Goal: Task Accomplishment & Management: Complete application form

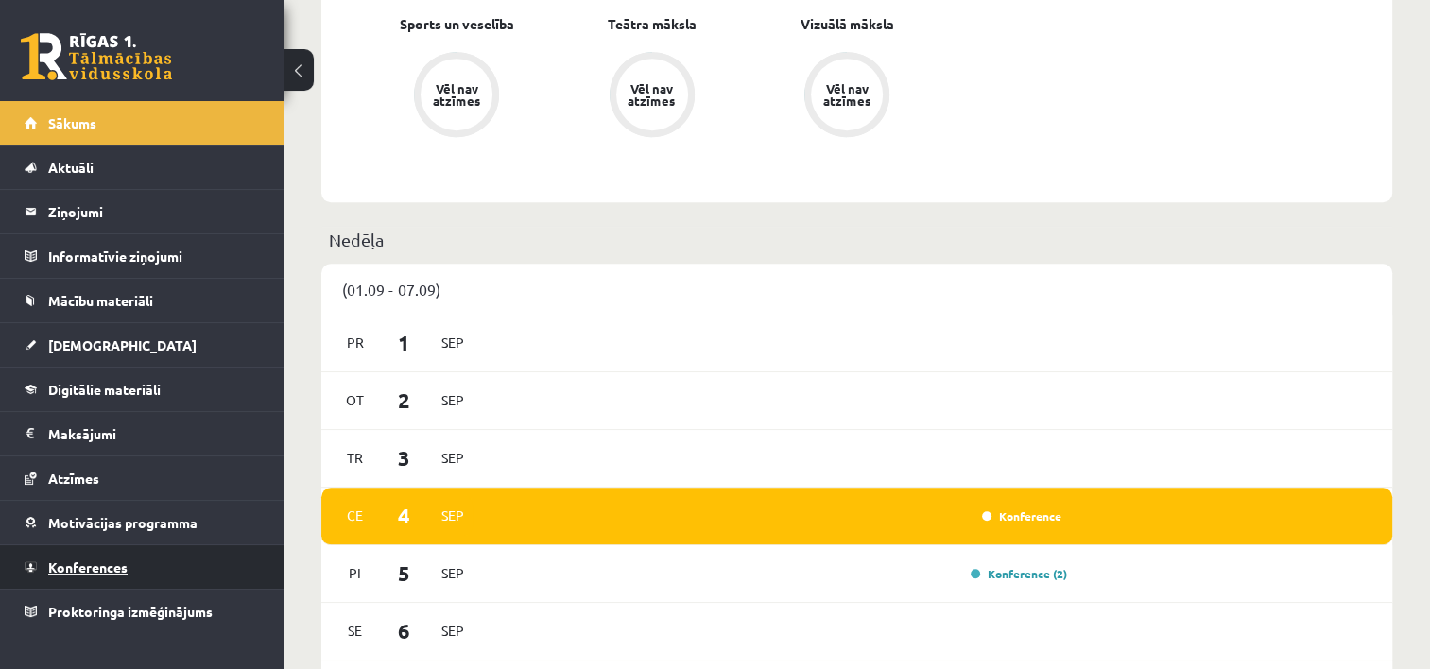
scroll to position [1134, 0]
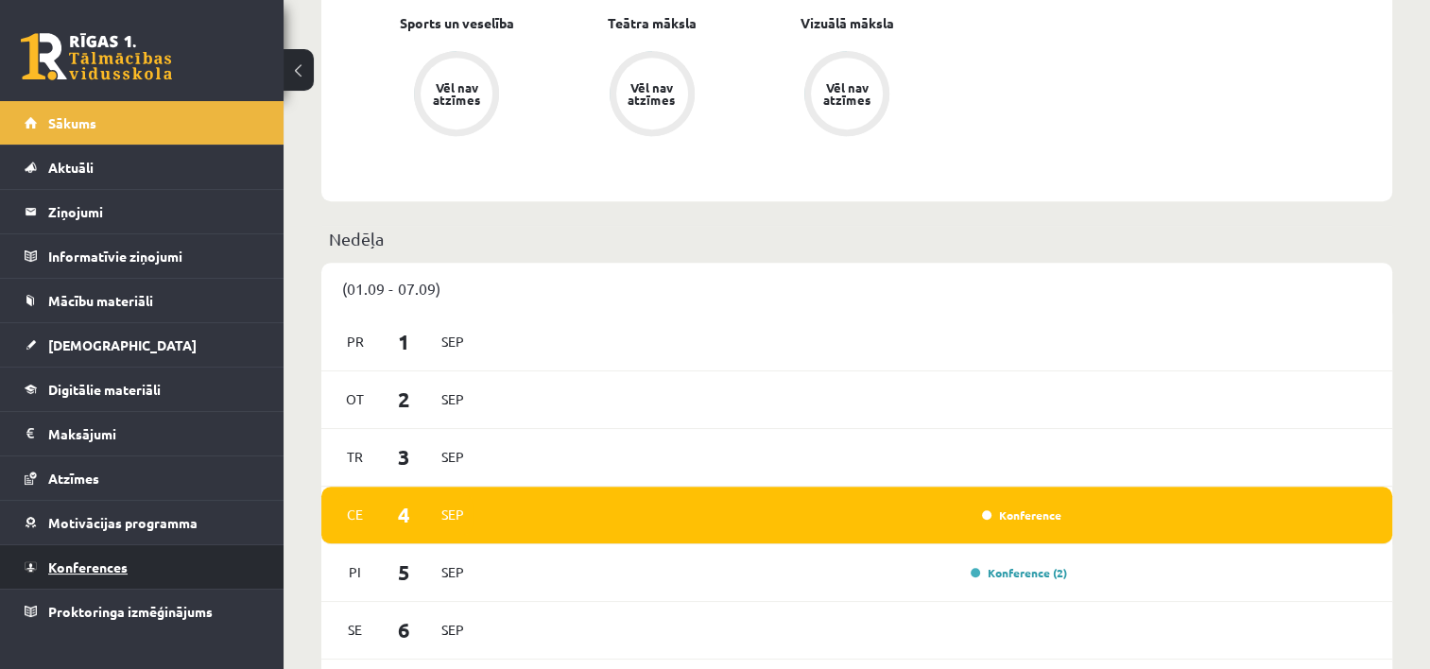
click at [88, 565] on span "Konferences" at bounding box center [87, 566] width 79 height 17
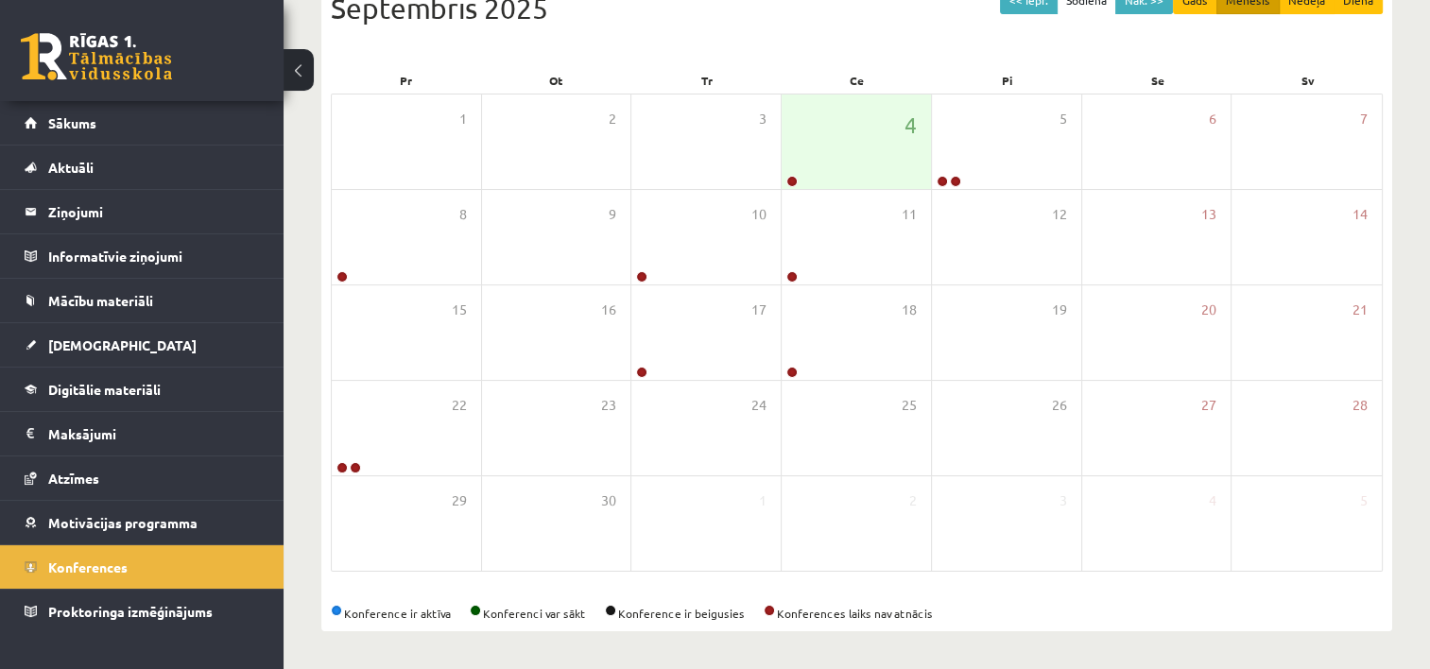
scroll to position [232, 0]
click at [860, 160] on div "4" at bounding box center [856, 142] width 149 height 94
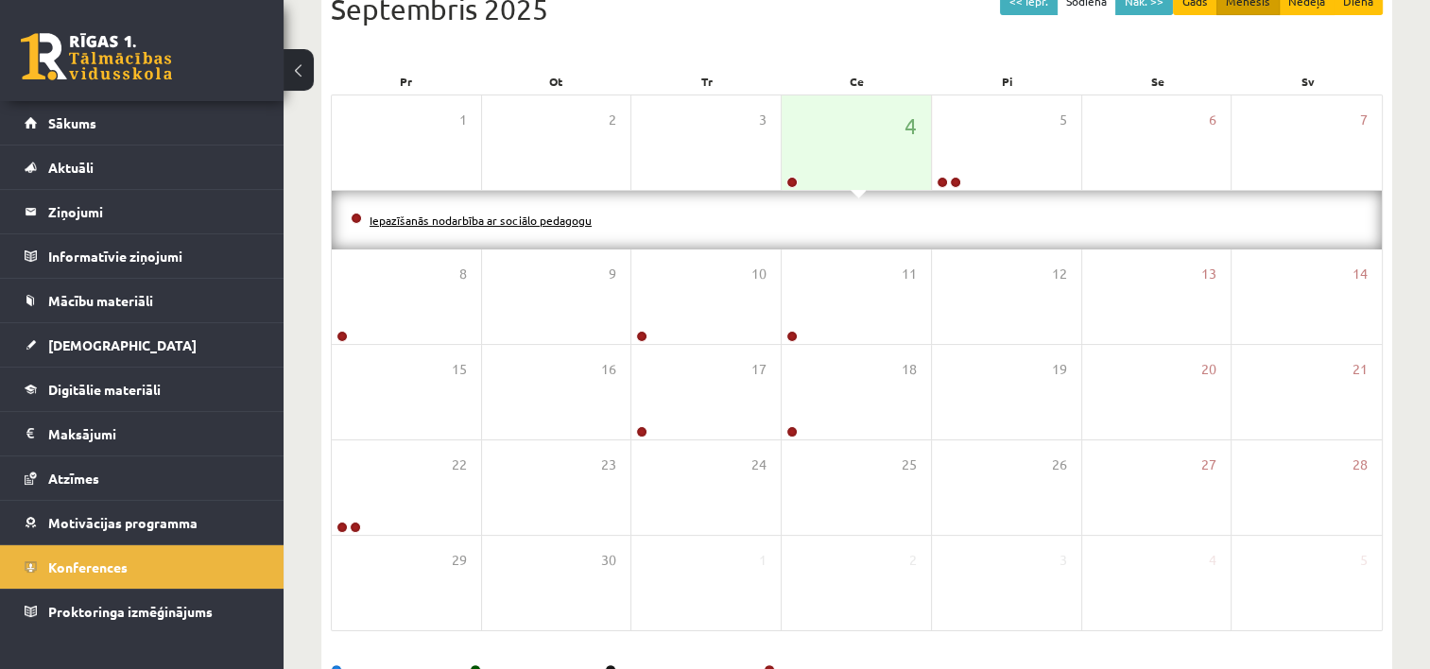
click at [552, 215] on link "Iepazīšanās nodarbība ar sociālo pedagogu" at bounding box center [480, 220] width 222 height 15
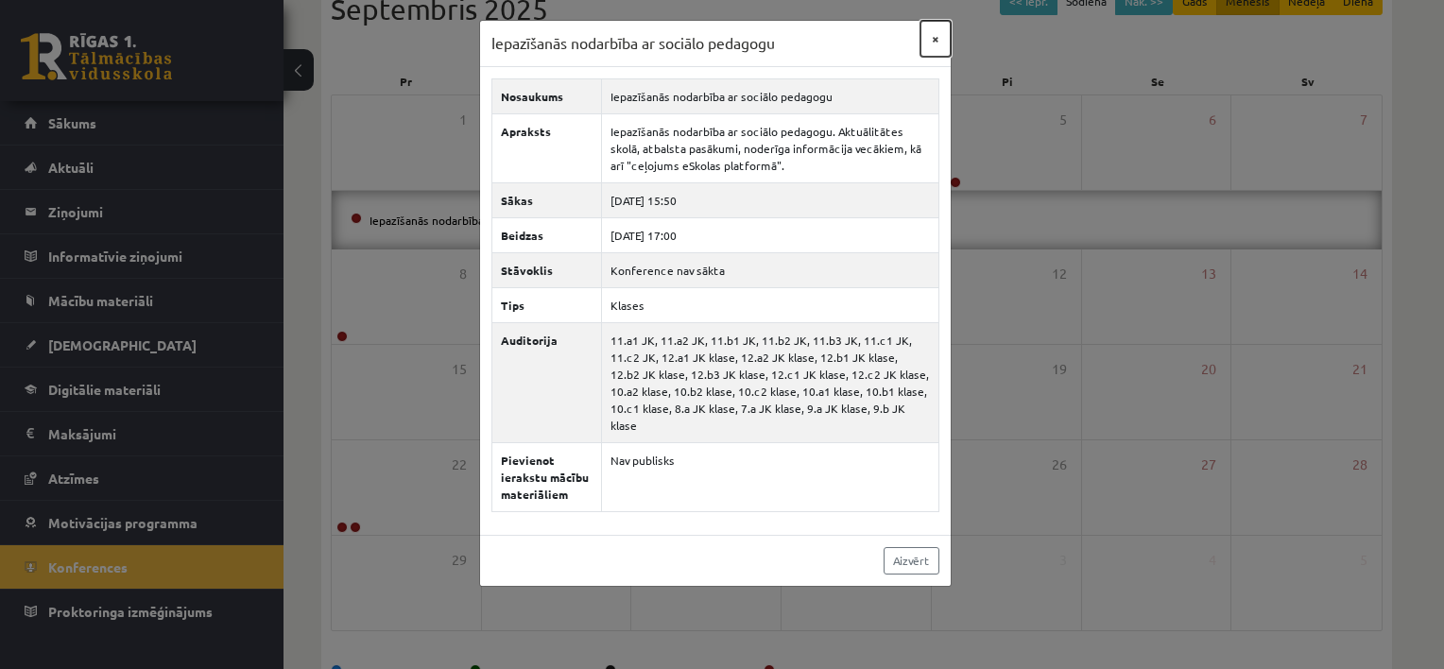
click at [941, 43] on button "×" at bounding box center [935, 39] width 30 height 36
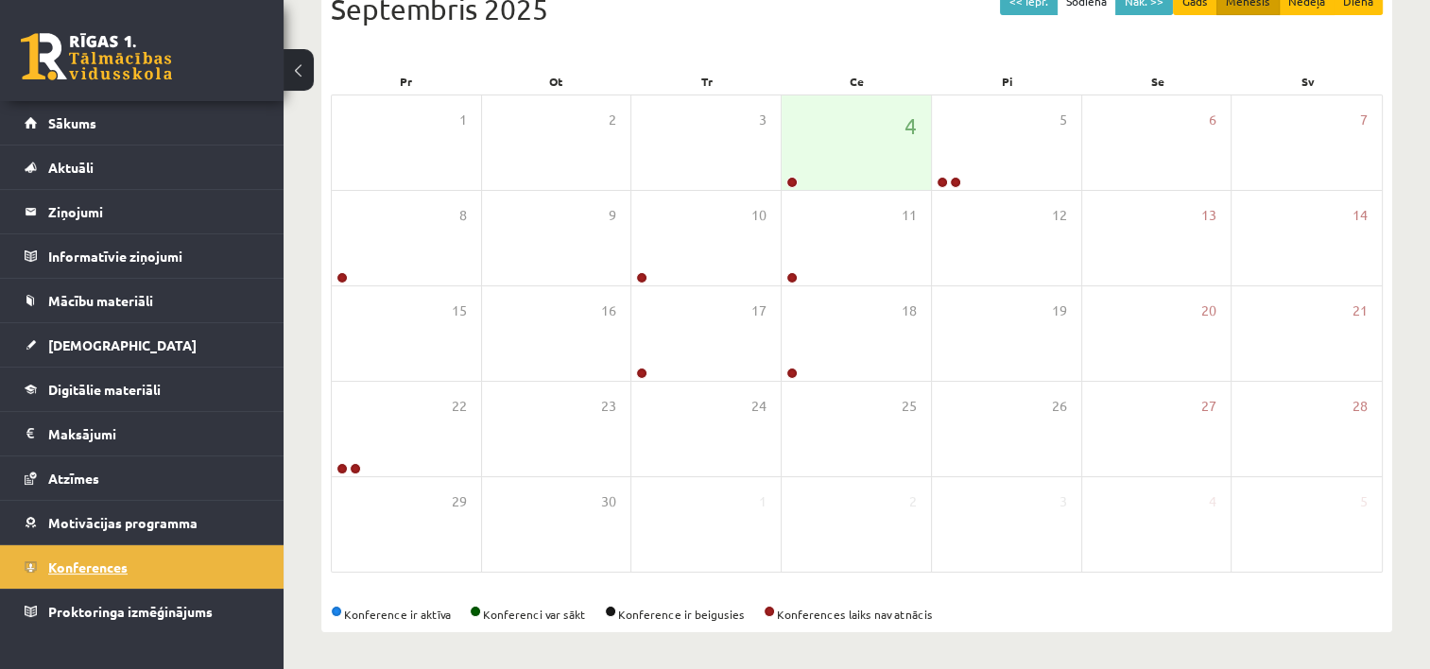
click at [120, 564] on span "Konferences" at bounding box center [87, 566] width 79 height 17
click at [869, 132] on div "4" at bounding box center [856, 142] width 149 height 94
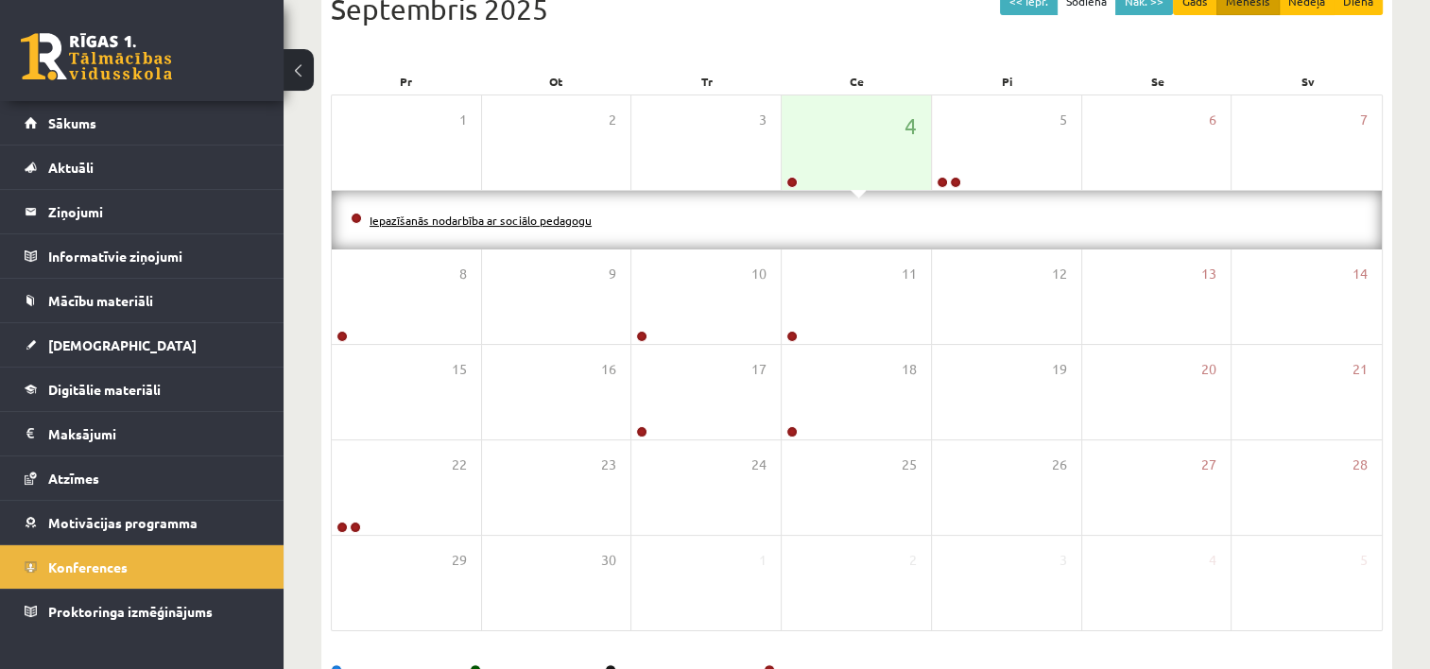
click at [476, 217] on link "Iepazīšanās nodarbība ar sociālo pedagogu" at bounding box center [480, 220] width 222 height 15
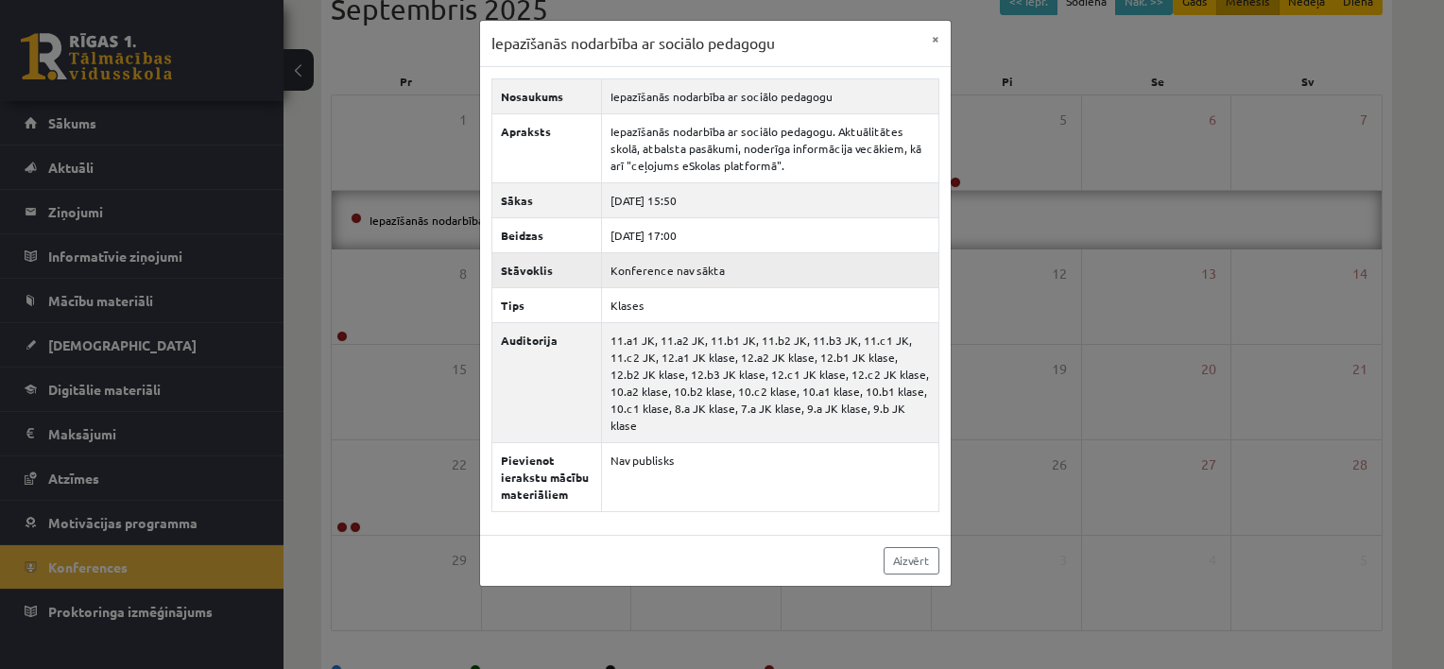
click at [671, 270] on td "Konference nav sākta" at bounding box center [769, 269] width 337 height 35
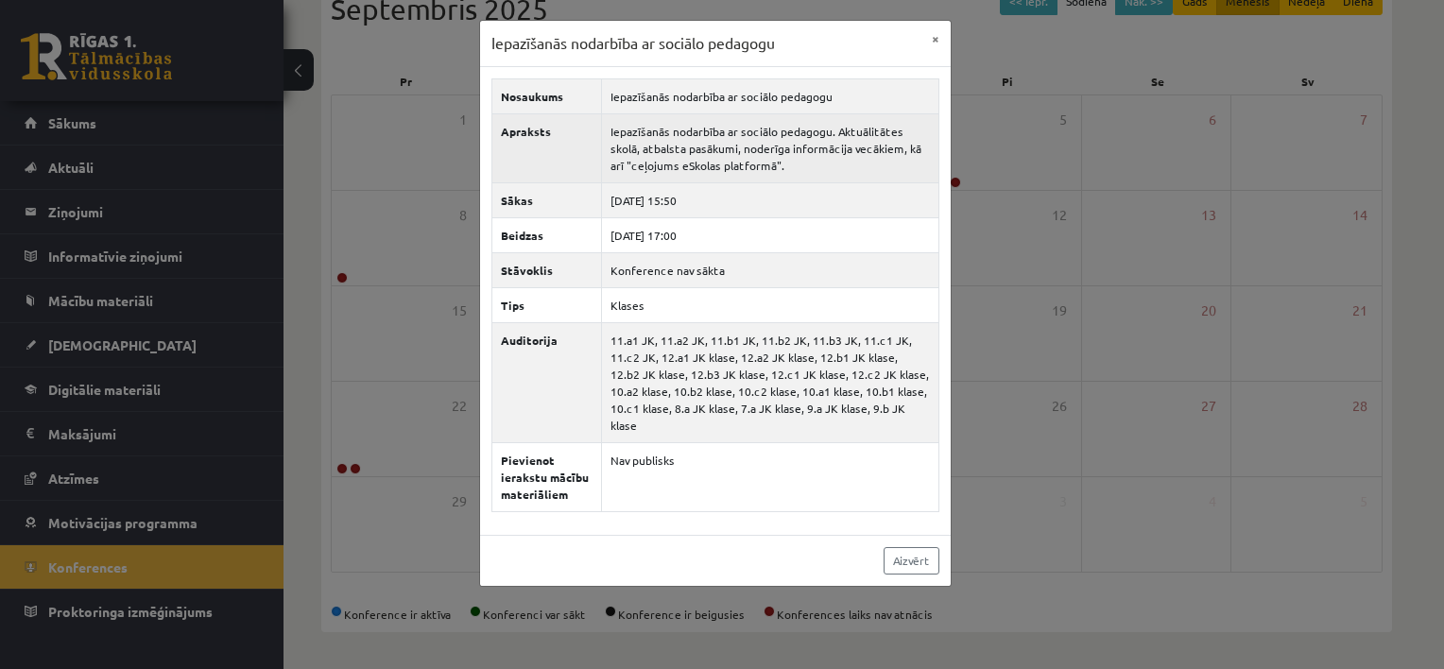
click at [707, 166] on td "Iepazīšanās nodarbība ar sociālo pedagogu. Aktuālitātes skolā, atbalsta pasākum…" at bounding box center [769, 147] width 337 height 69
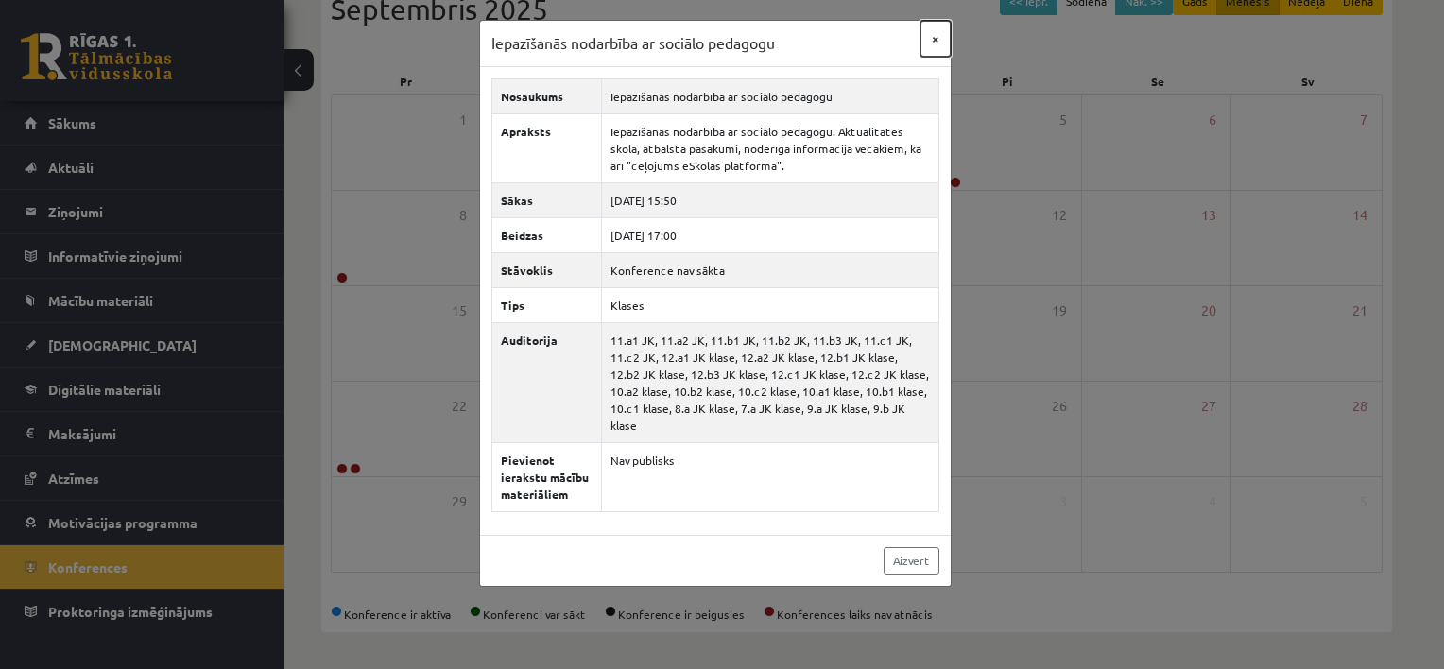
click at [935, 38] on button "×" at bounding box center [935, 39] width 30 height 36
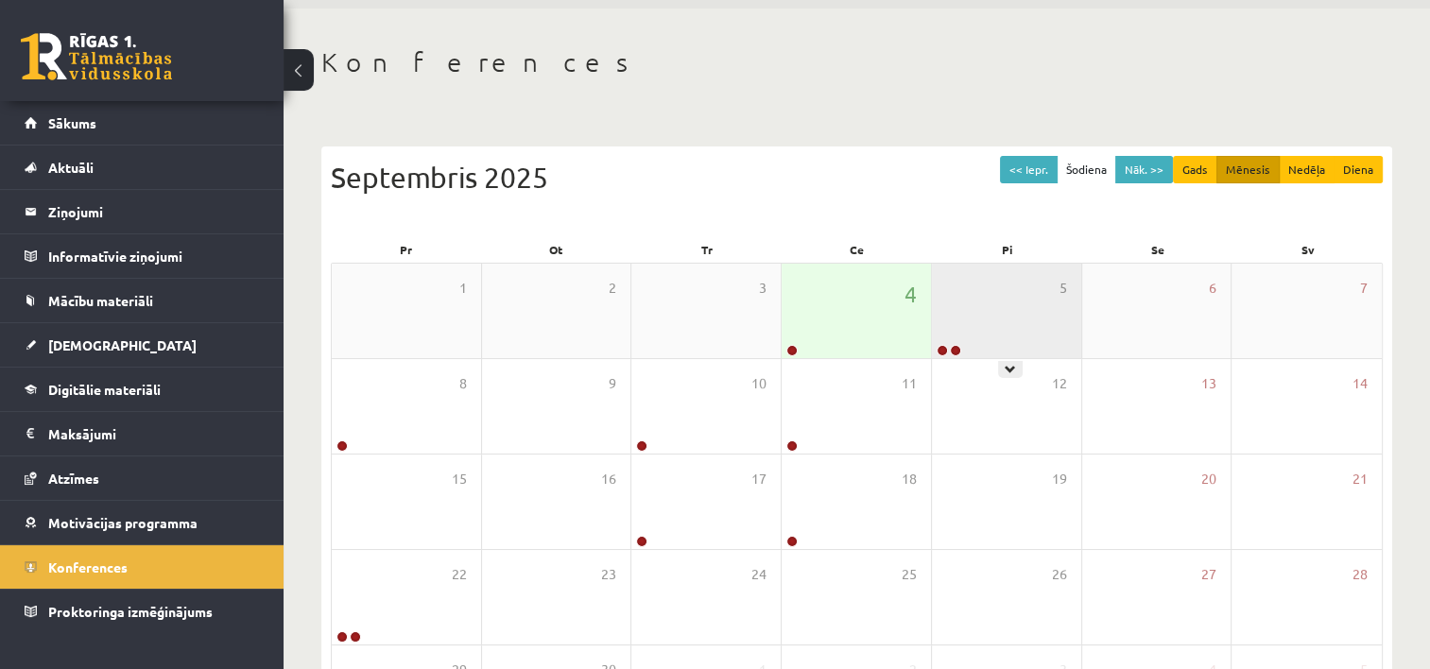
scroll to position [0, 0]
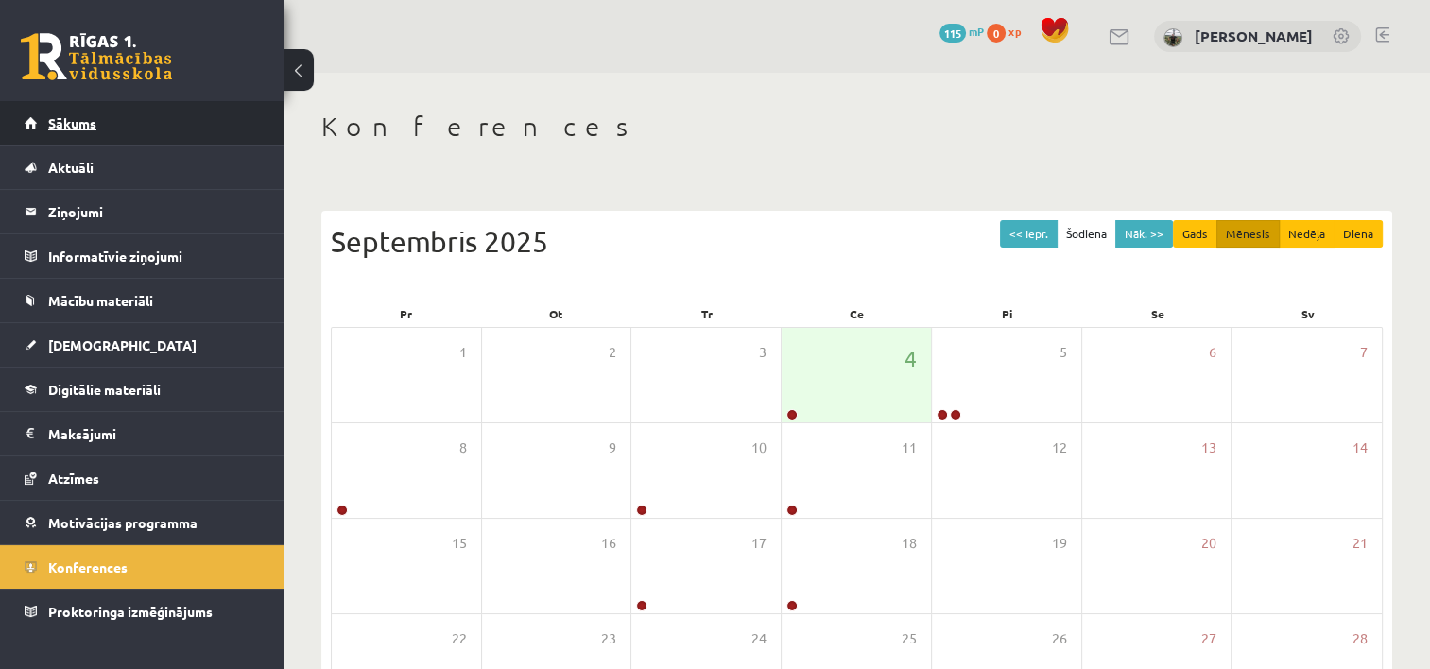
click at [73, 136] on link "Sākums" at bounding box center [142, 122] width 235 height 43
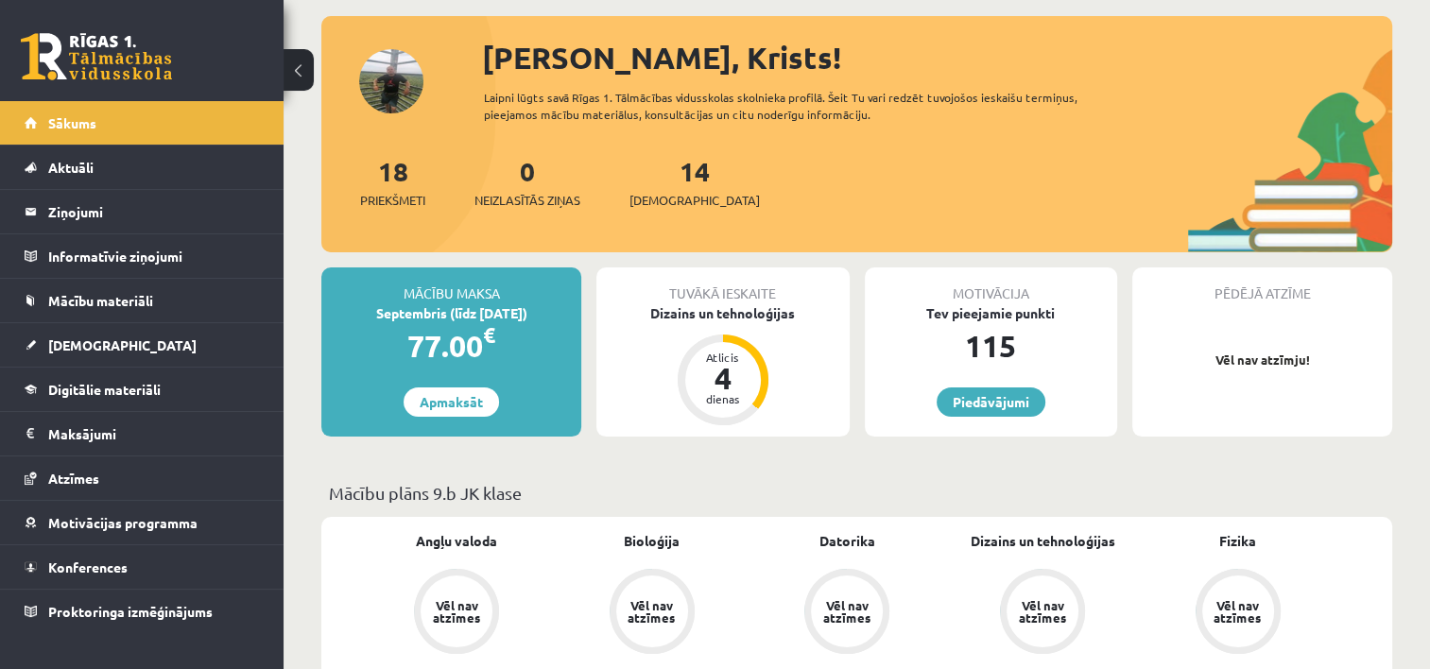
scroll to position [189, 0]
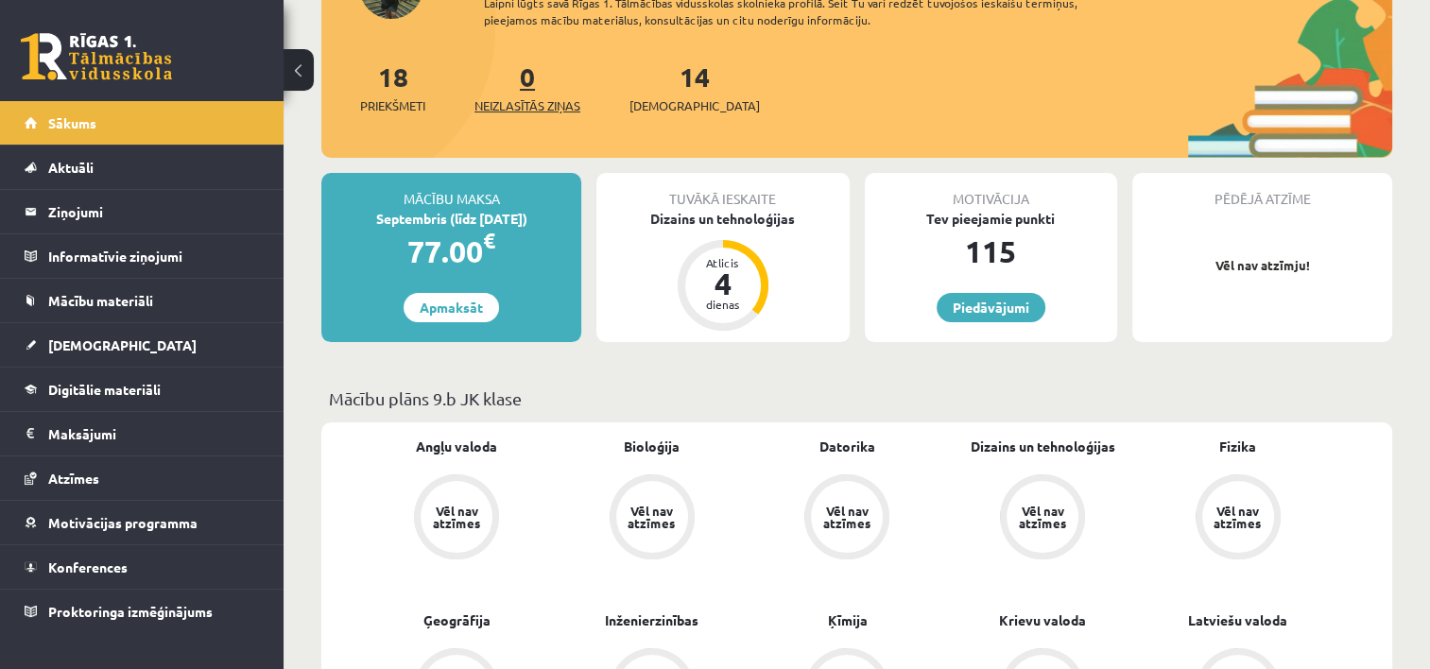
click at [520, 96] on span "Neizlasītās ziņas" at bounding box center [527, 105] width 106 height 19
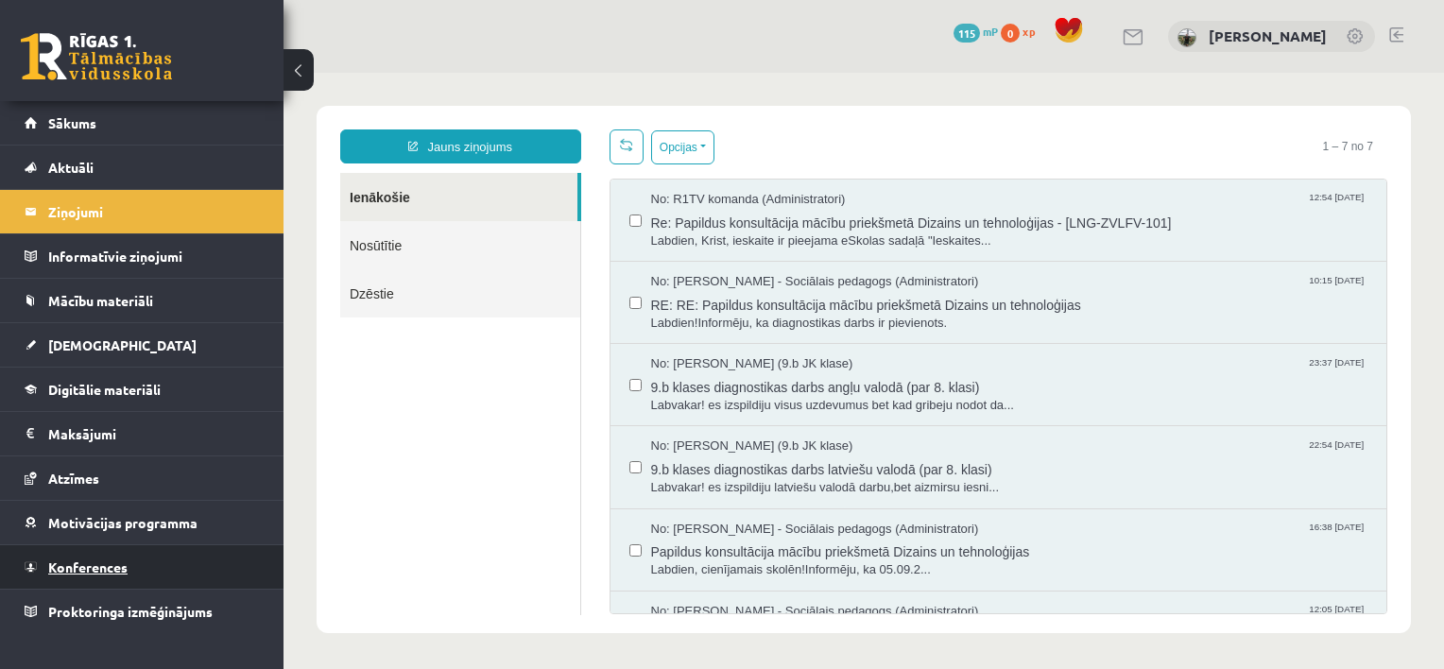
click at [142, 555] on link "Konferences" at bounding box center [142, 566] width 235 height 43
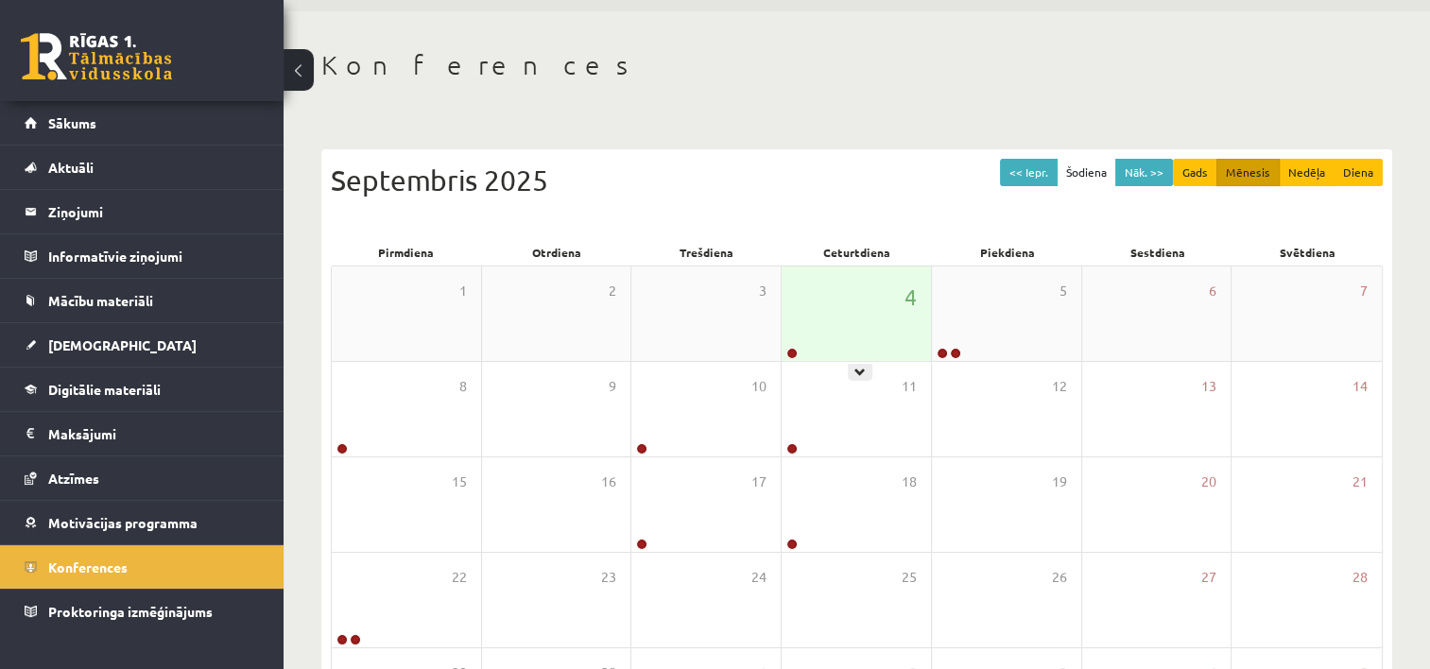
scroll to position [94, 0]
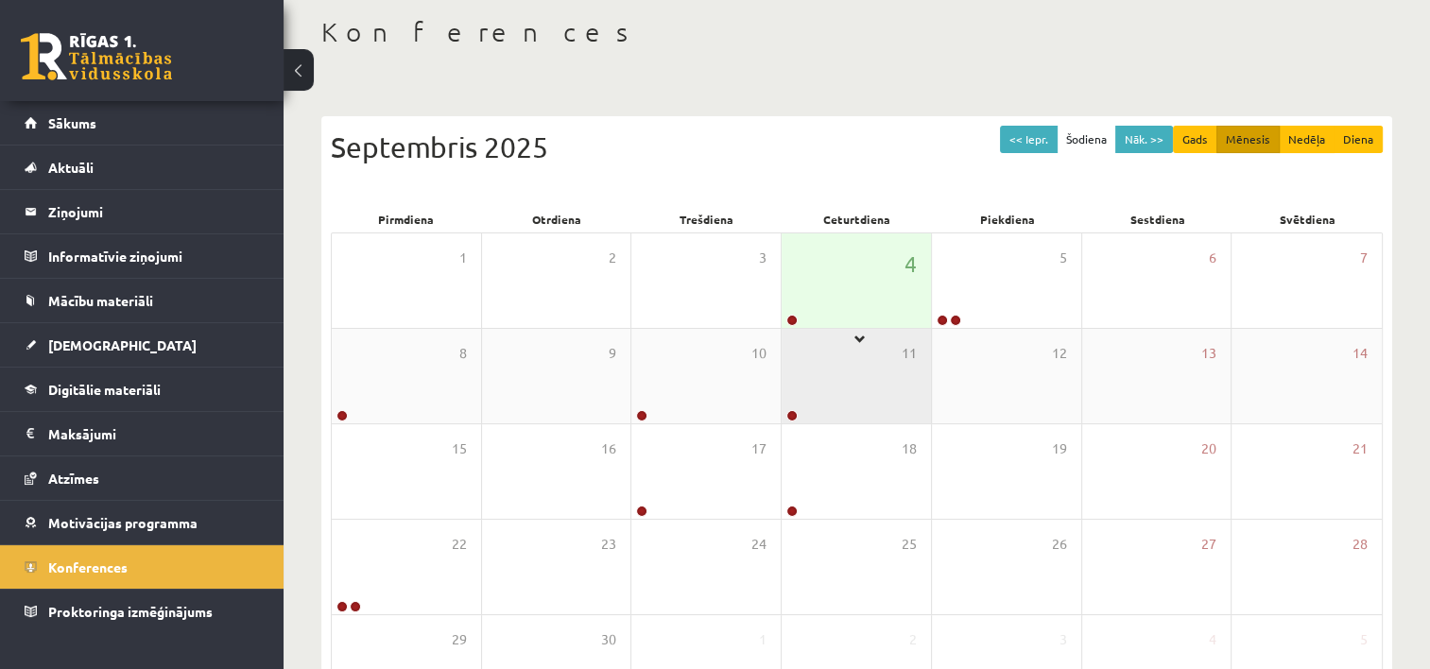
click at [864, 329] on div "11" at bounding box center [856, 376] width 149 height 94
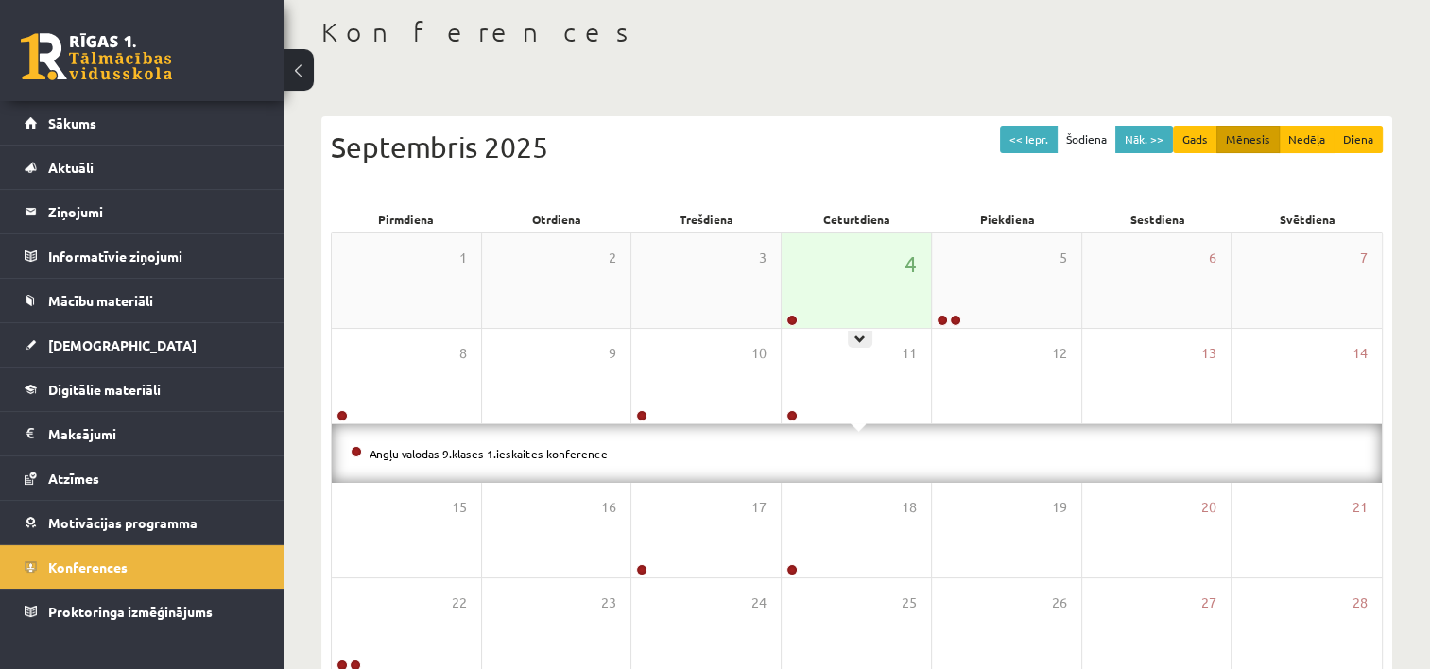
click at [852, 301] on div "4" at bounding box center [856, 280] width 149 height 94
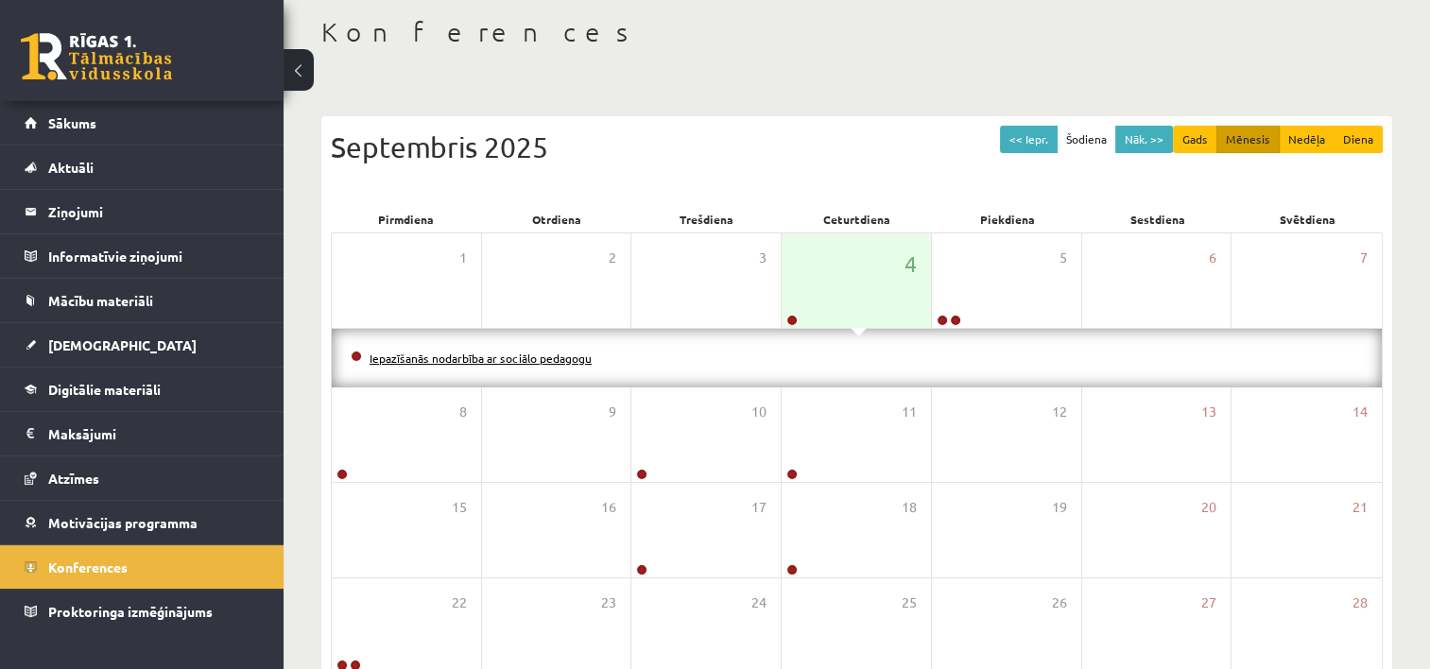
click at [445, 352] on link "Iepazīšanās nodarbība ar sociālo pedagogu" at bounding box center [480, 358] width 222 height 15
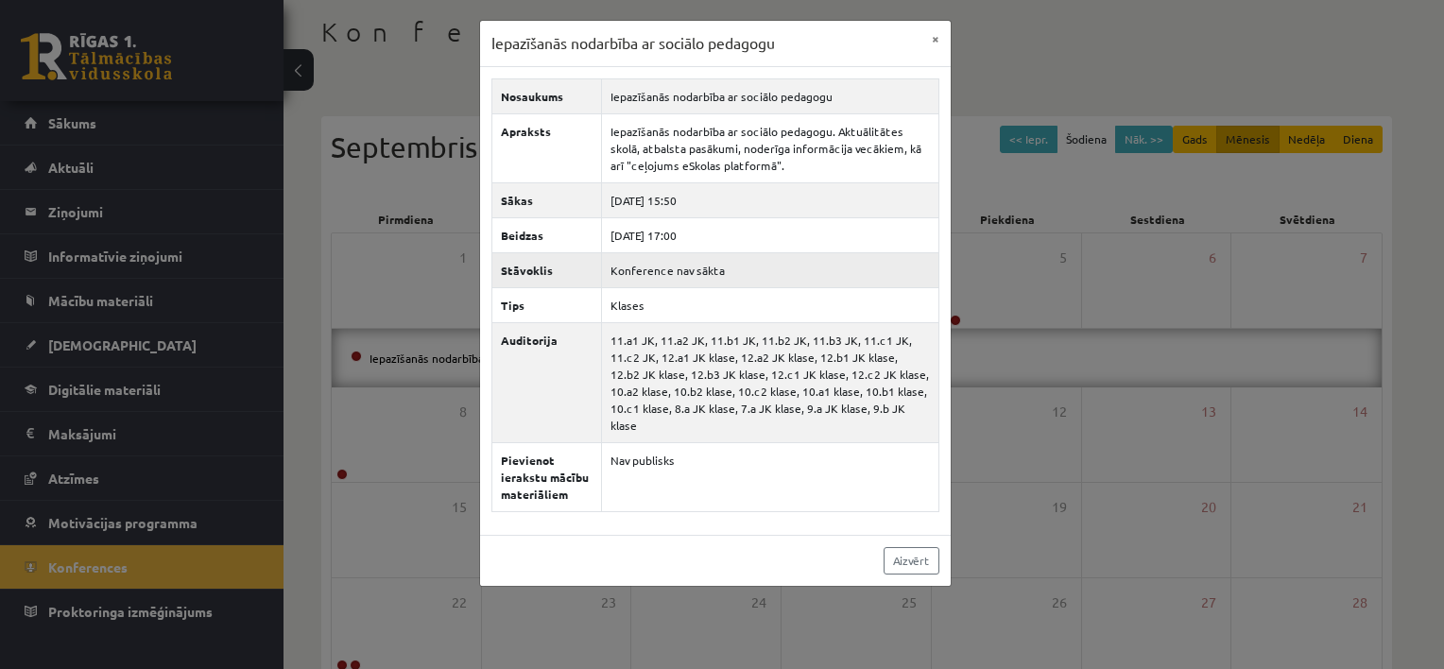
click at [623, 275] on td "Konference nav sākta" at bounding box center [769, 269] width 337 height 35
click at [631, 275] on td "Konference nav sākta" at bounding box center [769, 269] width 337 height 35
drag, startPoint x: 631, startPoint y: 275, endPoint x: 772, endPoint y: 43, distance: 271.8
click at [772, 43] on h3 "Iepazīšanās nodarbība ar sociālo pedagogu" at bounding box center [632, 43] width 283 height 23
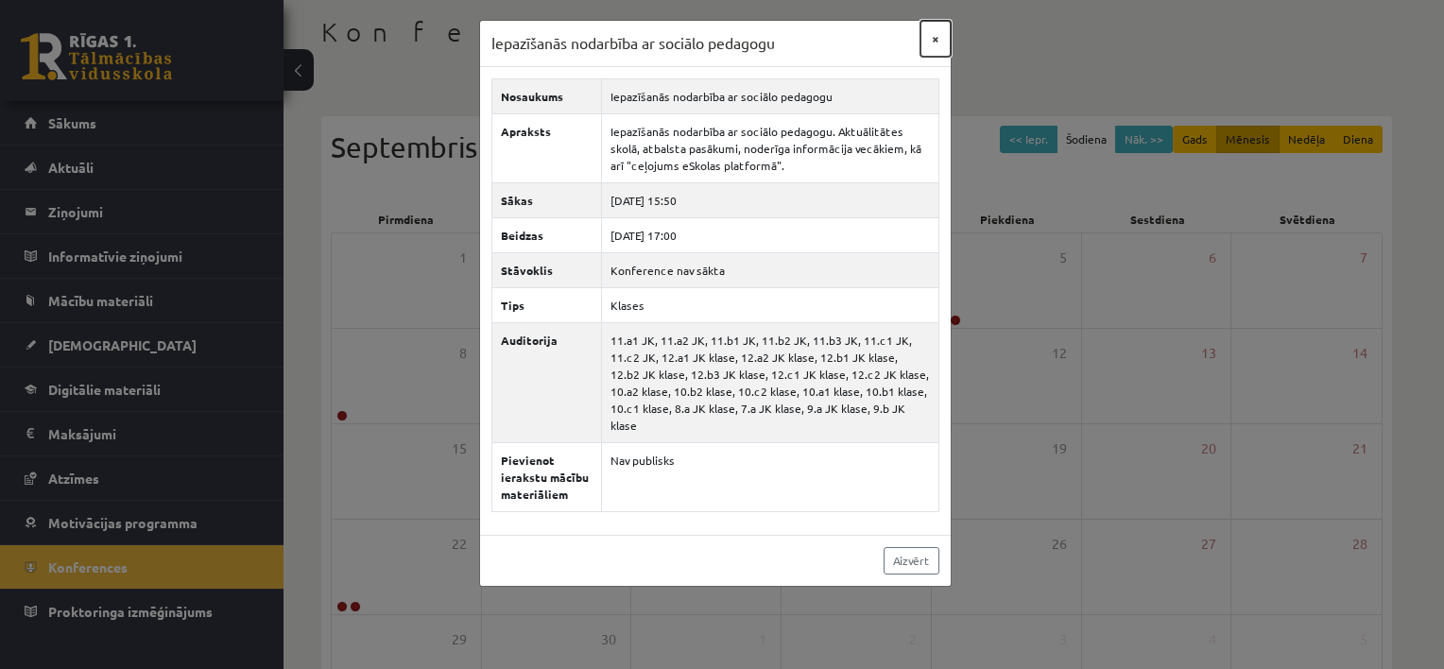
click at [936, 39] on button "×" at bounding box center [935, 39] width 30 height 36
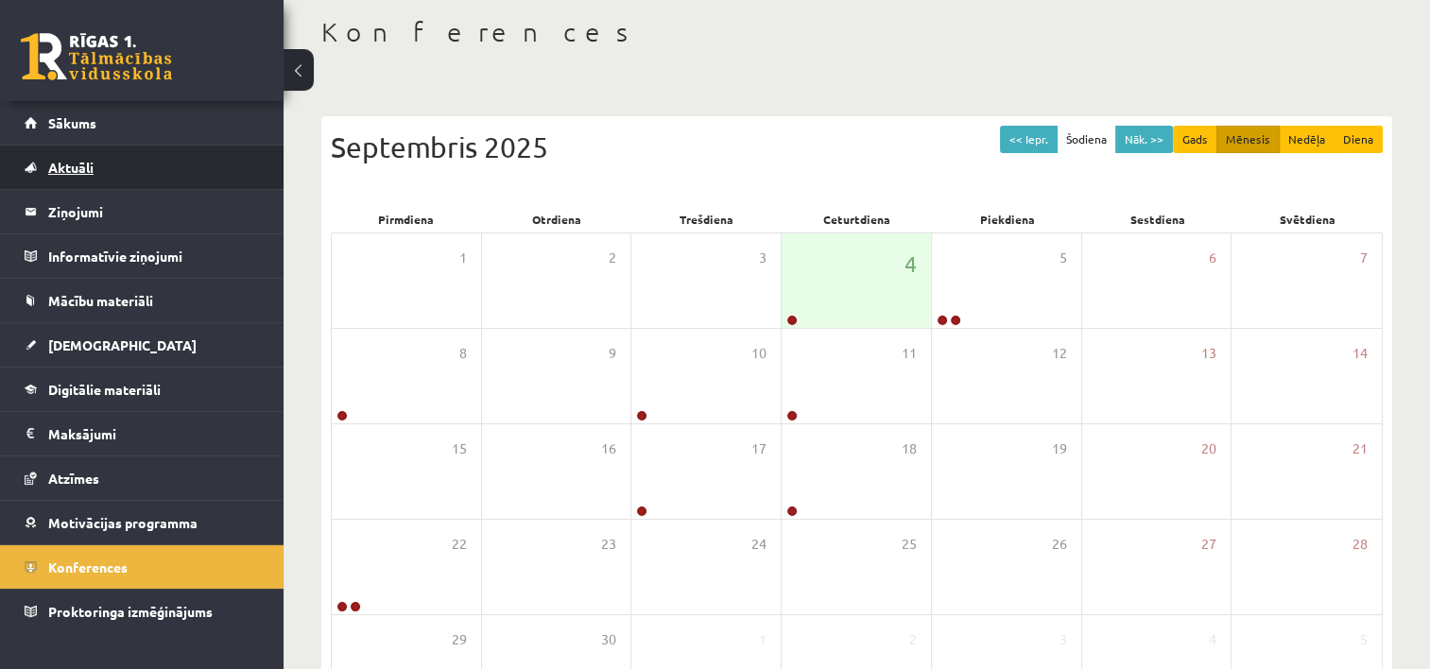
click at [87, 178] on link "Aktuāli" at bounding box center [142, 167] width 235 height 43
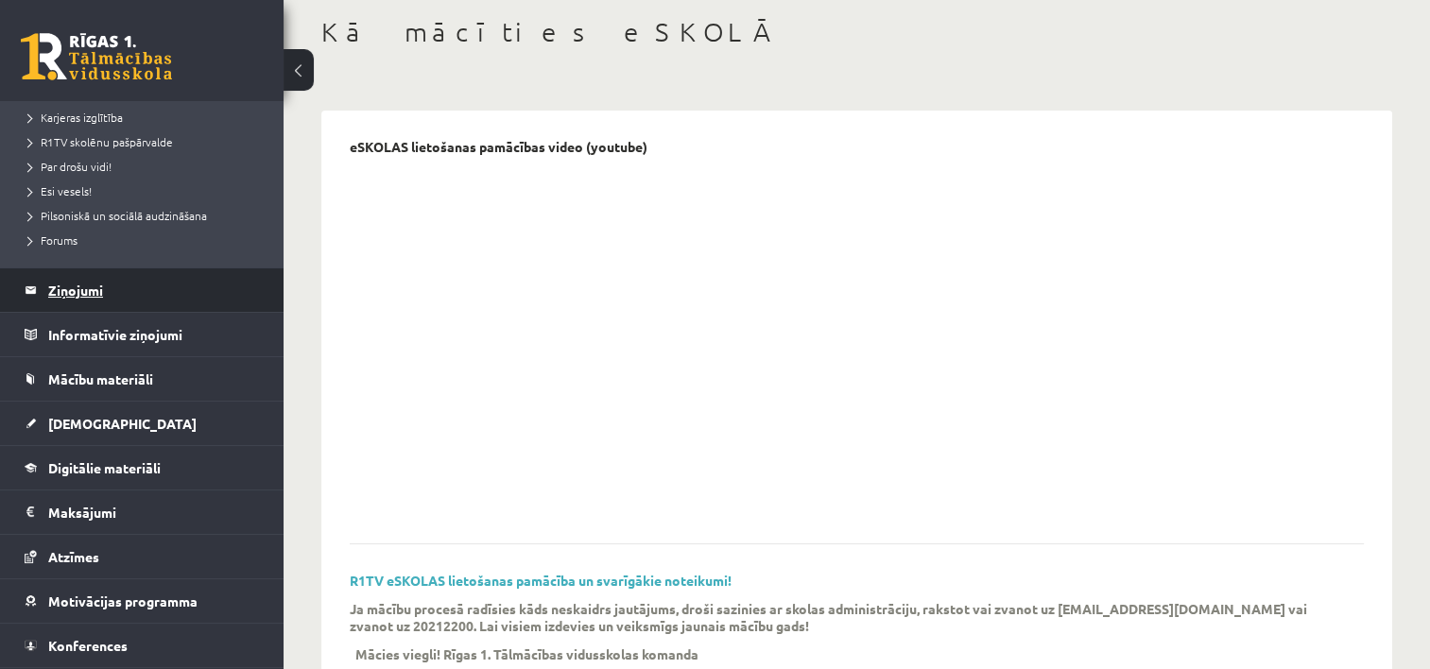
scroll to position [378, 0]
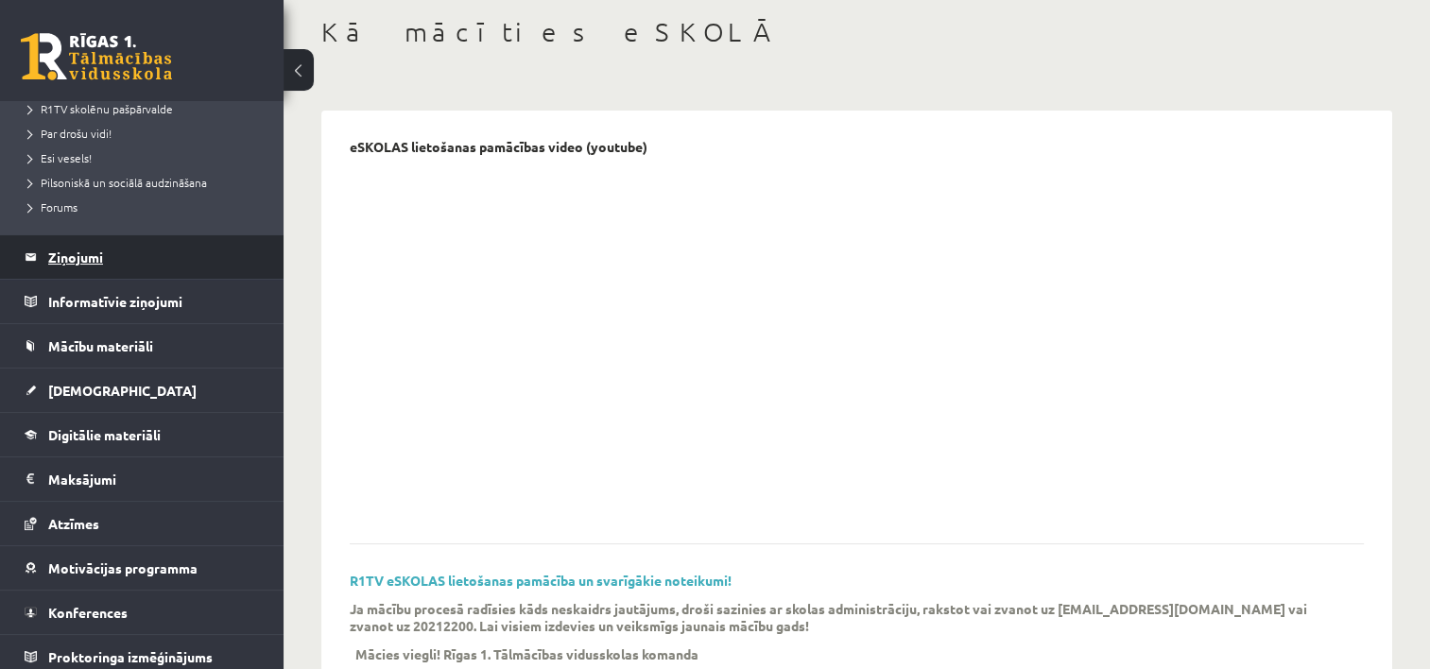
click at [95, 263] on legend "Ziņojumi 0" at bounding box center [154, 256] width 212 height 43
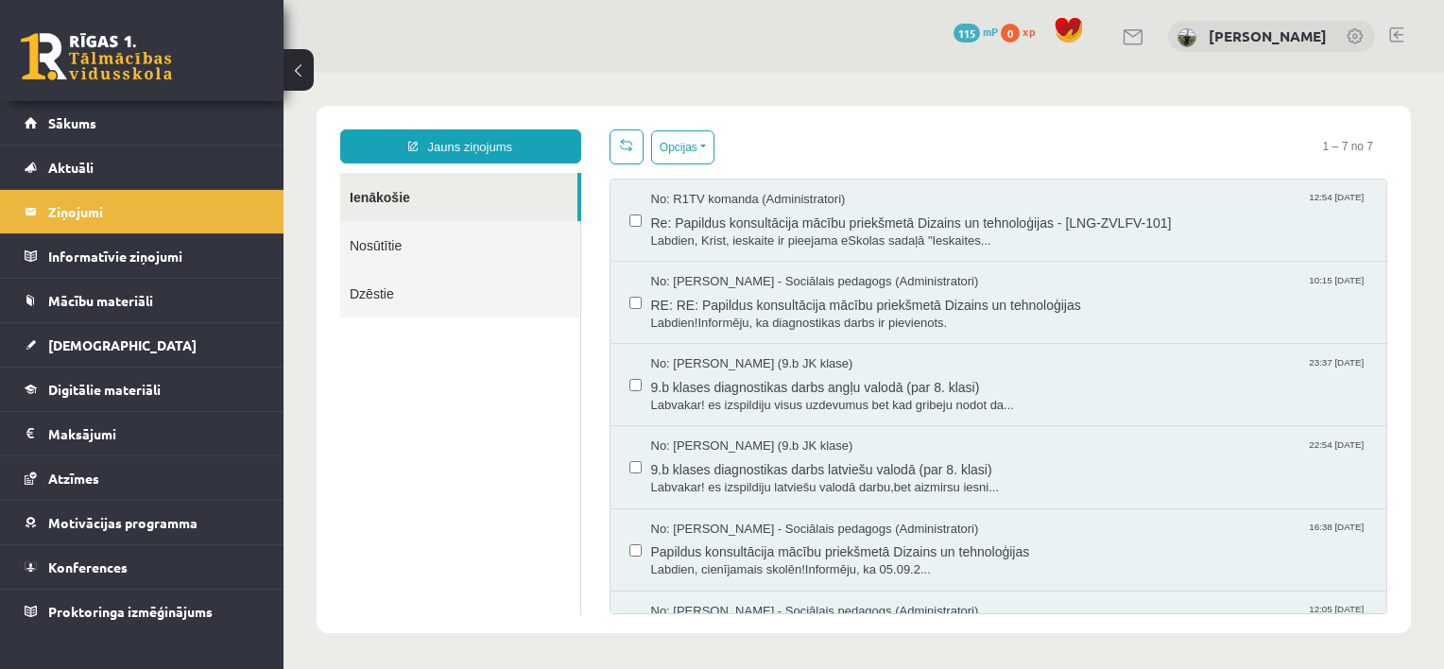
click at [370, 288] on link "Dzēstie" at bounding box center [460, 293] width 240 height 48
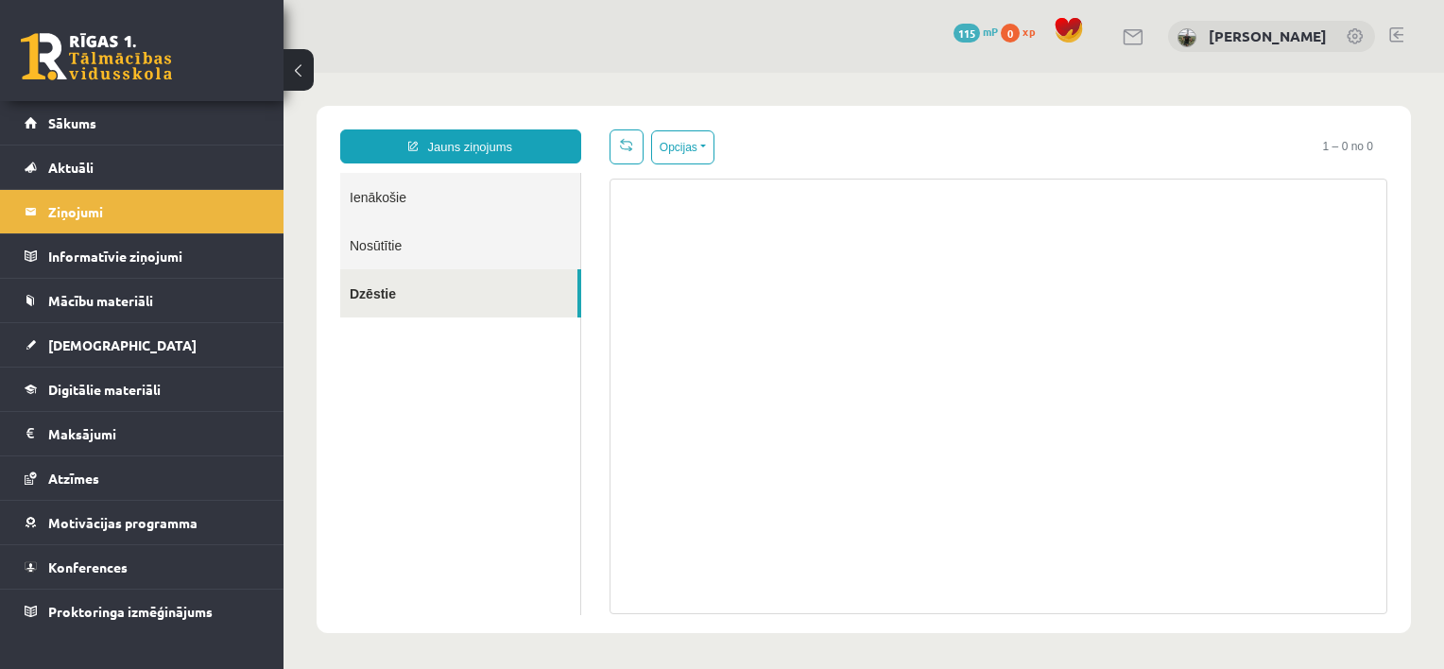
click at [378, 248] on link "Nosūtītie" at bounding box center [460, 245] width 240 height 48
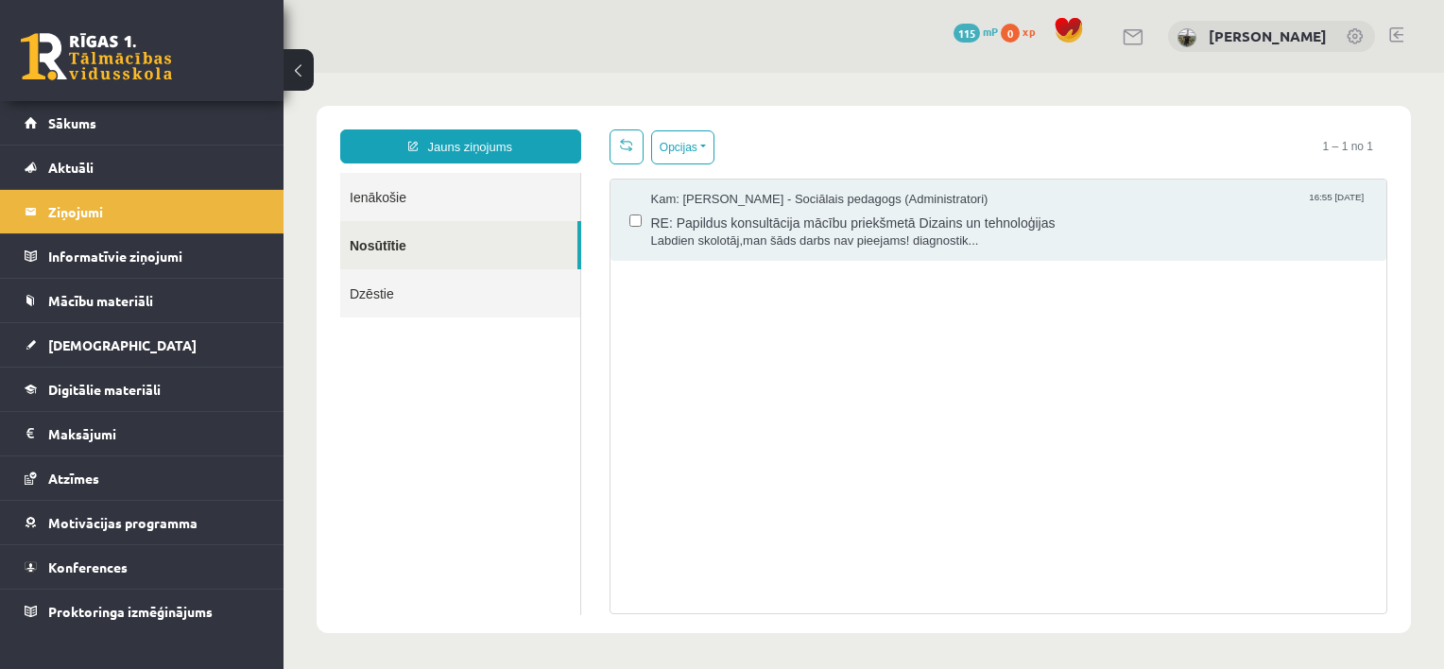
click at [388, 216] on link "Ienākošie" at bounding box center [460, 197] width 240 height 48
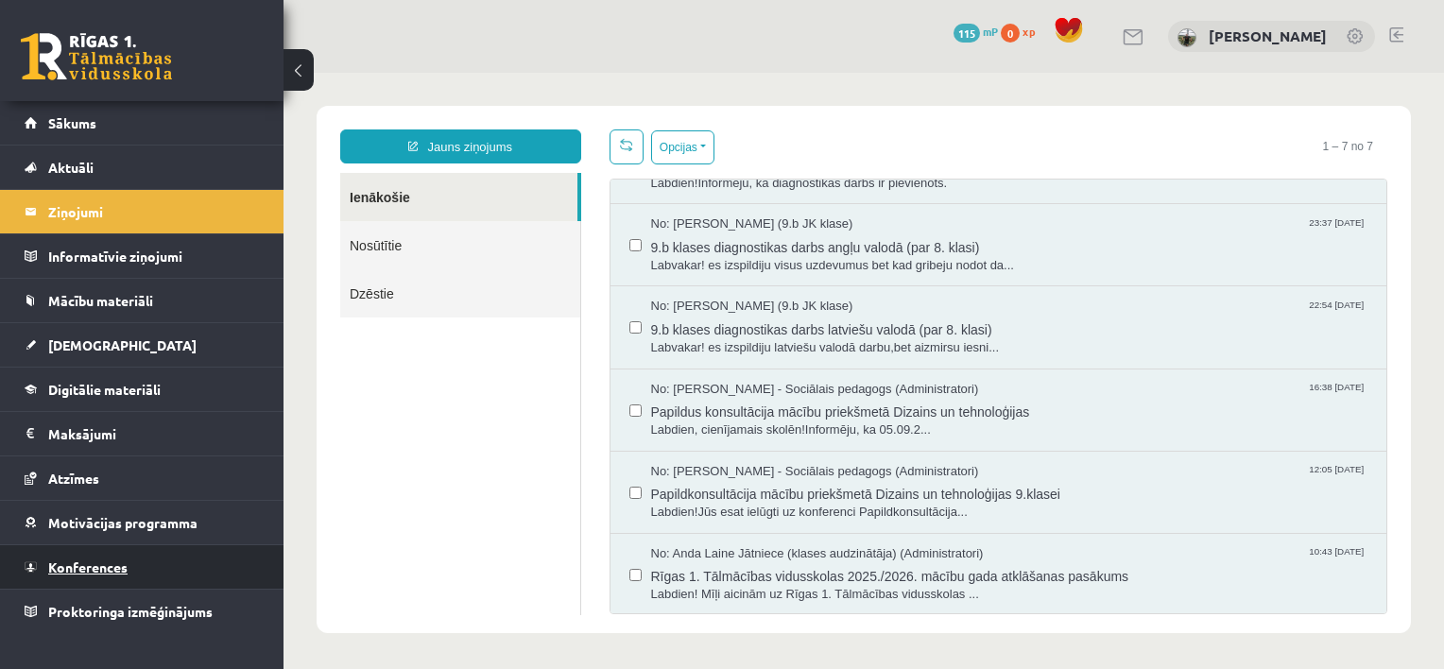
click at [103, 570] on span "Konferences" at bounding box center [87, 566] width 79 height 17
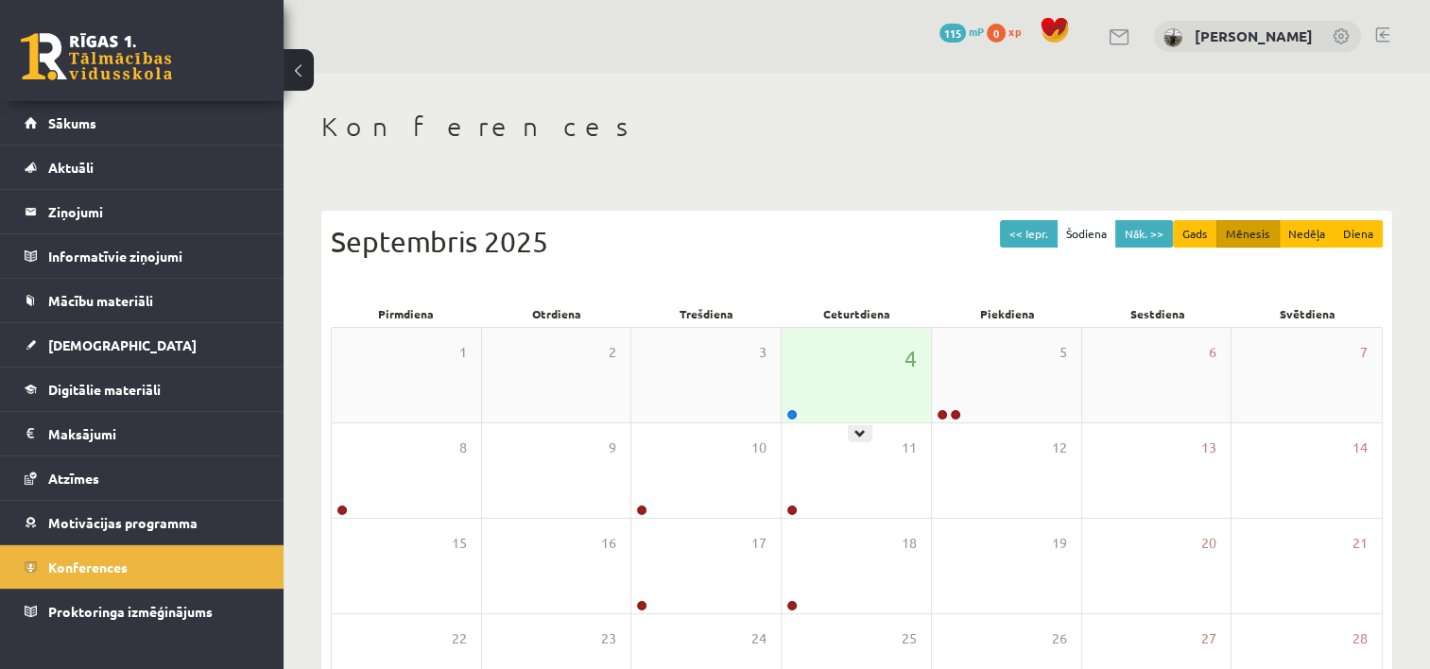
click at [805, 389] on div "4" at bounding box center [856, 375] width 149 height 94
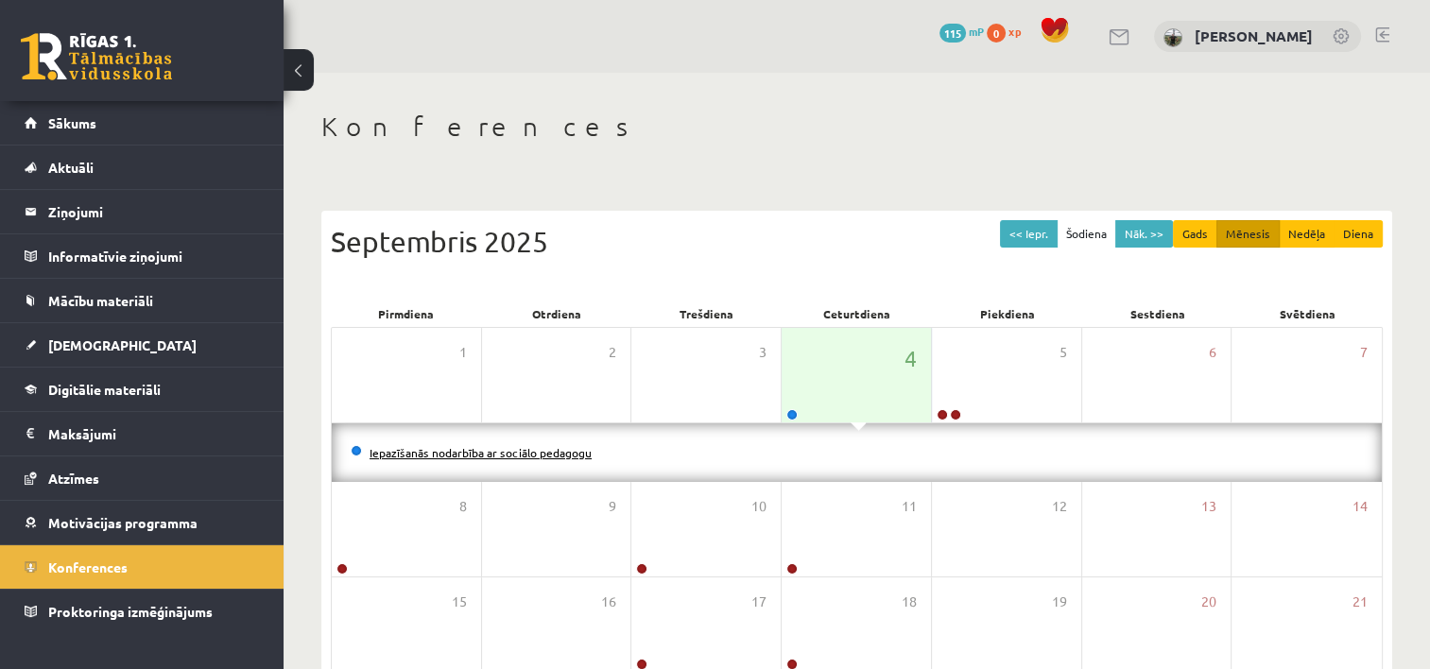
click at [455, 450] on link "Iepazīšanās nodarbība ar sociālo pedagogu" at bounding box center [480, 452] width 222 height 15
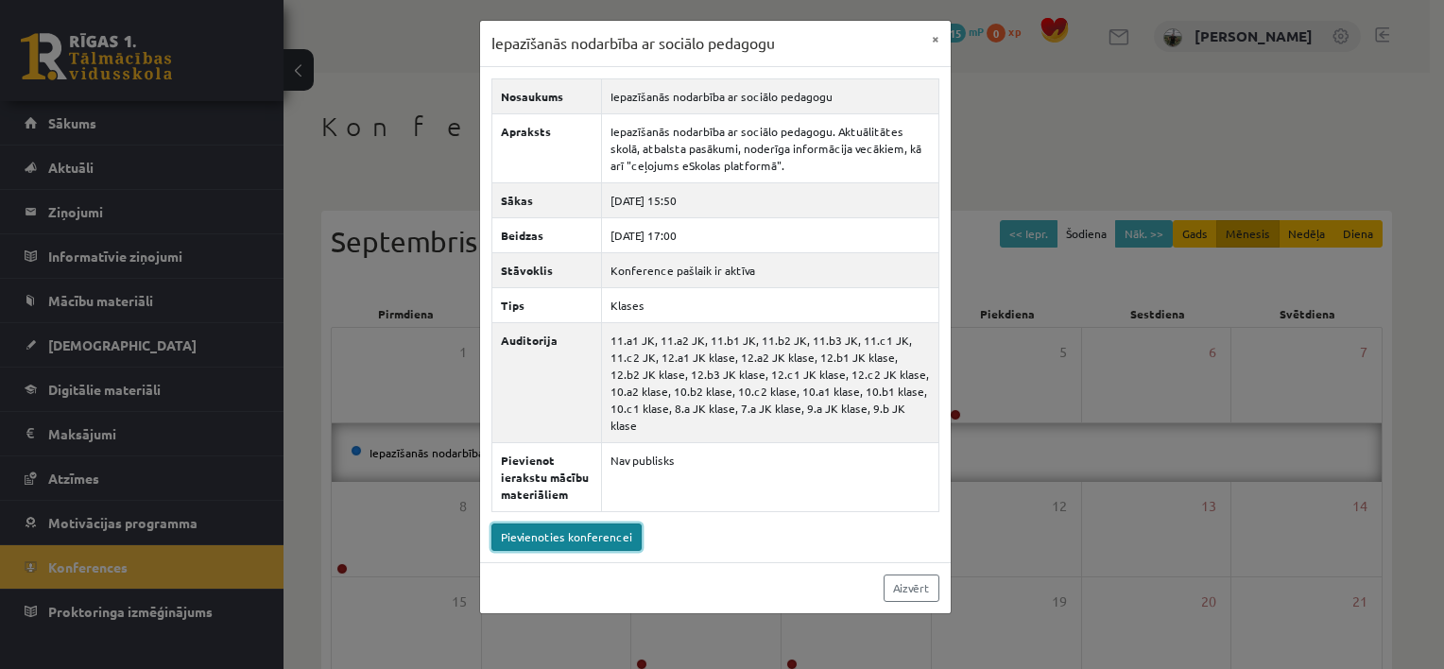
click at [559, 524] on link "Pievienoties konferencei" at bounding box center [566, 537] width 150 height 27
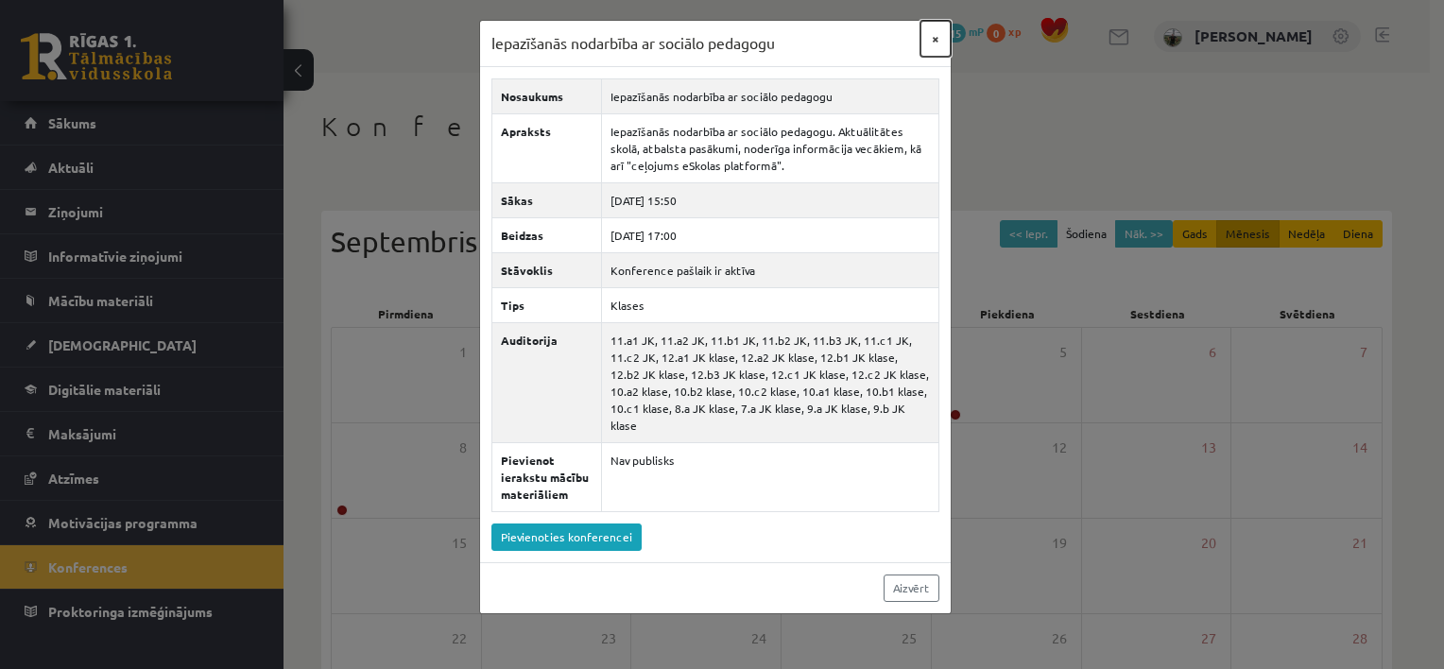
click at [931, 36] on button "×" at bounding box center [935, 39] width 30 height 36
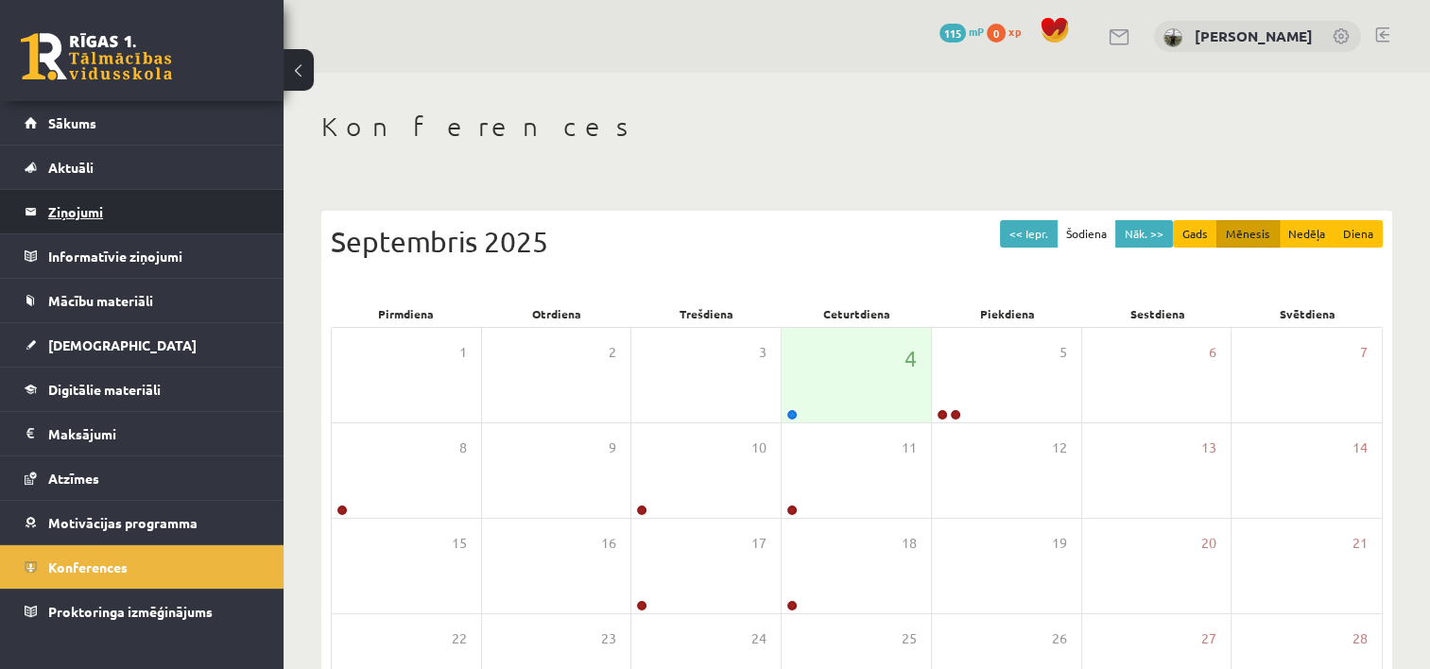
click at [98, 207] on legend "Ziņojumi 0" at bounding box center [154, 211] width 212 height 43
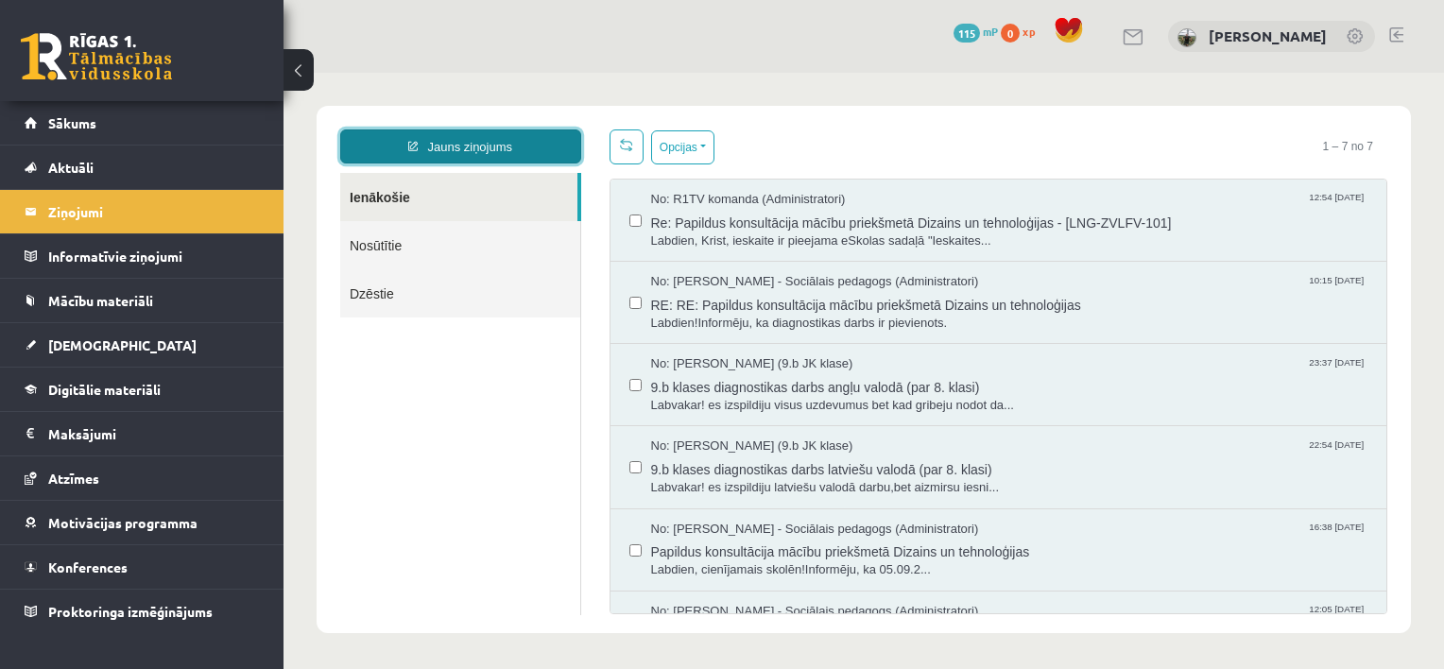
click at [454, 143] on link "Jauns ziņojums" at bounding box center [460, 146] width 241 height 34
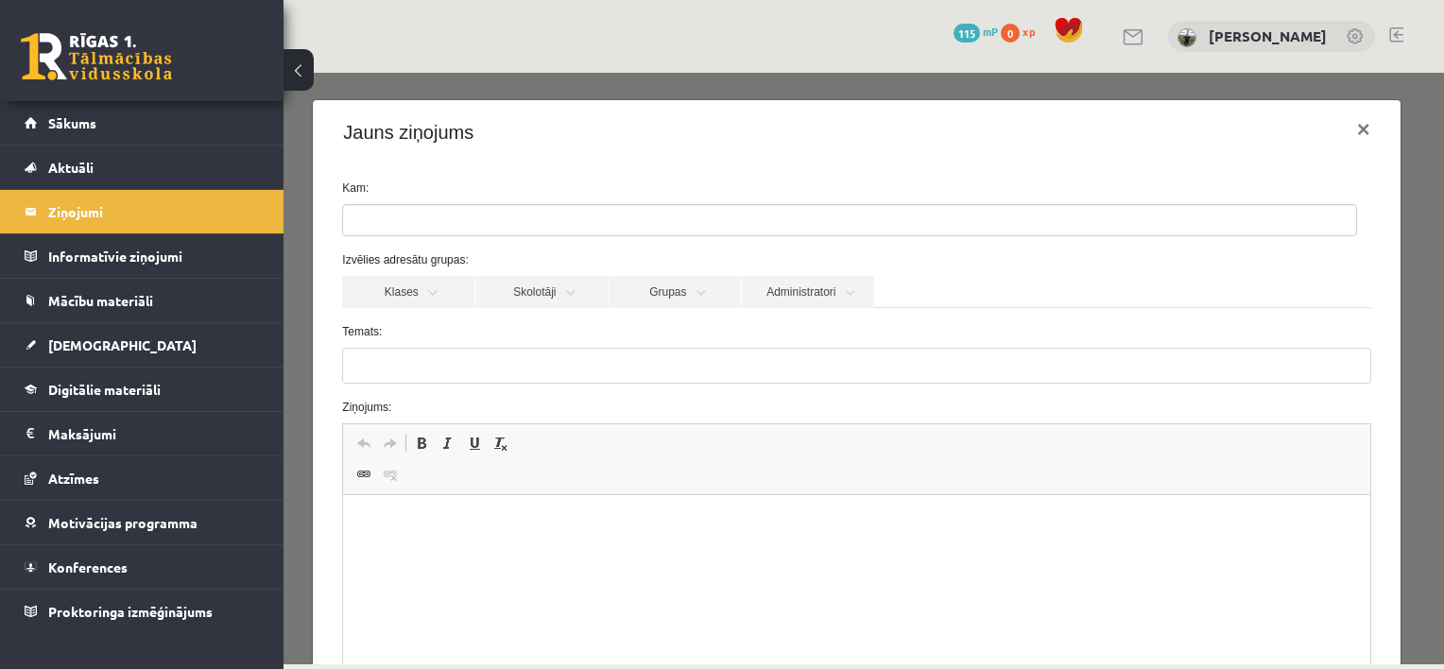
click at [730, 216] on ul at bounding box center [849, 220] width 1013 height 30
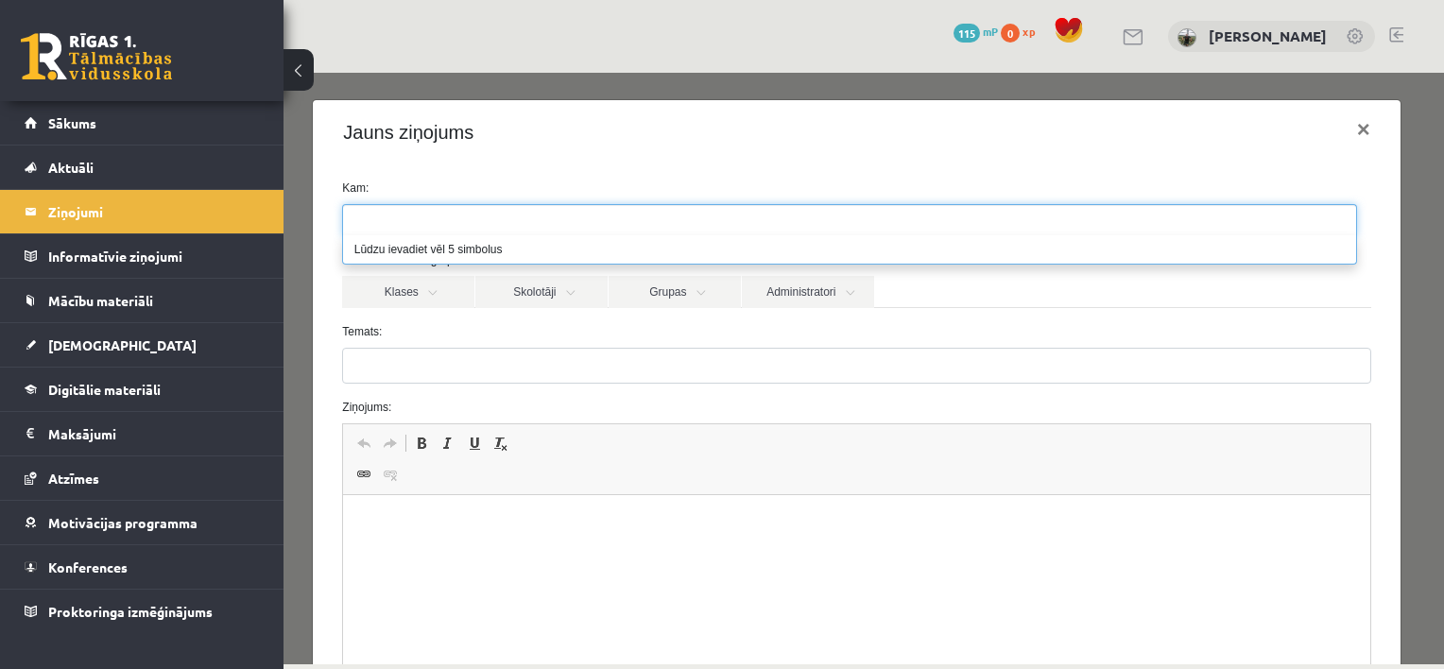
click at [477, 170] on div "Kam: Izvēlies adresātu grupas: Klases Skolotāji Grupas Administratori 9.b JK kl…" at bounding box center [856, 483] width 1087 height 639
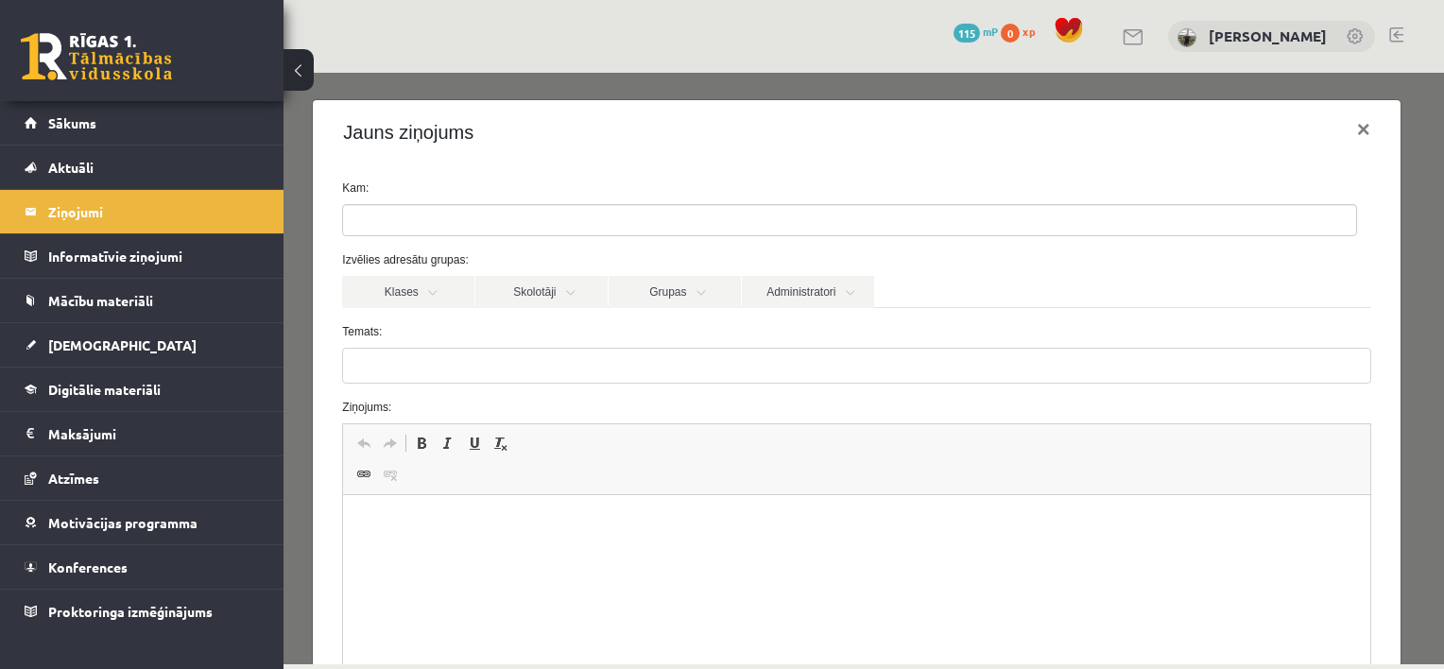
click at [94, 57] on link at bounding box center [96, 56] width 151 height 47
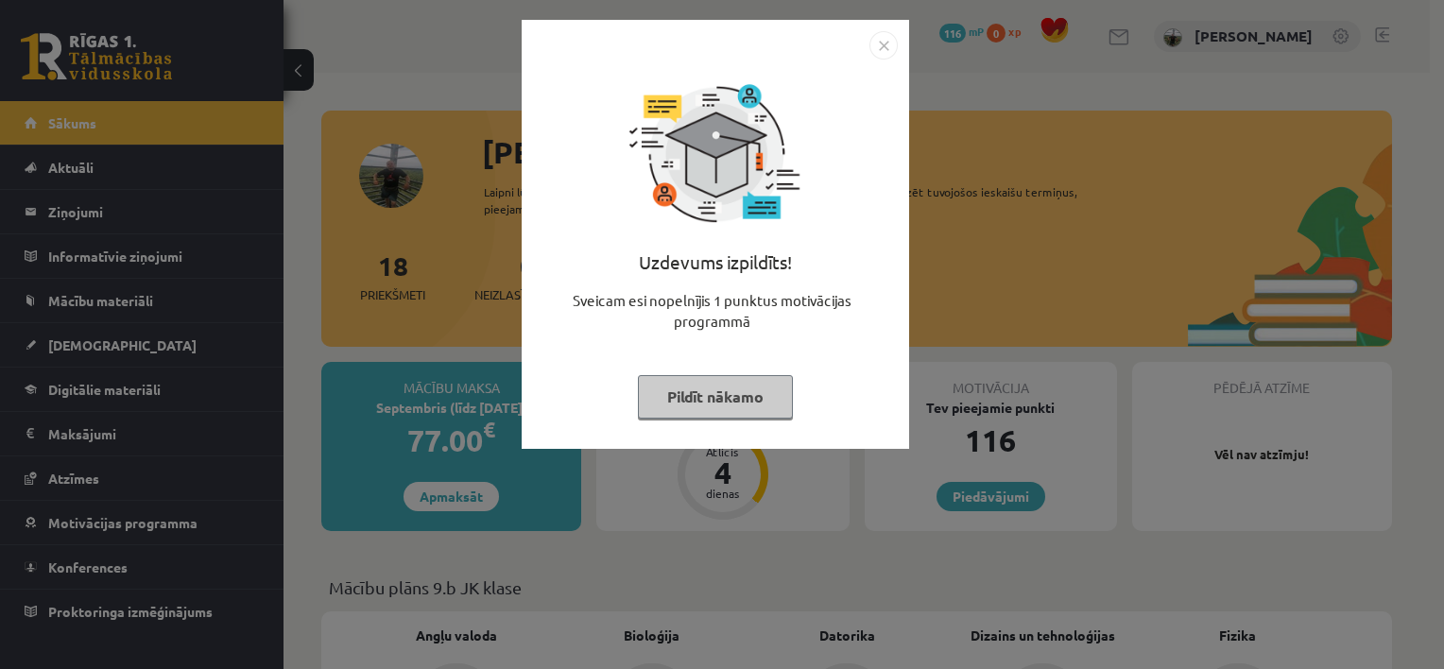
click at [713, 407] on button "Pildīt nākamo" at bounding box center [715, 396] width 155 height 43
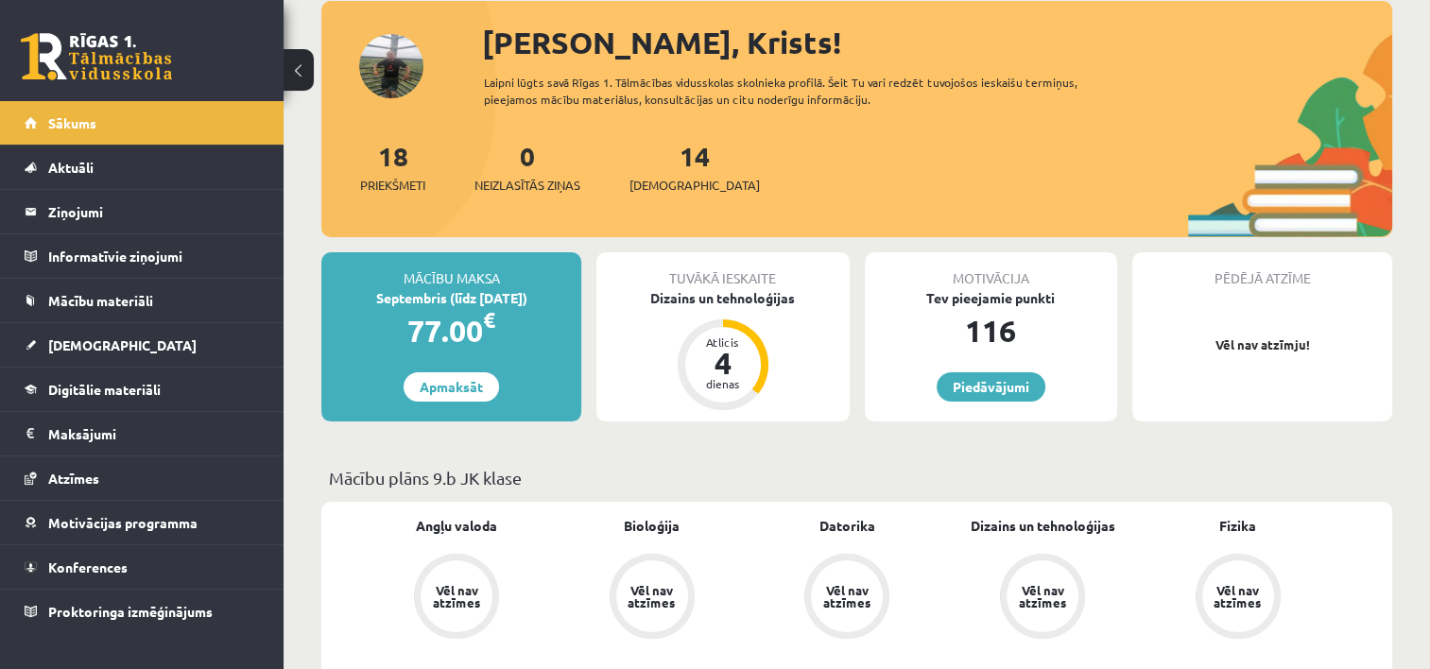
scroll to position [94, 0]
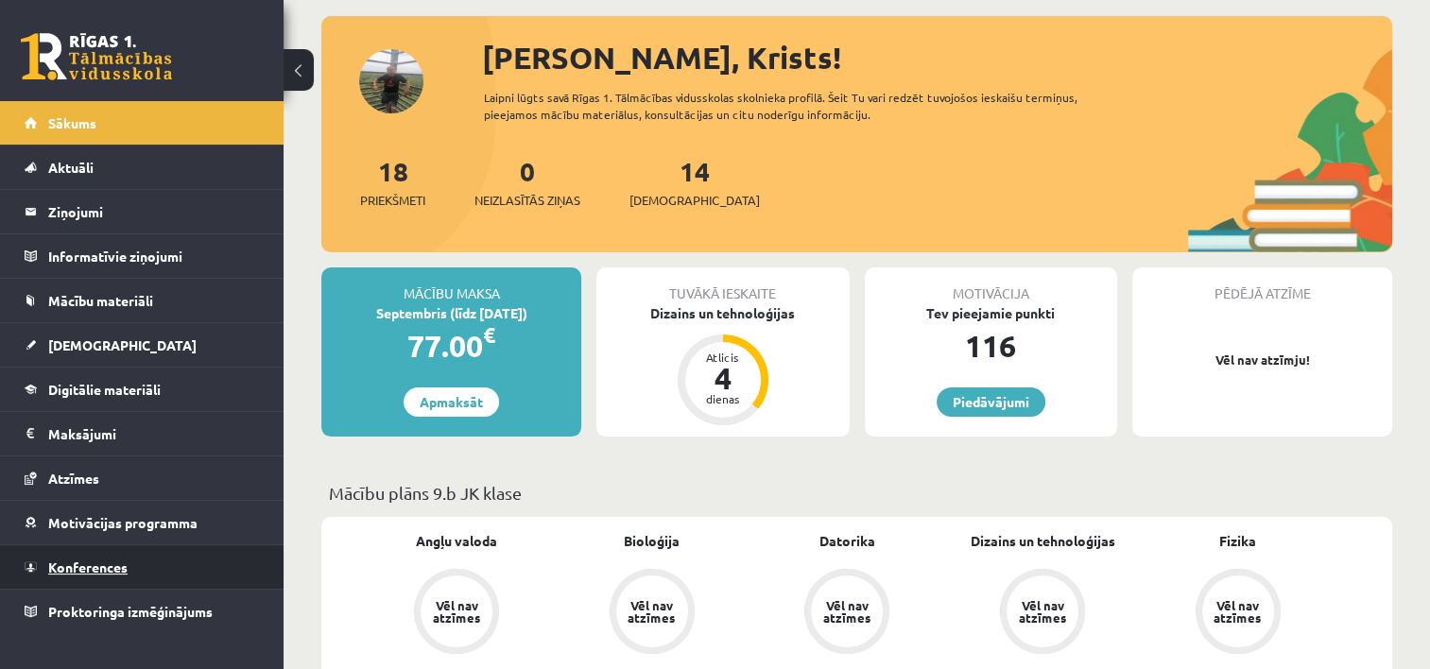
click at [94, 573] on link "Konferences" at bounding box center [142, 566] width 235 height 43
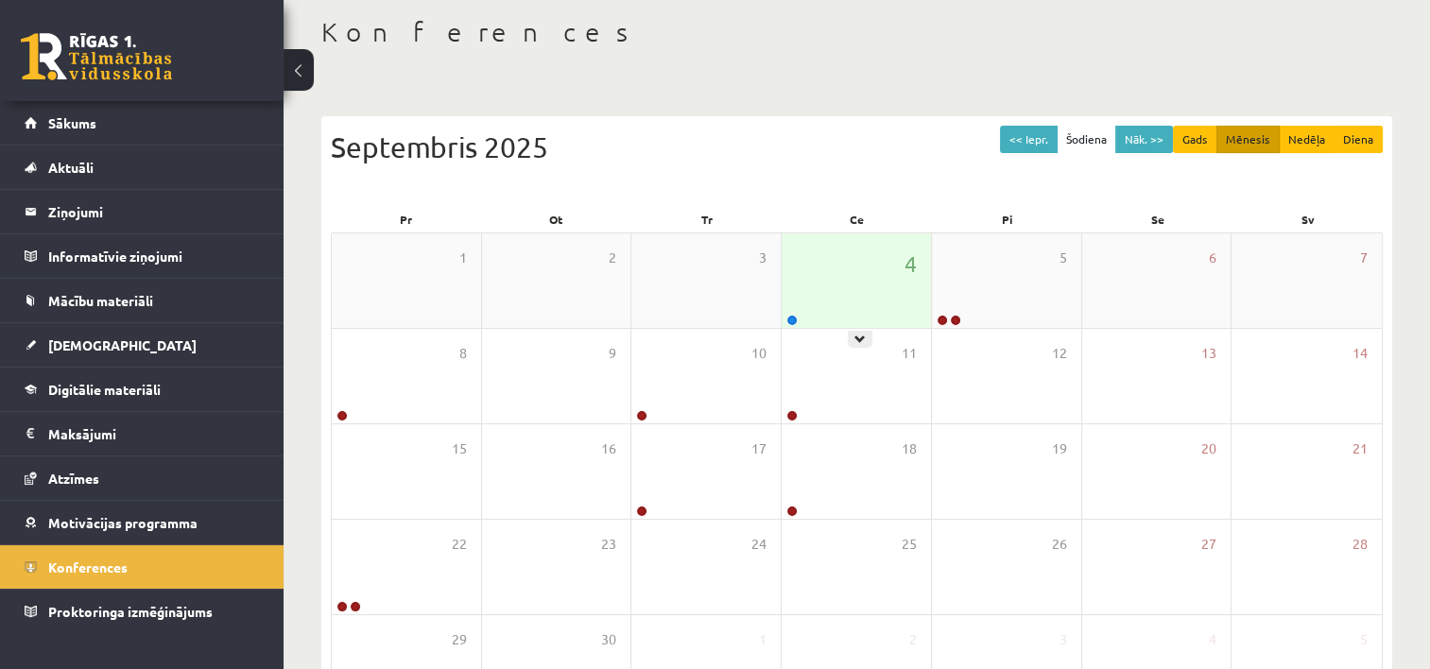
click at [827, 299] on div "4" at bounding box center [856, 280] width 149 height 94
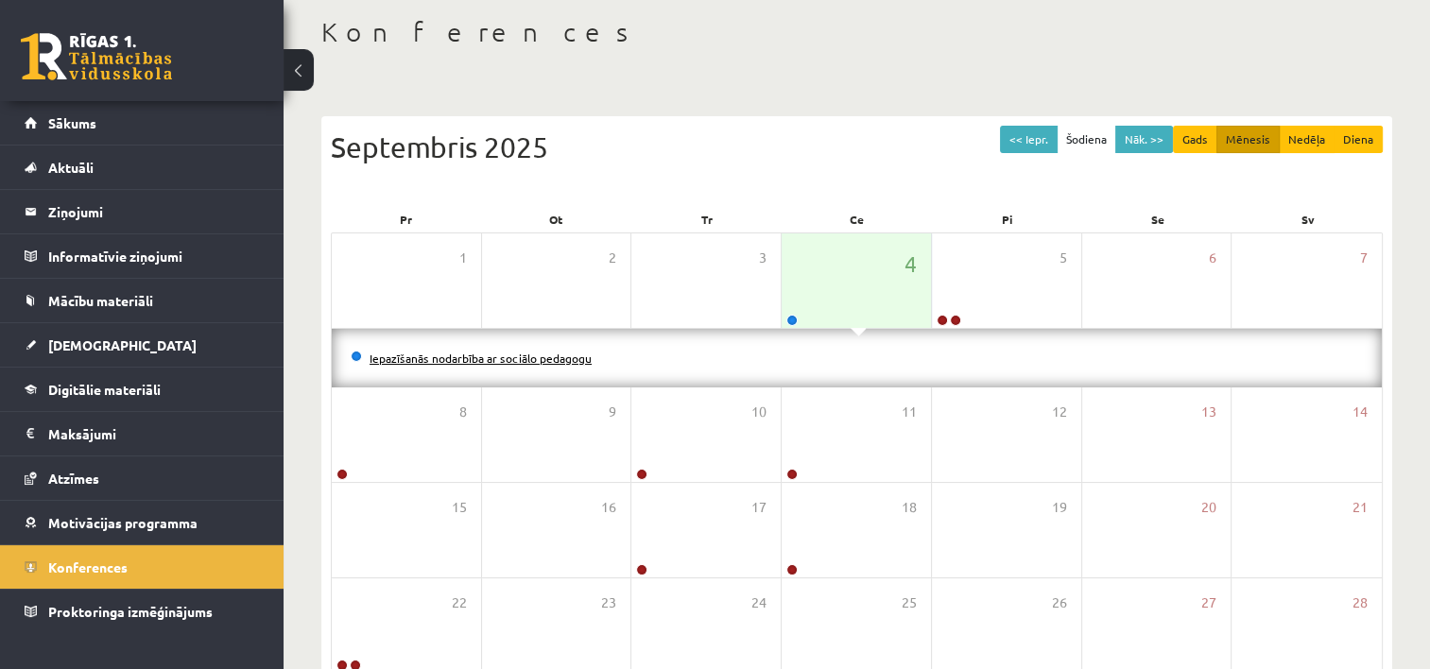
click at [462, 355] on link "Iepazīšanās nodarbība ar sociālo pedagogu" at bounding box center [480, 358] width 222 height 15
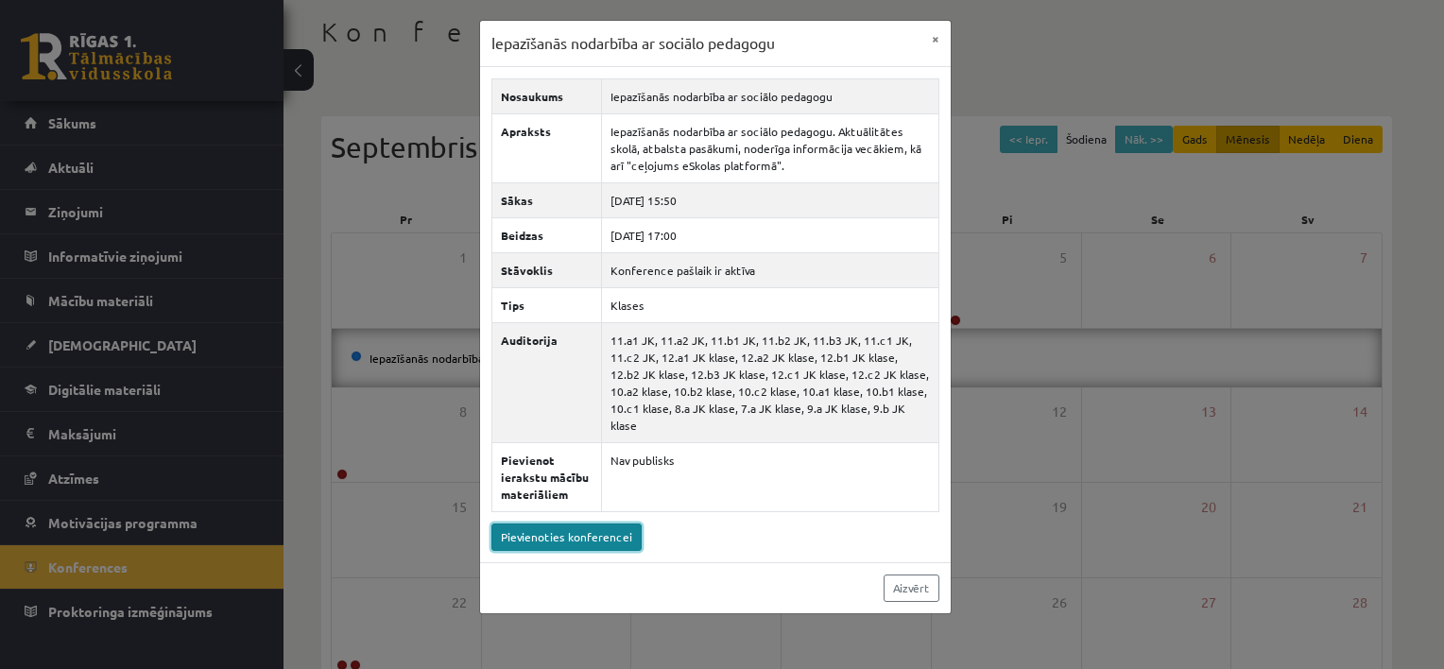
click at [557, 524] on link "Pievienoties konferencei" at bounding box center [566, 537] width 150 height 27
click at [936, 38] on button "×" at bounding box center [935, 39] width 30 height 36
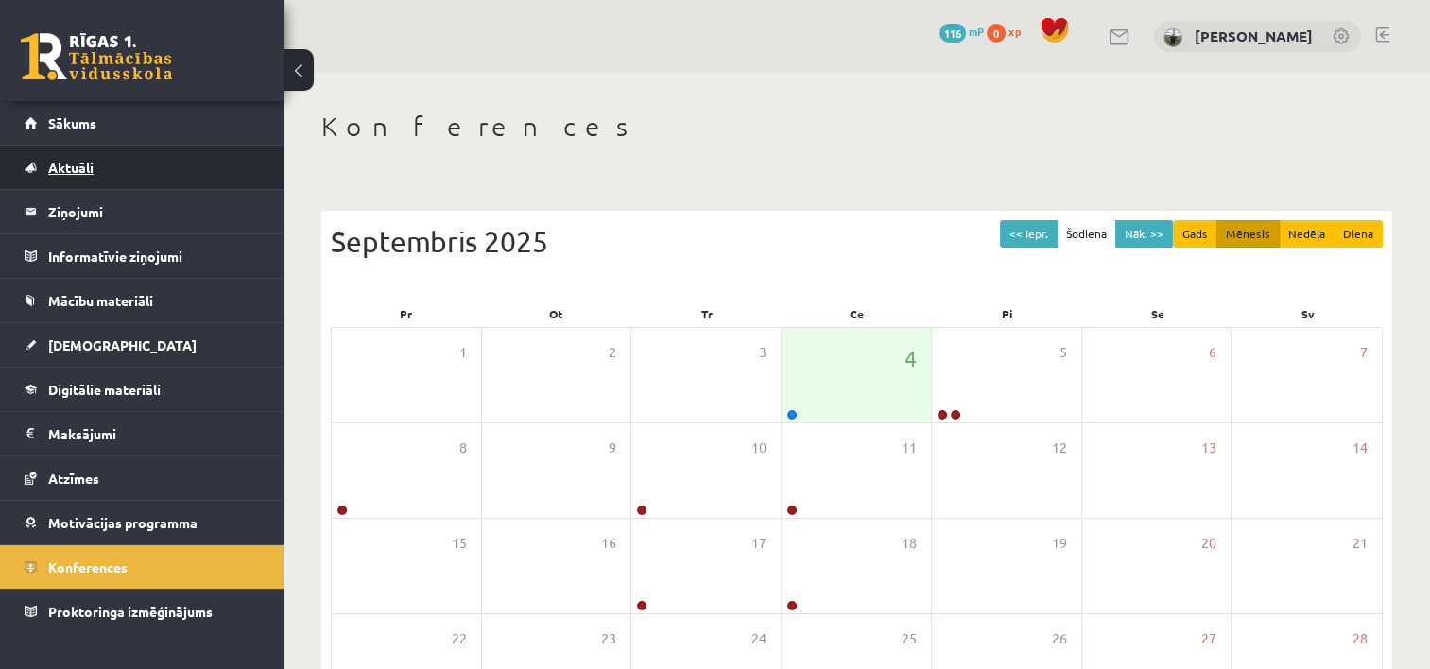
click at [91, 169] on span "Aktuāli" at bounding box center [70, 167] width 45 height 17
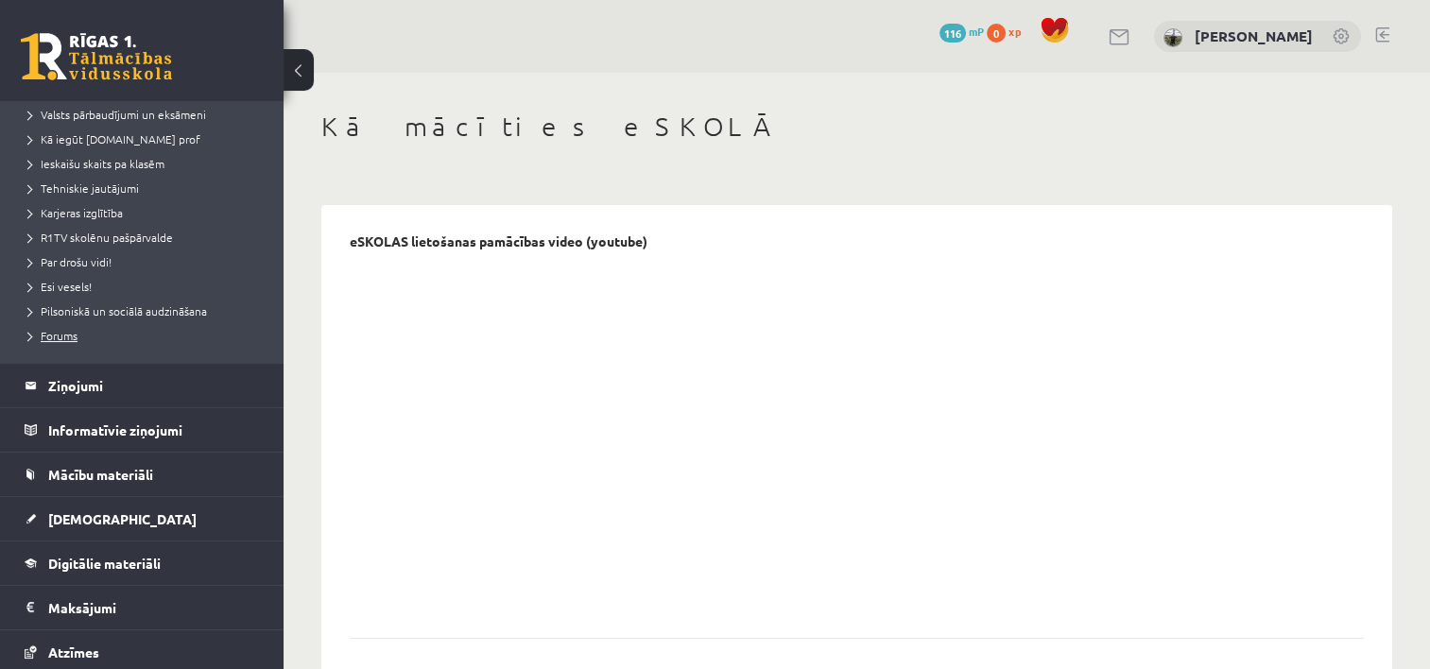
scroll to position [283, 0]
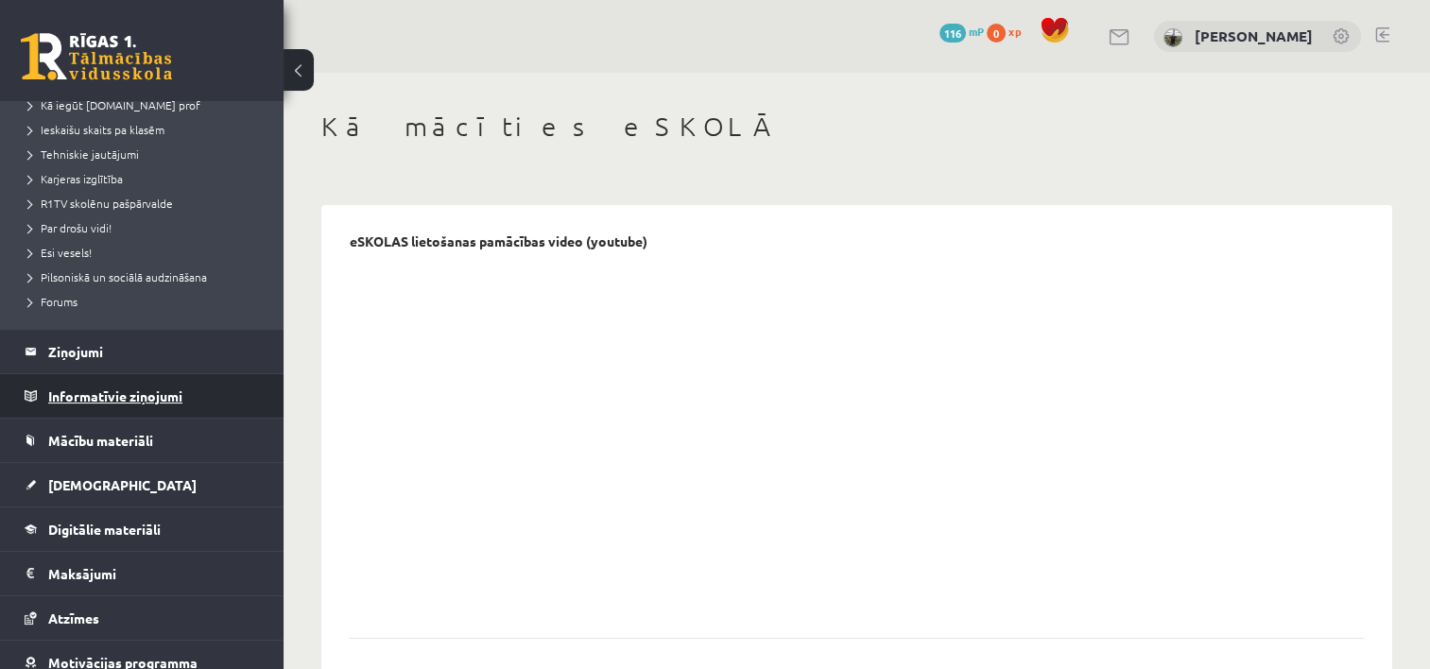
click at [98, 388] on legend "Informatīvie ziņojumi 0" at bounding box center [154, 395] width 212 height 43
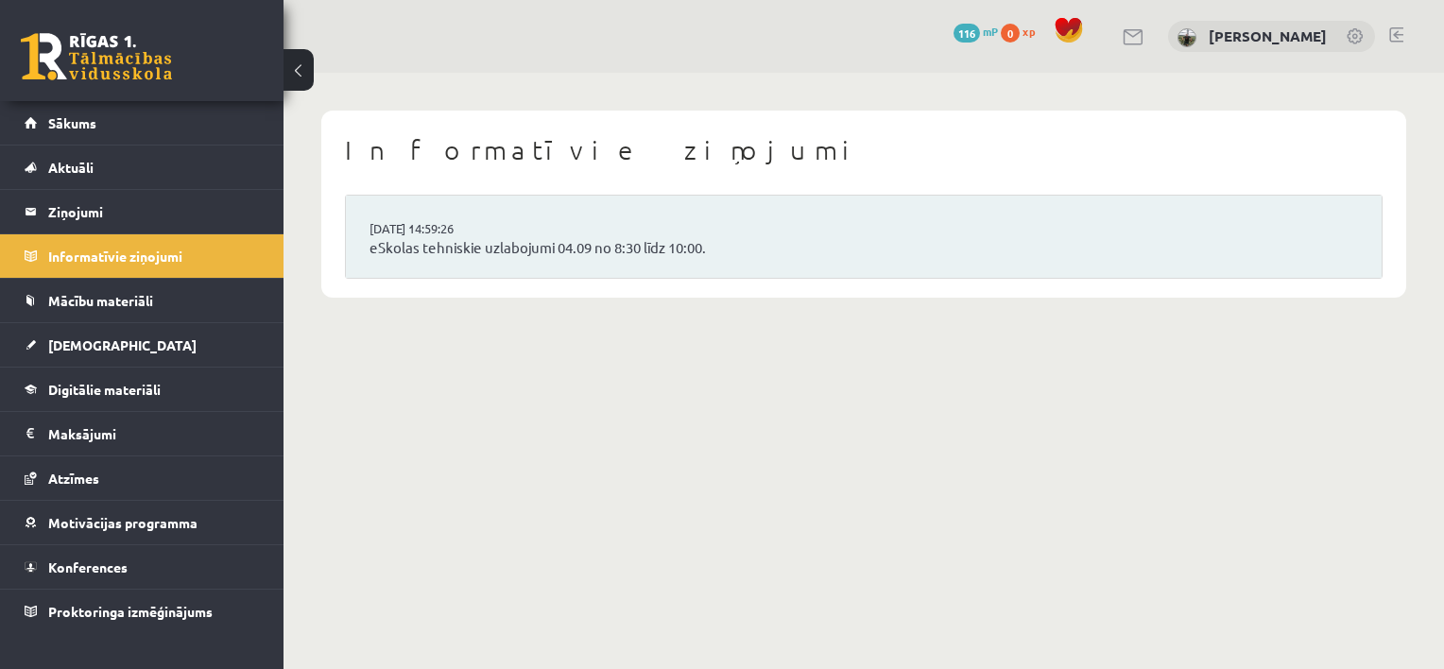
click at [59, 68] on link at bounding box center [96, 56] width 151 height 47
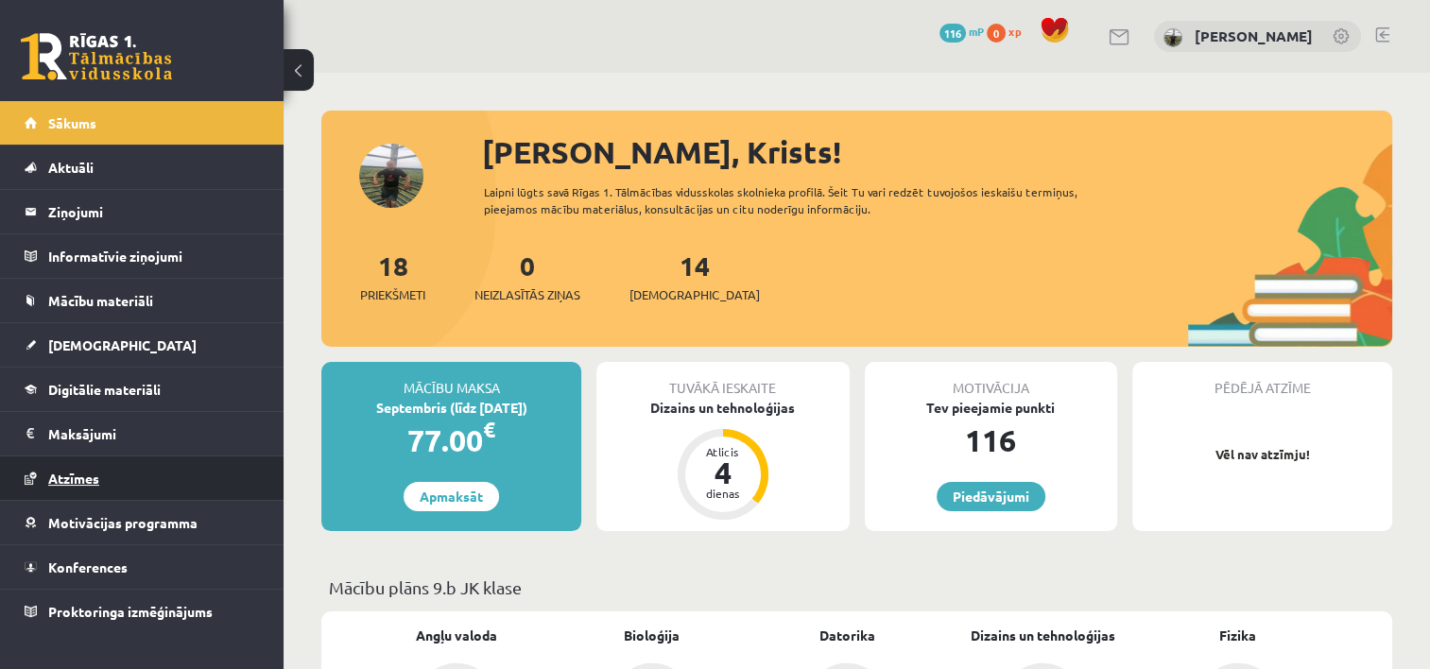
drag, startPoint x: 112, startPoint y: 454, endPoint x: 136, endPoint y: 489, distance: 42.7
click at [136, 489] on link "Atzīmes" at bounding box center [142, 477] width 235 height 43
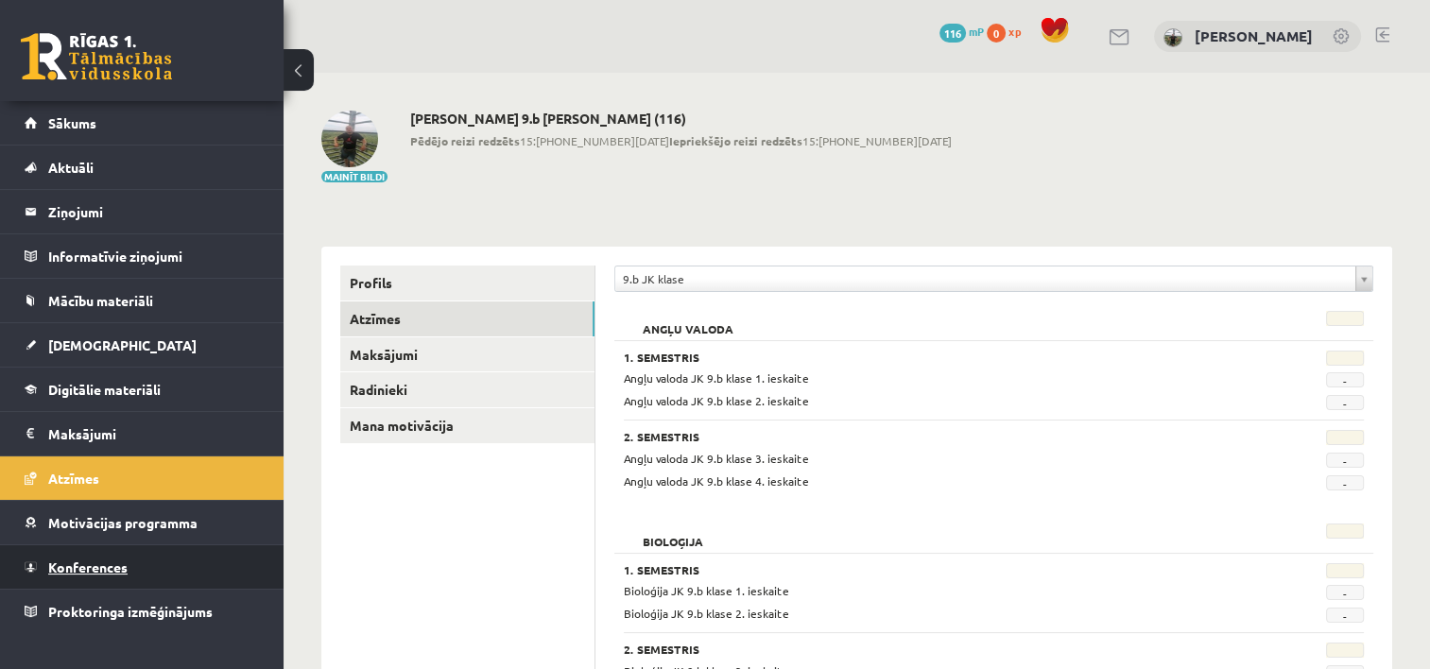
click at [106, 559] on span "Konferences" at bounding box center [87, 566] width 79 height 17
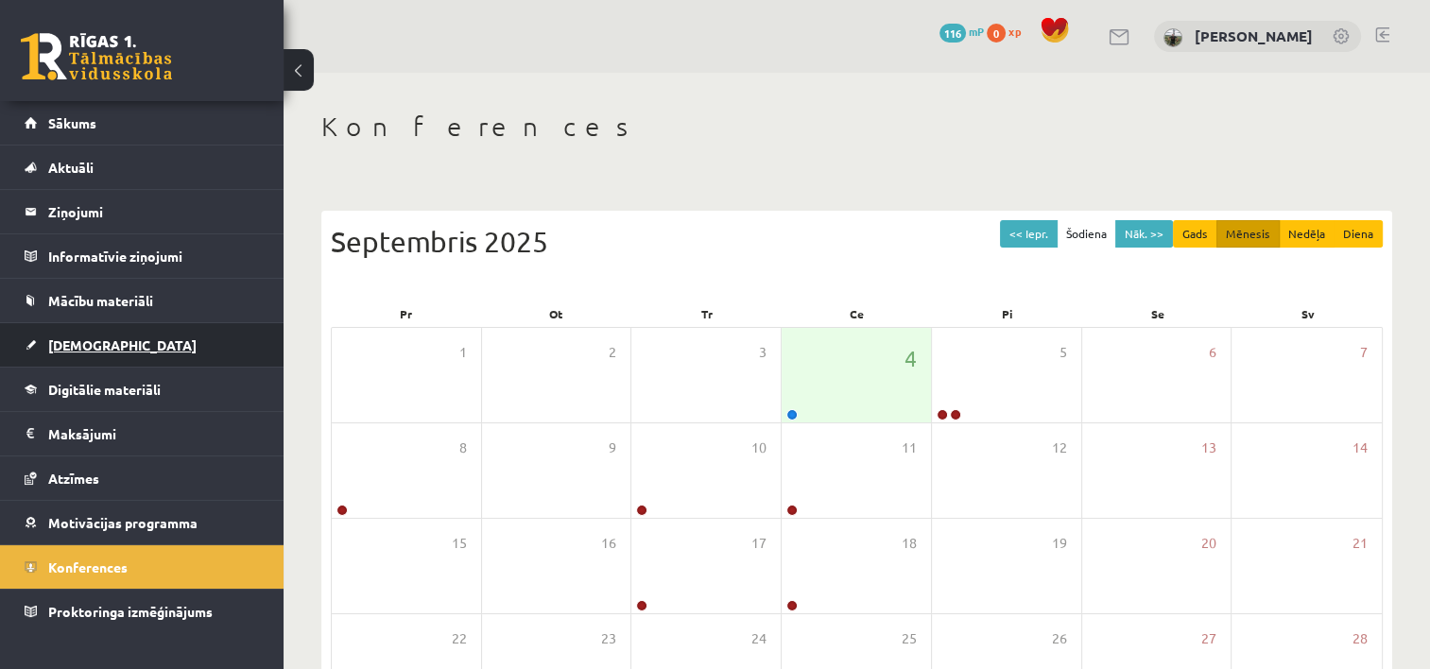
click at [91, 340] on span "[DEMOGRAPHIC_DATA]" at bounding box center [122, 344] width 148 height 17
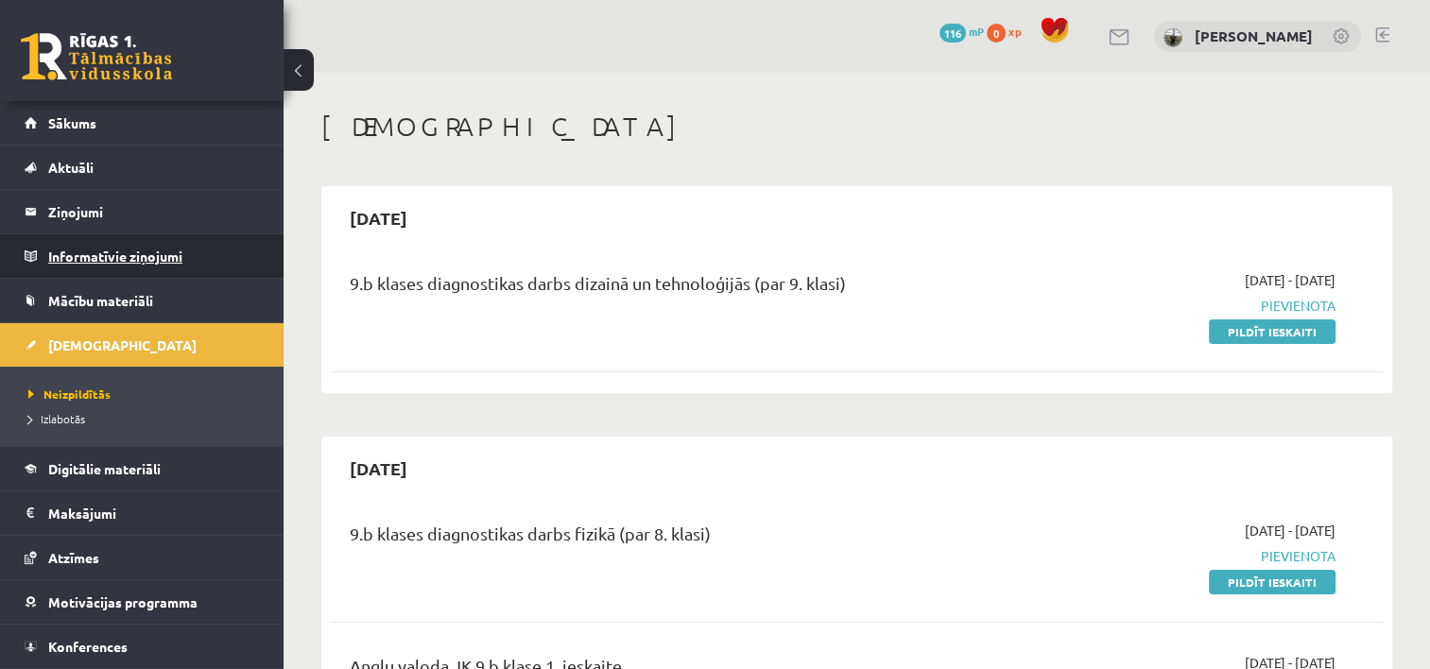
click at [103, 265] on legend "Informatīvie ziņojumi 0" at bounding box center [154, 255] width 212 height 43
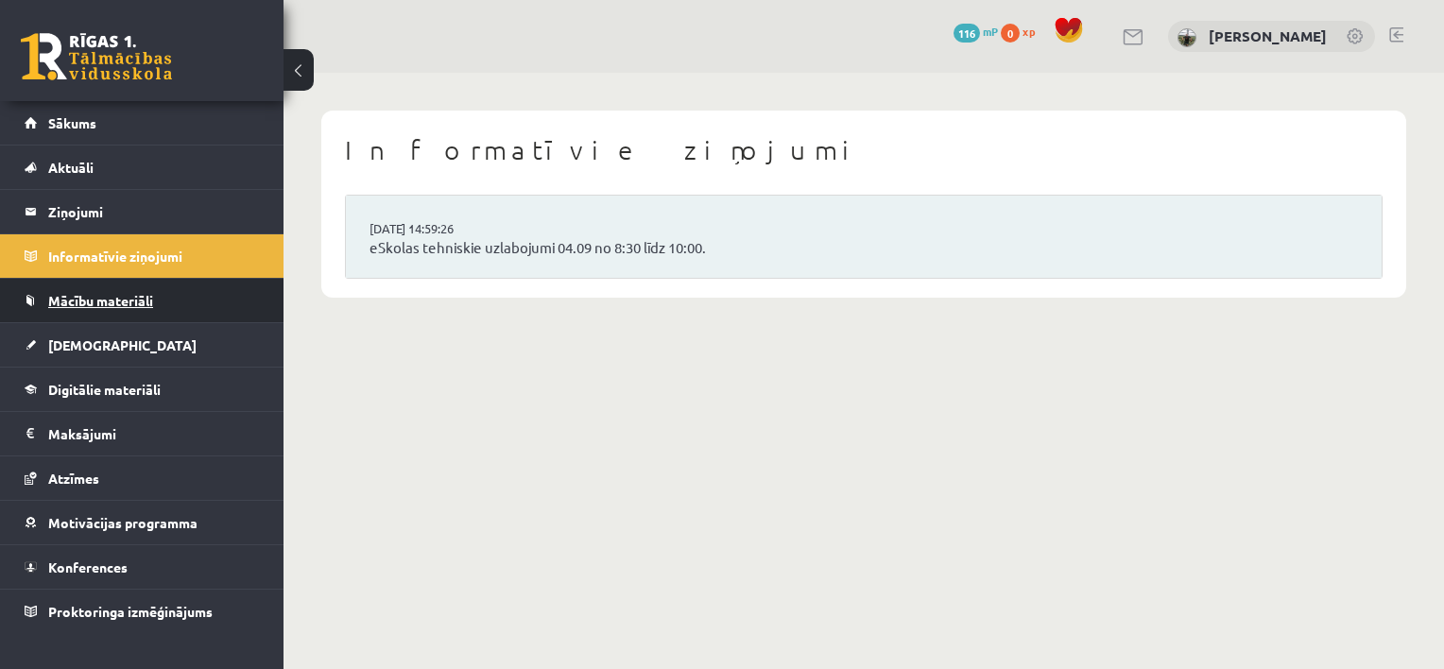
click at [103, 310] on link "Mācību materiāli" at bounding box center [142, 300] width 235 height 43
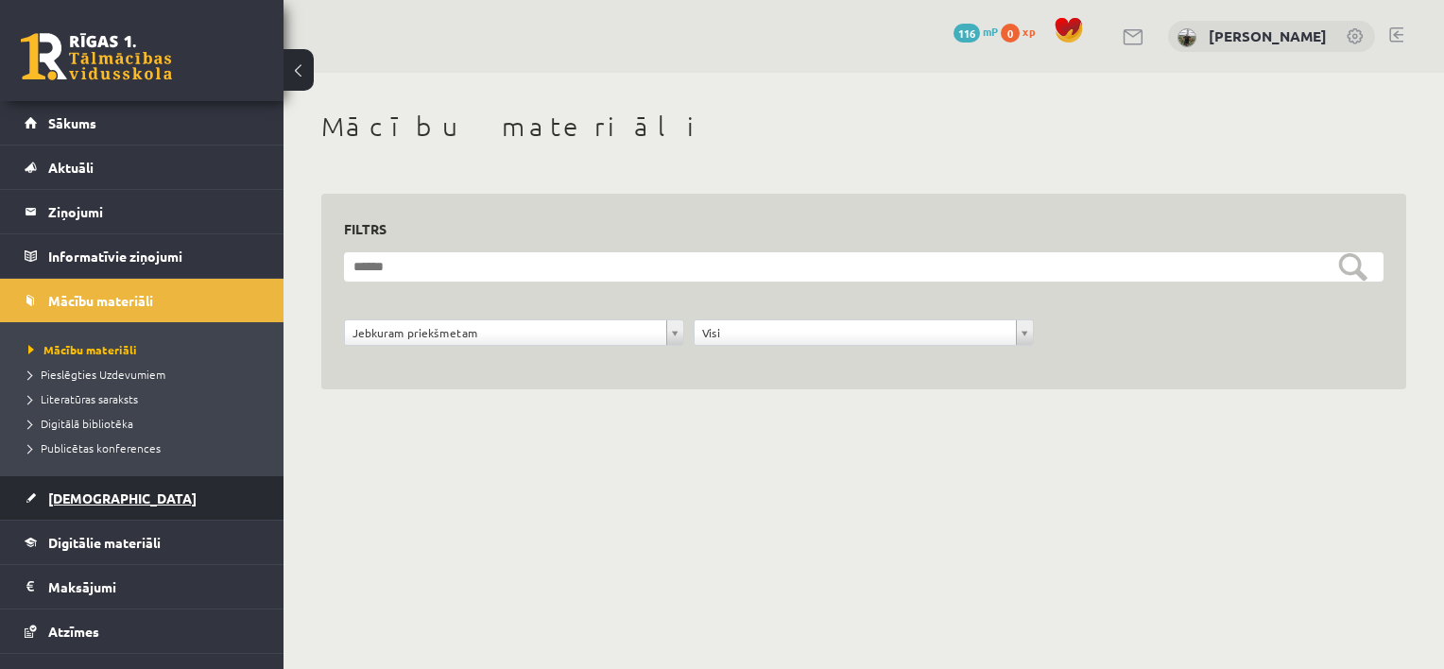
click at [102, 495] on span "[DEMOGRAPHIC_DATA]" at bounding box center [122, 498] width 148 height 17
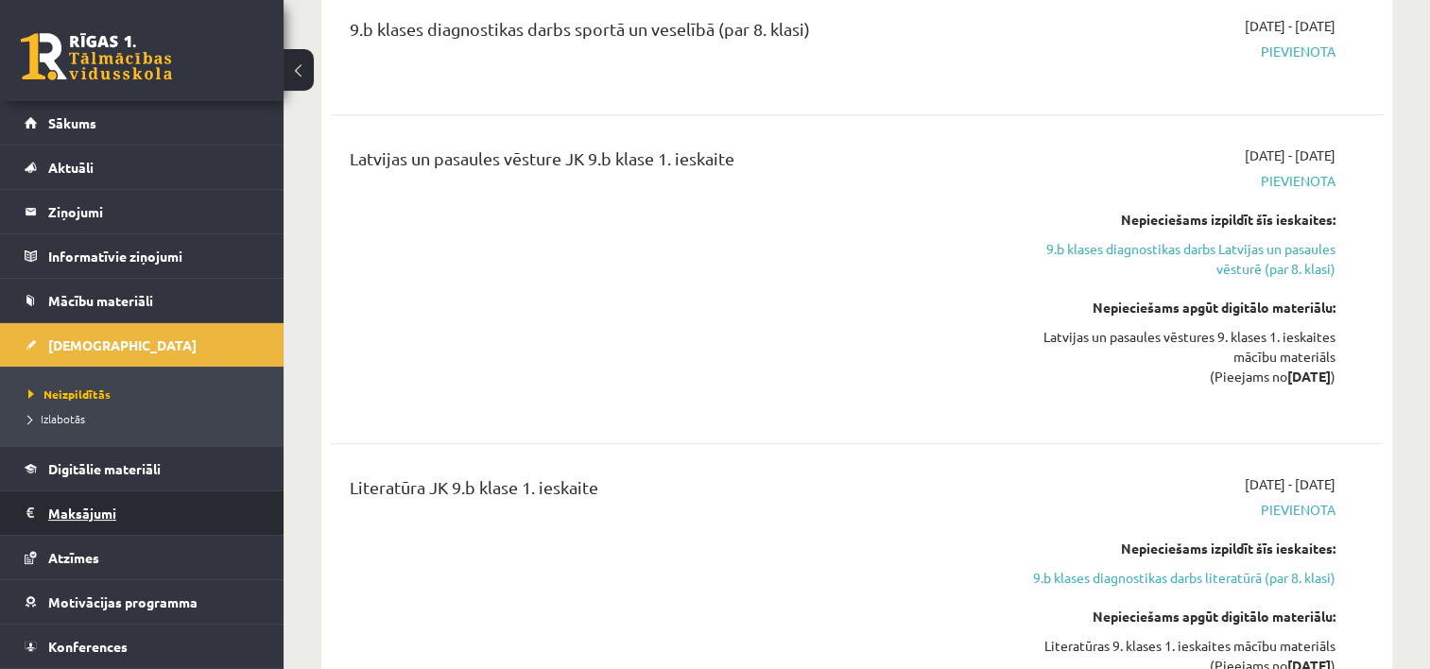
scroll to position [42, 0]
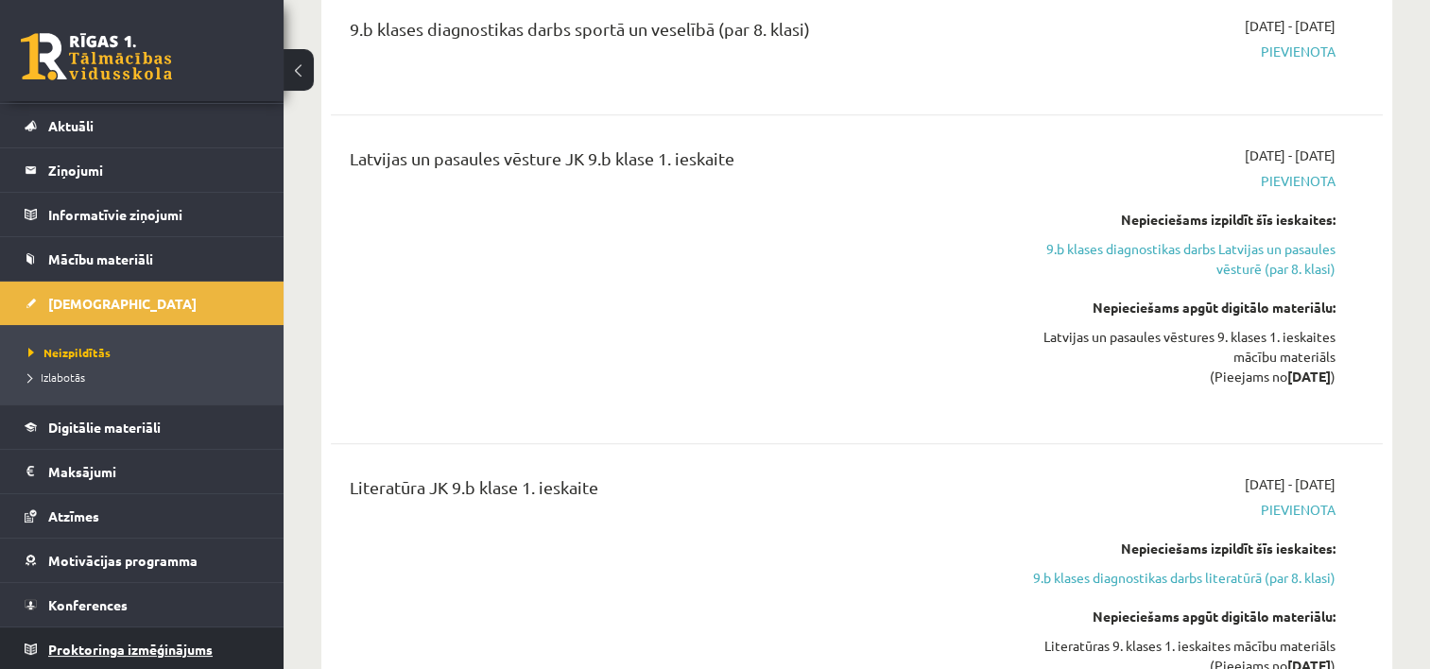
click at [129, 653] on span "Proktoringa izmēģinājums" at bounding box center [130, 649] width 164 height 17
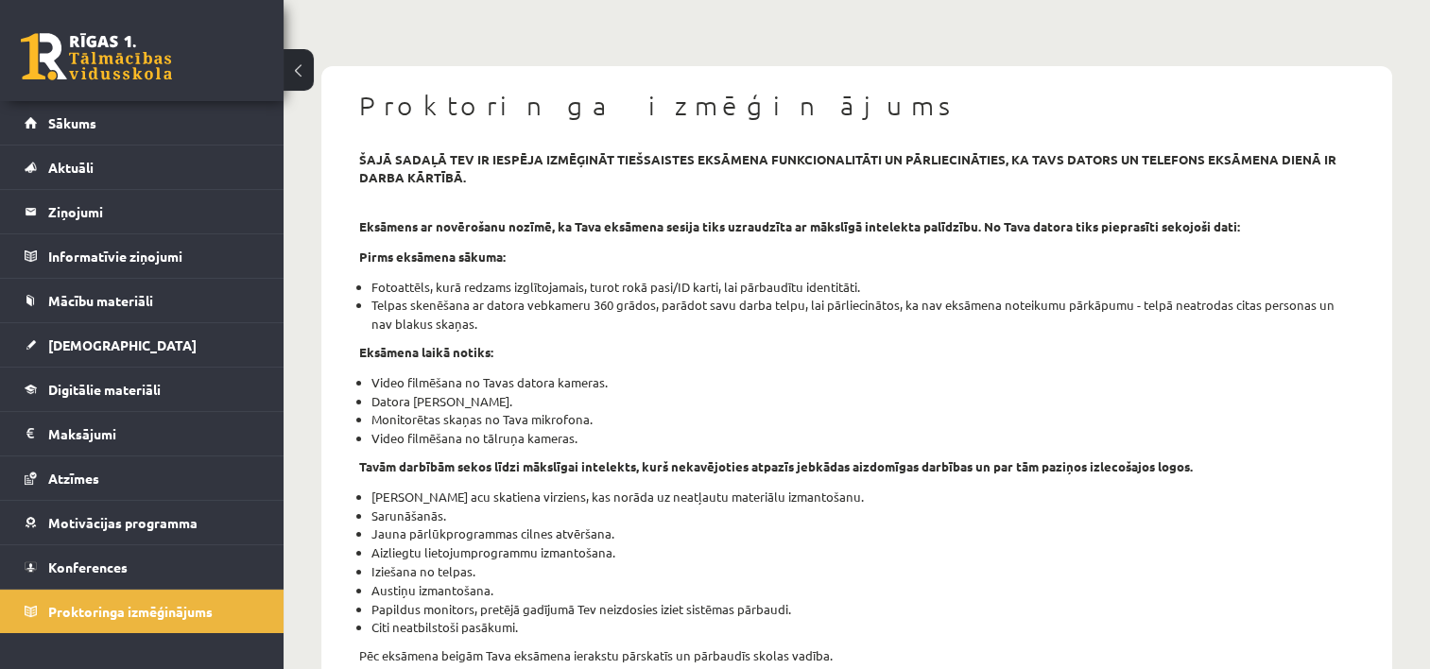
scroll to position [106, 0]
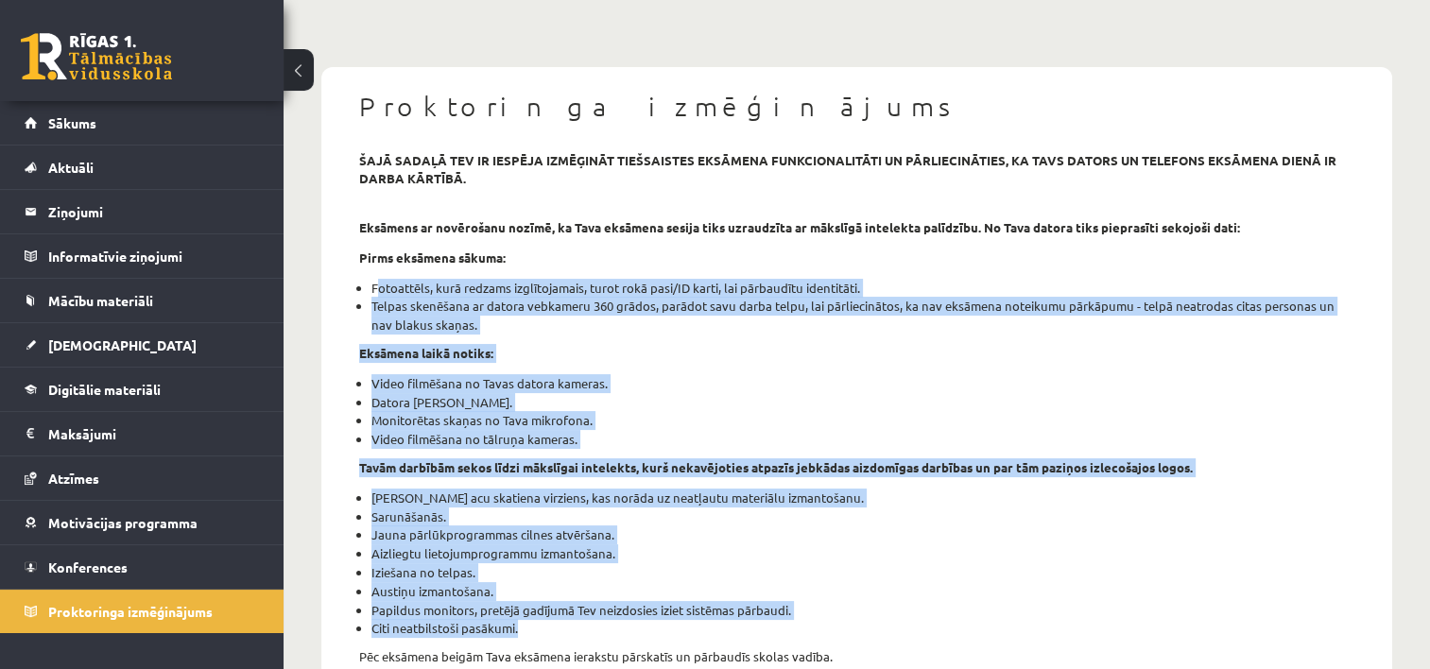
drag, startPoint x: 371, startPoint y: 283, endPoint x: 749, endPoint y: 625, distance: 509.2
click at [749, 625] on div "šajā sadaļā tev ir iespēja izmēģināt tiešsaistes eksāmena funkcionalitāti un pā…" at bounding box center [856, 641] width 1023 height 980
drag, startPoint x: 749, startPoint y: 625, endPoint x: 703, endPoint y: 551, distance: 87.0
click at [703, 551] on li "Aizliegtu lietojumprogrammu izmantošana." at bounding box center [862, 553] width 983 height 19
click at [514, 335] on div "šajā sadaļā tev ir iespēja izmēģināt tiešsaistes eksāmena funkcionalitāti un pā…" at bounding box center [856, 641] width 1023 height 980
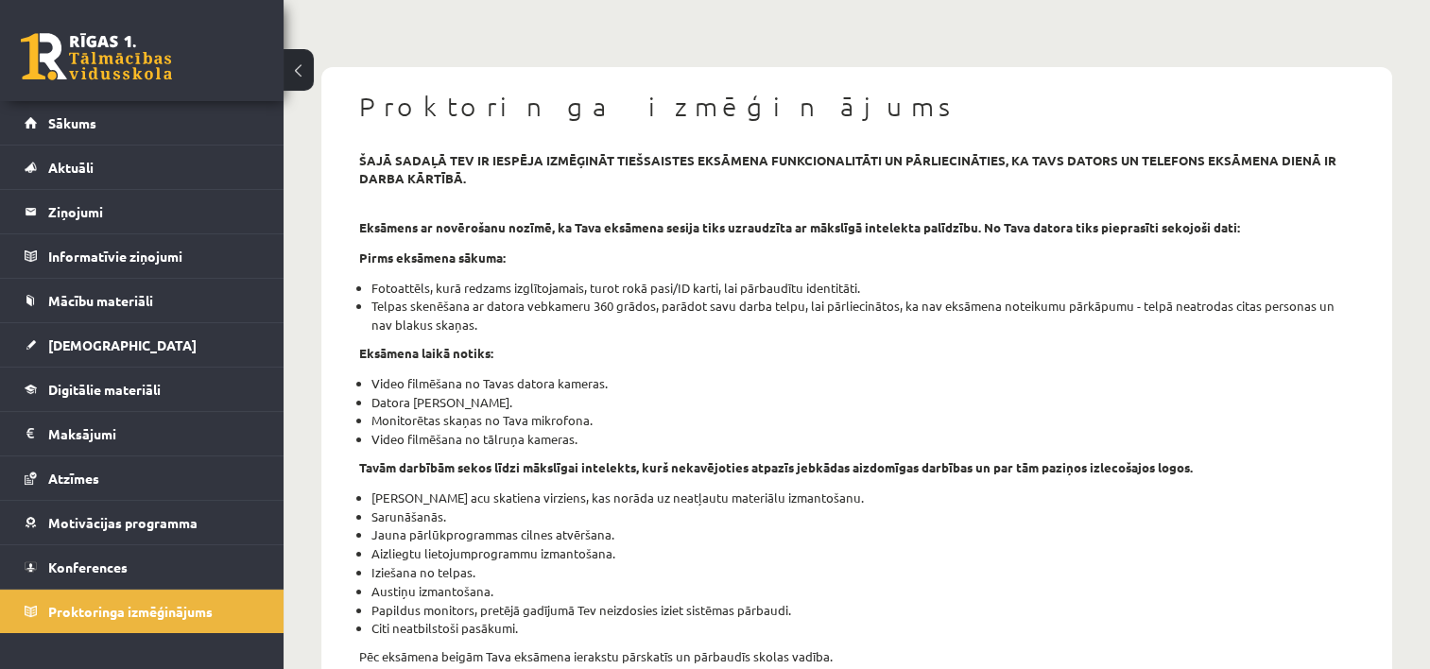
drag, startPoint x: 364, startPoint y: 382, endPoint x: 641, endPoint y: 441, distance: 283.2
click at [641, 441] on ul "Video filmēšana no Tavas datora kameras. Datora ekrāna koplietošana. Monitorēta…" at bounding box center [856, 411] width 995 height 75
drag, startPoint x: 641, startPoint y: 441, endPoint x: 541, endPoint y: 351, distance: 135.1
click at [541, 351] on p "Eksāmena laikā notiks:" at bounding box center [856, 353] width 995 height 19
drag, startPoint x: 402, startPoint y: 416, endPoint x: 567, endPoint y: 438, distance: 166.9
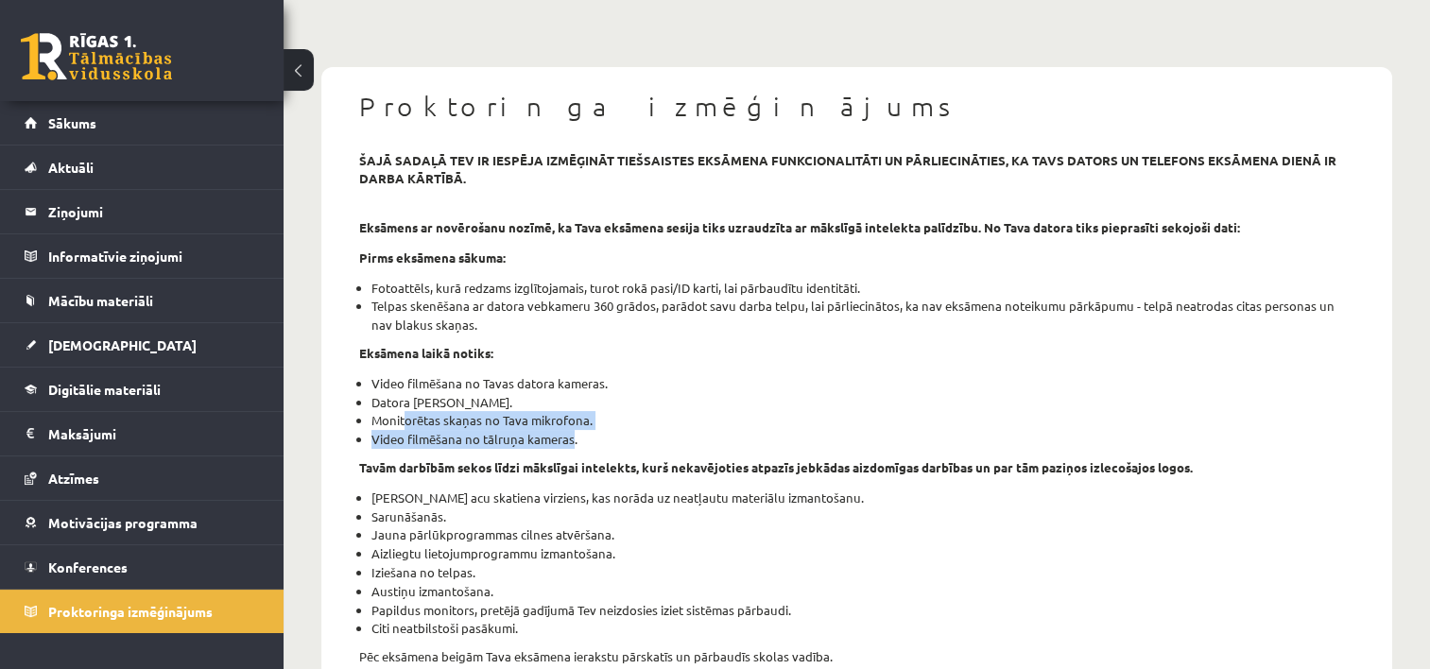
click at [567, 438] on ul "Video filmēšana no Tavas datora kameras. Datora ekrāna koplietošana. Monitorēta…" at bounding box center [856, 411] width 995 height 75
copy ul "torētas skaņas no Tava mikrofona. Video filmēšana no tālruņa kamera"
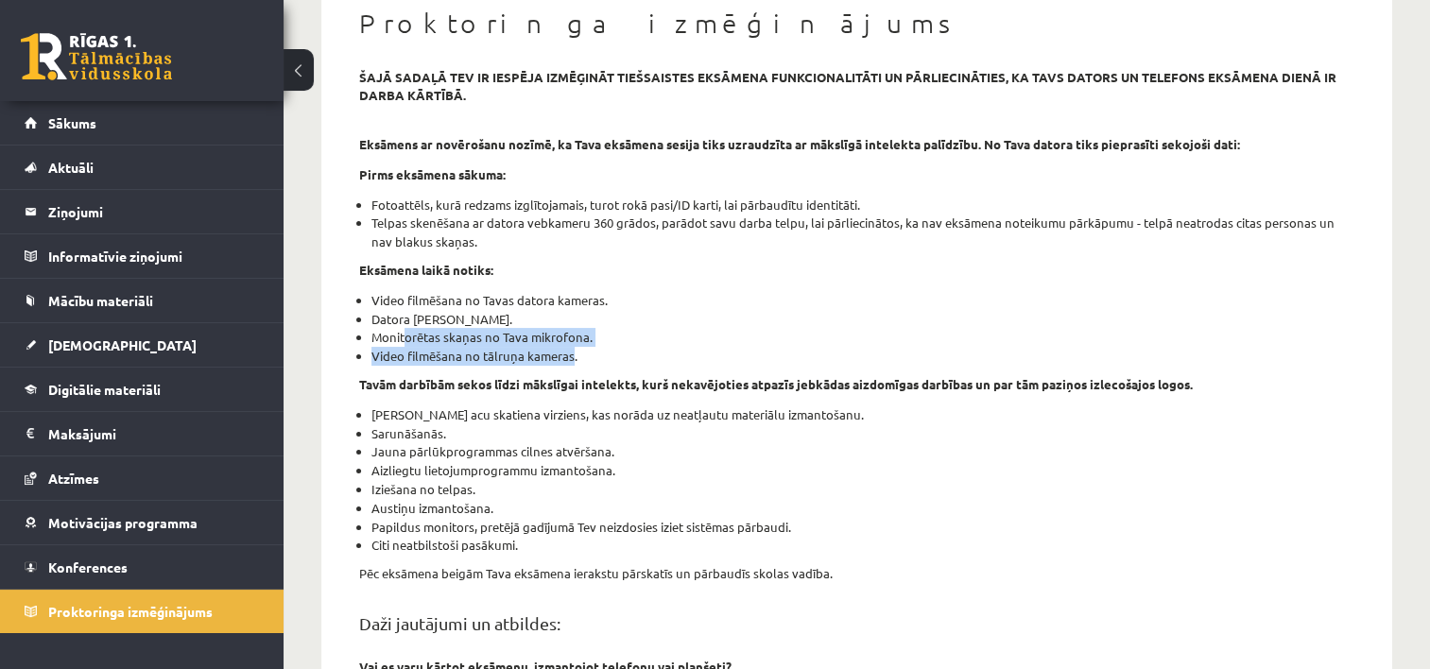
scroll to position [283, 0]
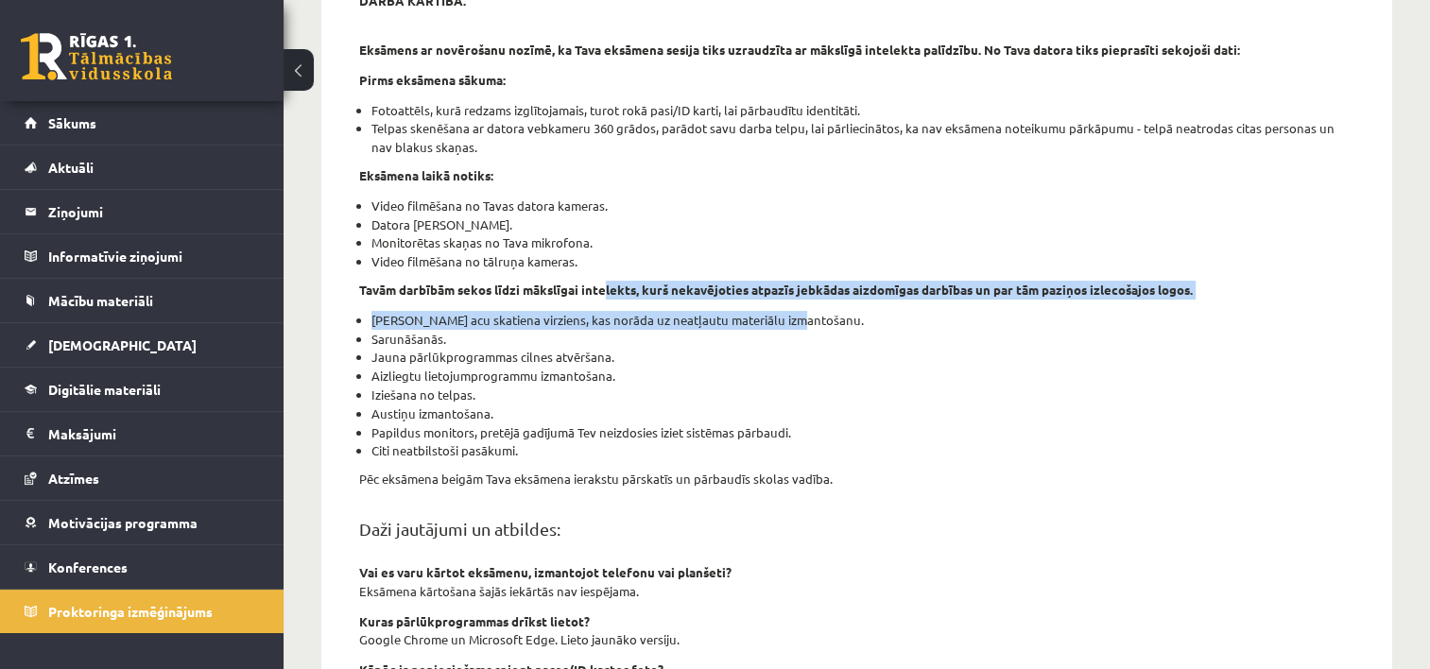
drag, startPoint x: 603, startPoint y: 291, endPoint x: 847, endPoint y: 302, distance: 244.1
click at [847, 302] on div "šajā sadaļā tev ir iespēja izmēģināt tiešsaistes eksāmena funkcionalitāti un pā…" at bounding box center [856, 464] width 1023 height 980
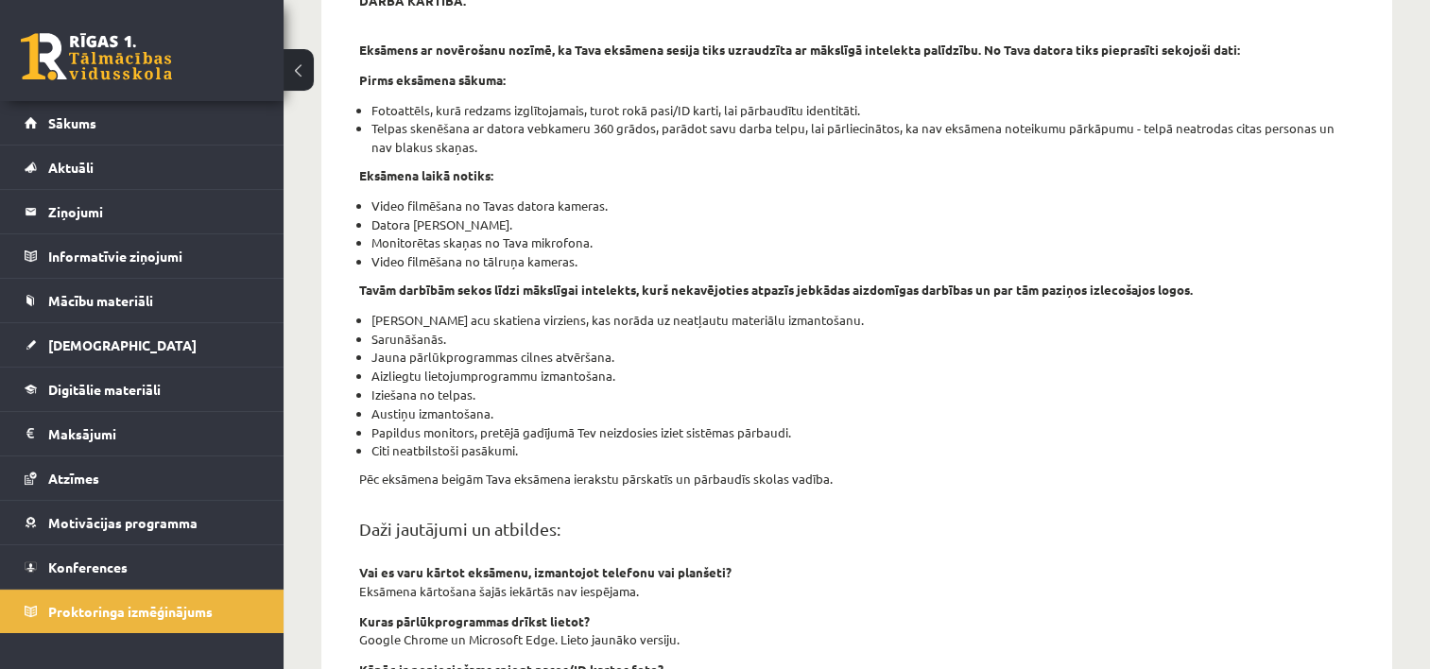
drag, startPoint x: 847, startPoint y: 302, endPoint x: 894, endPoint y: 359, distance: 73.8
click at [894, 359] on li "Jauna pārlūkprogrammas cilnes atvēršana." at bounding box center [862, 357] width 983 height 19
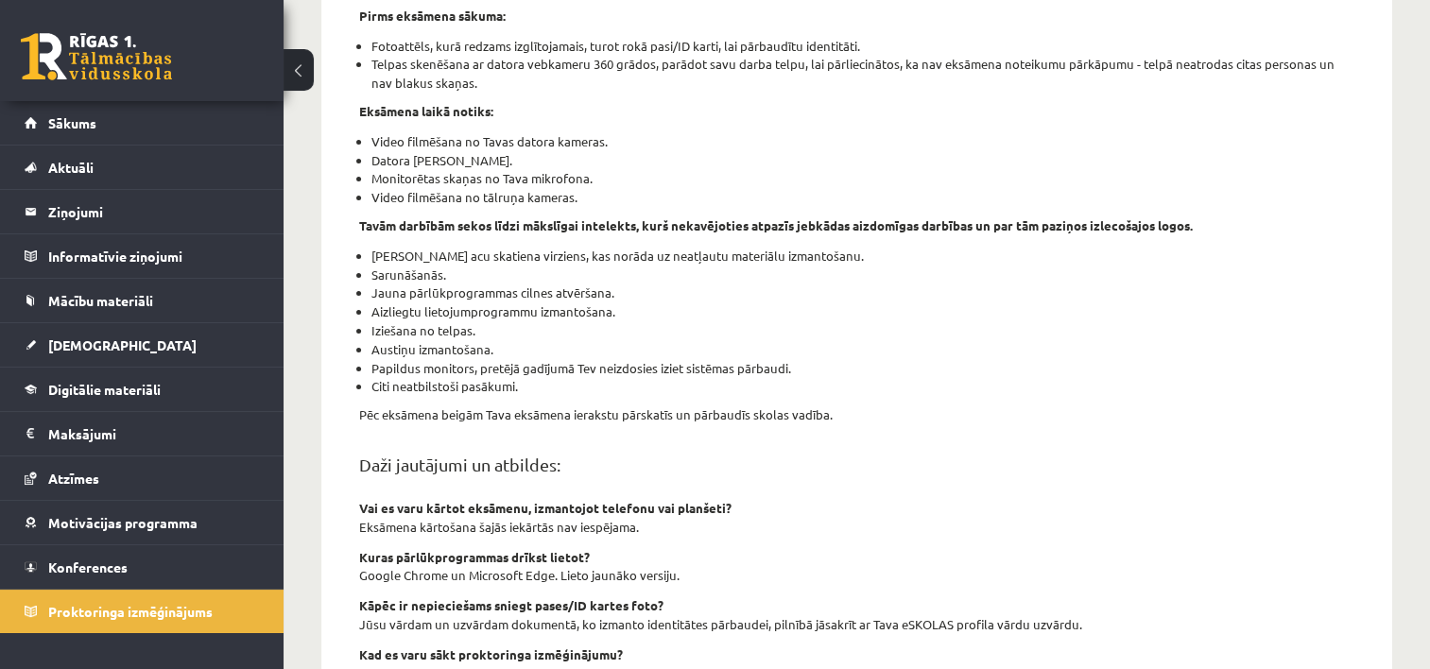
scroll to position [378, 0]
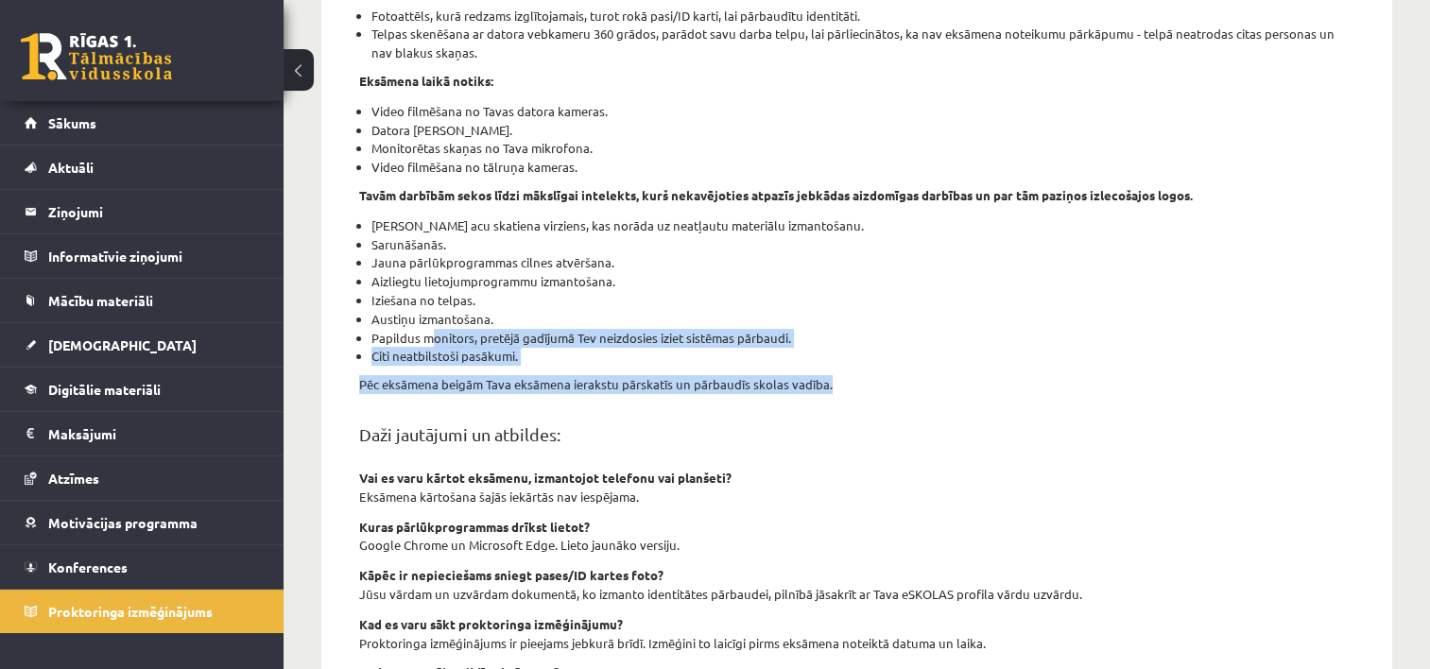
drag, startPoint x: 427, startPoint y: 339, endPoint x: 644, endPoint y: 412, distance: 228.3
click at [644, 412] on div "šajā sadaļā tev ir iespēja izmēģināt tiešsaistes eksāmena funkcionalitāti un pā…" at bounding box center [856, 369] width 1023 height 980
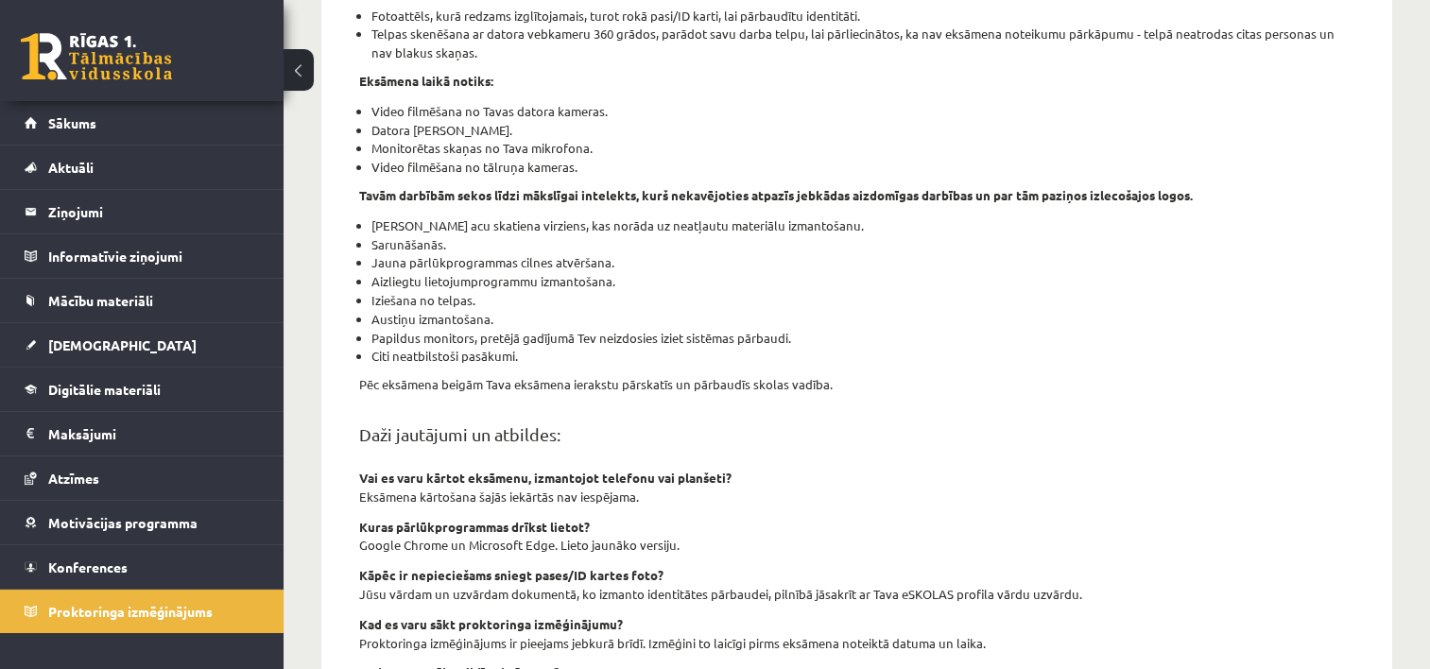
drag, startPoint x: 644, startPoint y: 412, endPoint x: 556, endPoint y: 457, distance: 98.9
click at [556, 457] on div "šajā sadaļā tev ir iespēja izmēģināt tiešsaistes eksāmena funkcionalitāti un pā…" at bounding box center [856, 369] width 1023 height 980
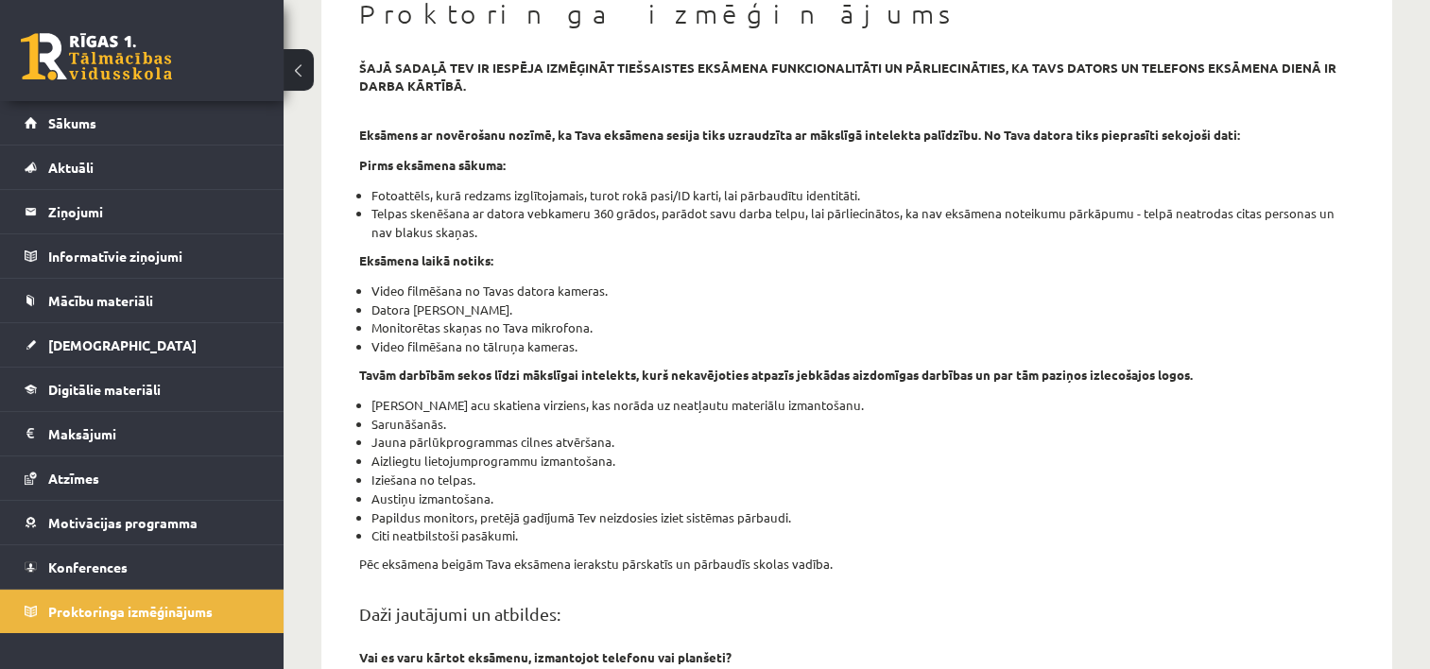
scroll to position [106, 0]
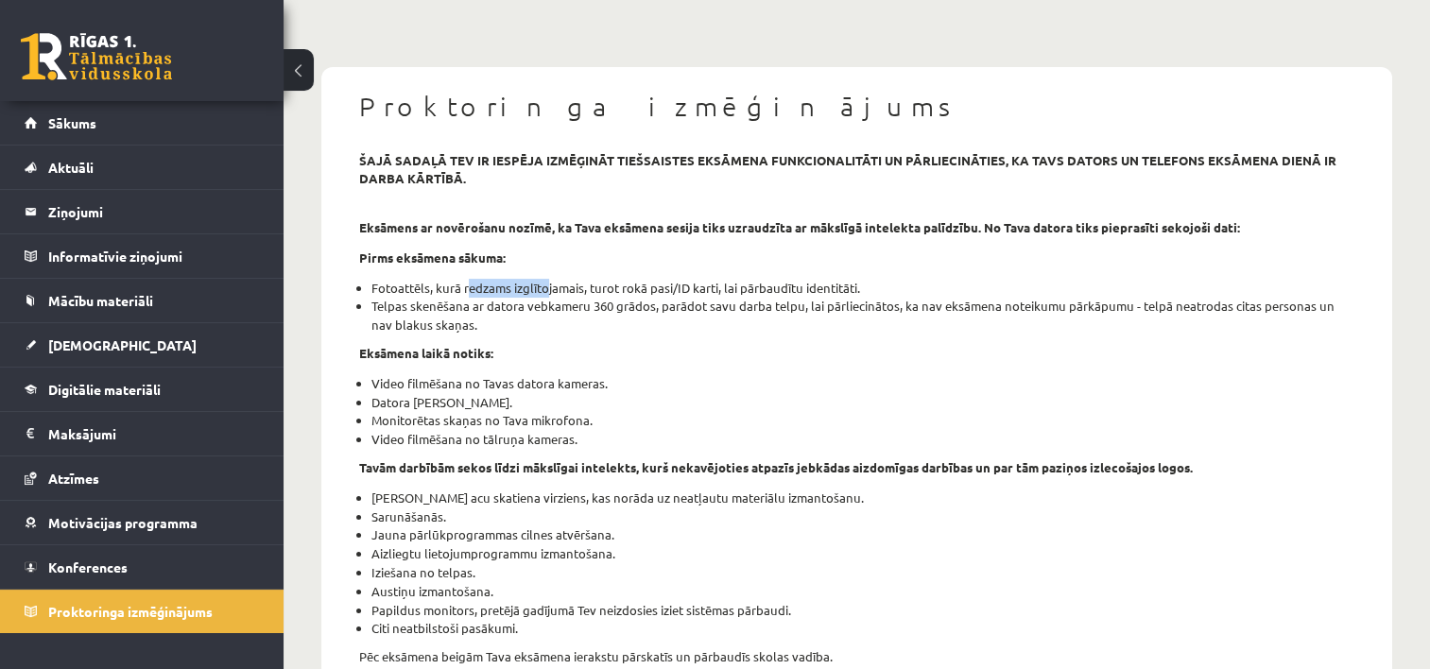
drag, startPoint x: 465, startPoint y: 287, endPoint x: 541, endPoint y: 284, distance: 75.7
click at [541, 284] on li "Fotoattēls, kurā redzams izglītojamais, turot rokā pasi/ID karti, lai pārbaudīt…" at bounding box center [862, 288] width 983 height 19
drag, startPoint x: 541, startPoint y: 284, endPoint x: 412, endPoint y: 330, distance: 136.3
click at [412, 330] on li "Telpas skenēšana ar datora vebkameru 360 grādos, parādot savu darba telpu, lai …" at bounding box center [862, 316] width 983 height 38
drag, startPoint x: 461, startPoint y: 310, endPoint x: 660, endPoint y: 291, distance: 199.3
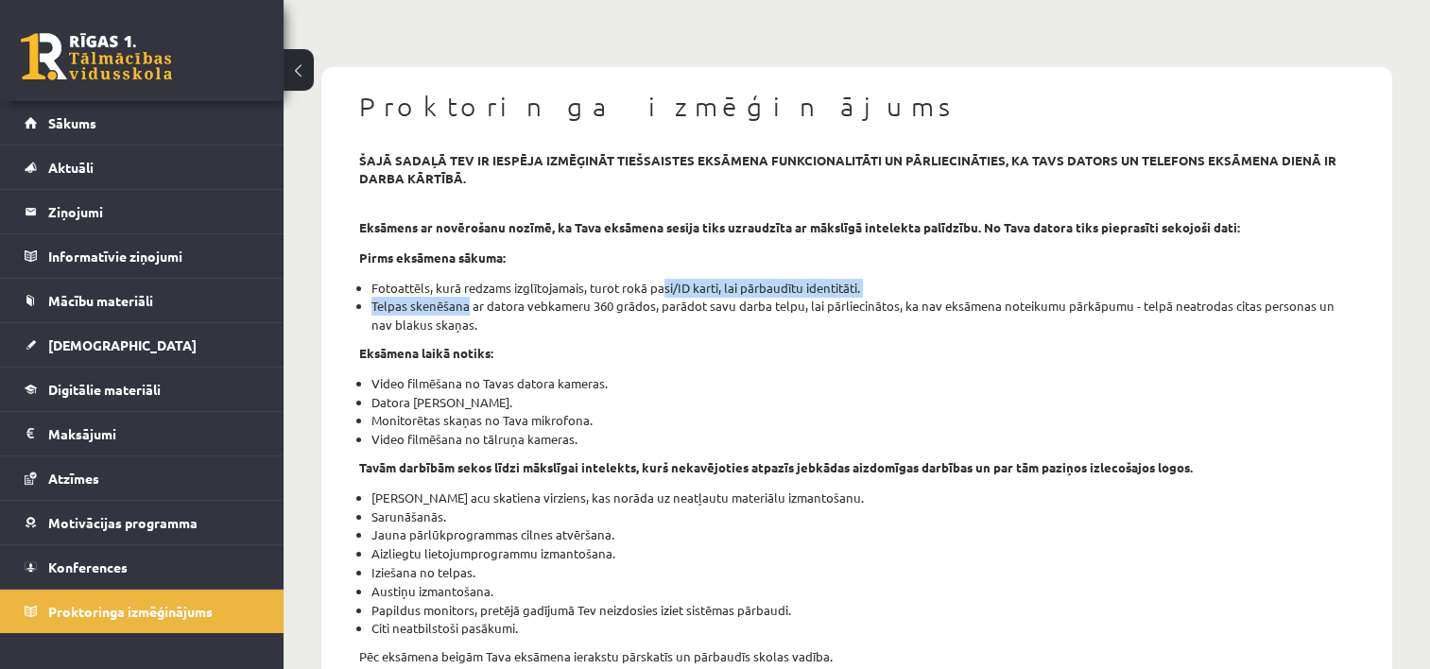
click at [660, 291] on ul "Fotoattēls, kurā redzams izglītojamais, turot rokā pasi/ID karti, lai pārbaudīt…" at bounding box center [856, 307] width 995 height 56
click at [945, 387] on li "Video filmēšana no Tavas datora kameras." at bounding box center [862, 383] width 983 height 19
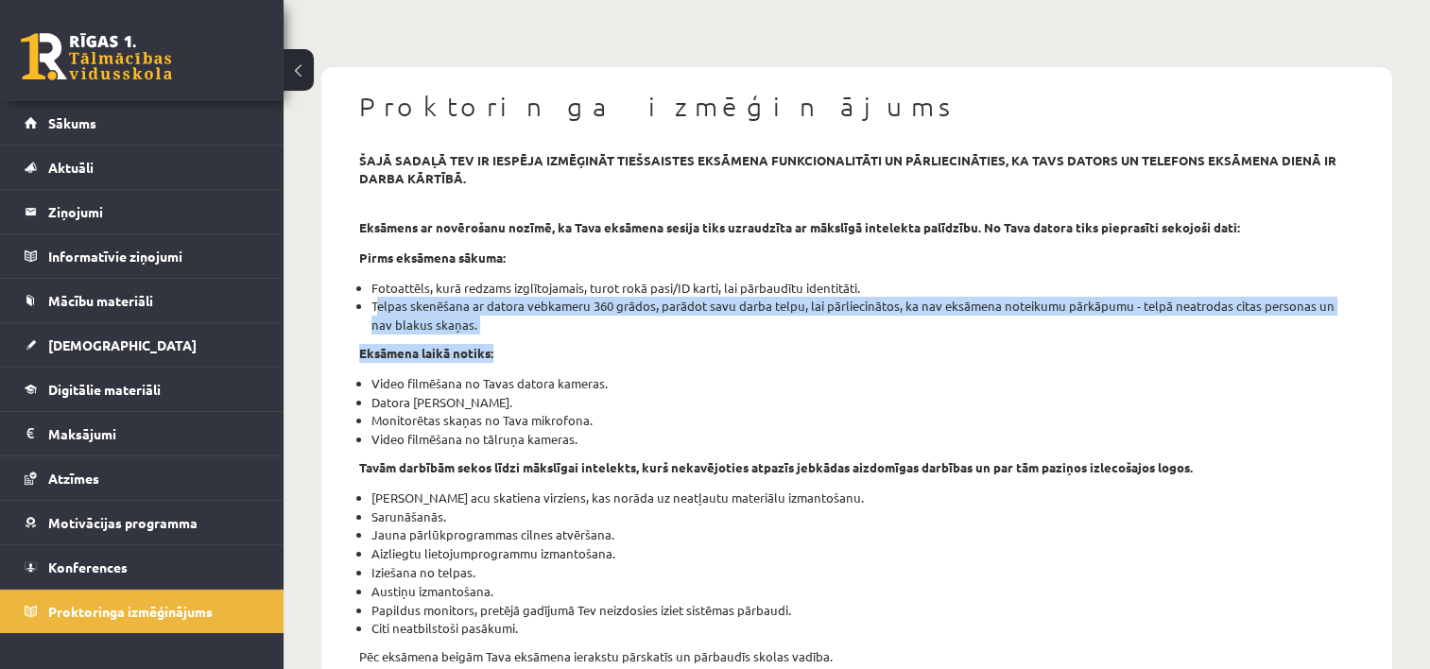
drag, startPoint x: 348, startPoint y: 300, endPoint x: 516, endPoint y: 337, distance: 172.4
click at [516, 337] on div "šajā sadaļā tev ir iespēja izmēģināt tiešsaistes eksāmena funkcionalitāti un pā…" at bounding box center [856, 641] width 1023 height 980
drag, startPoint x: 516, startPoint y: 337, endPoint x: 524, endPoint y: 360, distance: 23.9
click at [524, 360] on p "Eksāmena laikā notiks:" at bounding box center [856, 353] width 995 height 19
click at [472, 340] on div "šajā sadaļā tev ir iespēja izmēģināt tiešsaistes eksāmena funkcionalitāti un pā…" at bounding box center [856, 641] width 1023 height 980
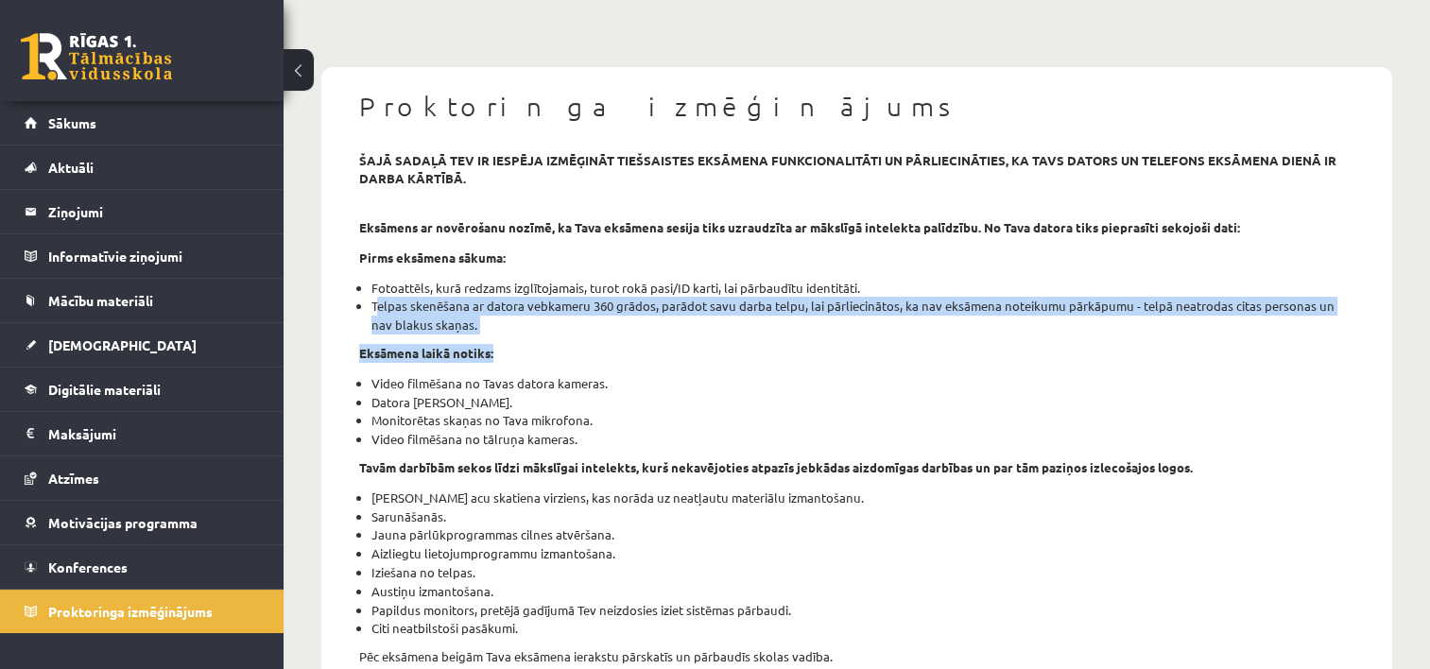
drag, startPoint x: 373, startPoint y: 309, endPoint x: 515, endPoint y: 333, distance: 143.7
click at [515, 333] on li "Telpas skenēšana ar datora vebkameru 360 grādos, parādot savu darba telpu, lai …" at bounding box center [862, 316] width 983 height 38
drag, startPoint x: 515, startPoint y: 333, endPoint x: 504, endPoint y: 408, distance: 76.4
click at [504, 408] on li "Datora ekrāna koplietošana." at bounding box center [862, 402] width 983 height 19
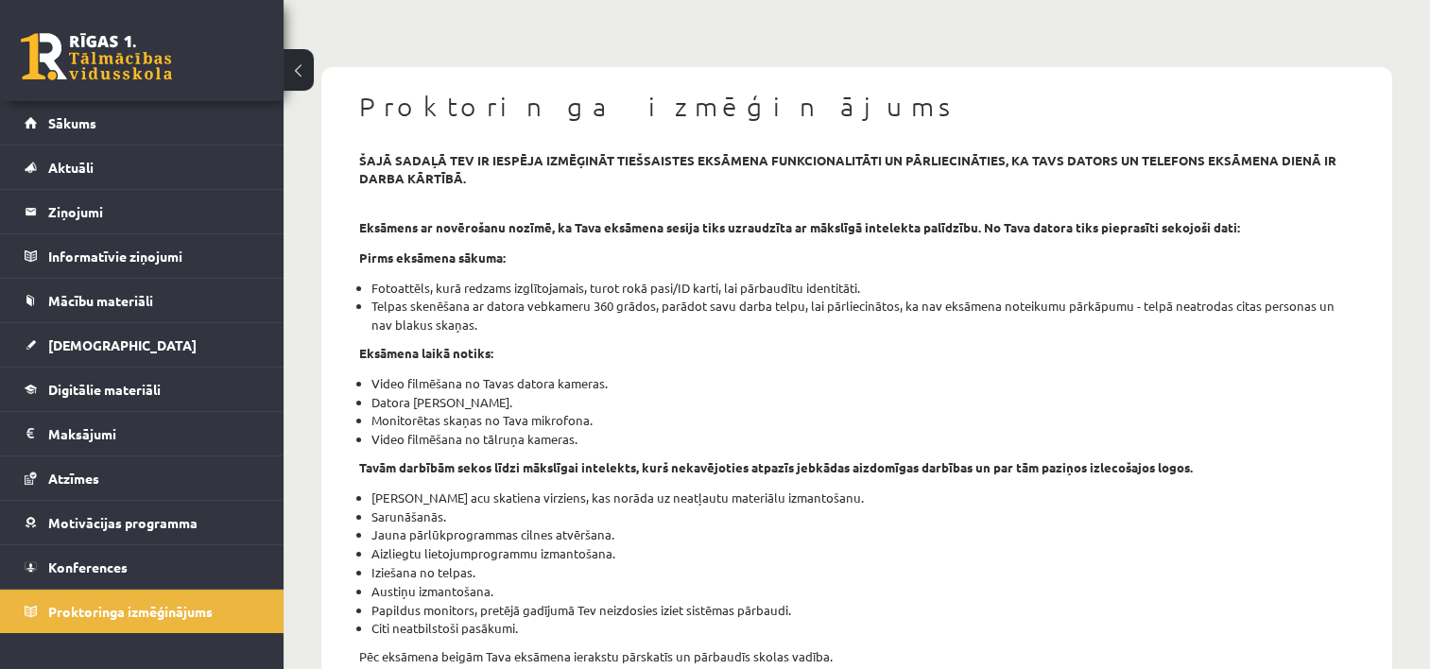
drag, startPoint x: 504, startPoint y: 408, endPoint x: 431, endPoint y: 421, distance: 73.8
click at [431, 421] on li "Monitorētas skaņas no Tava mikrofona." at bounding box center [862, 420] width 983 height 19
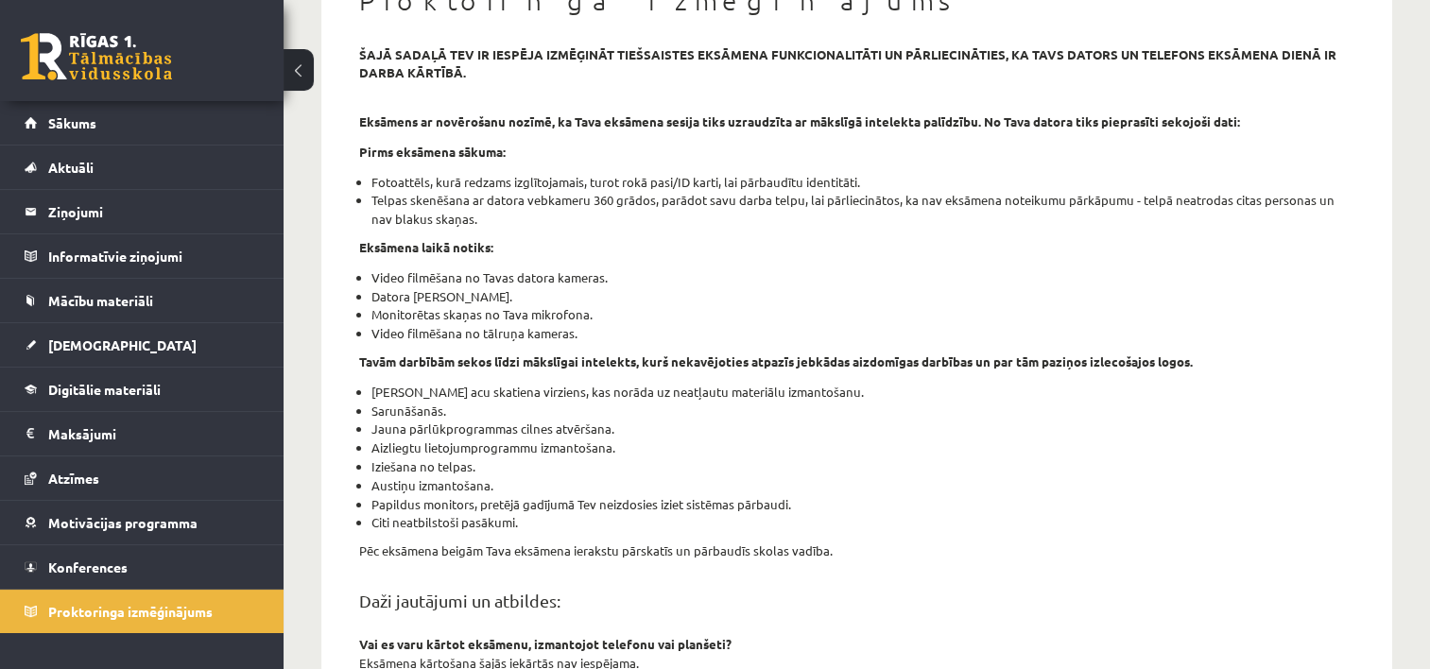
scroll to position [0, 0]
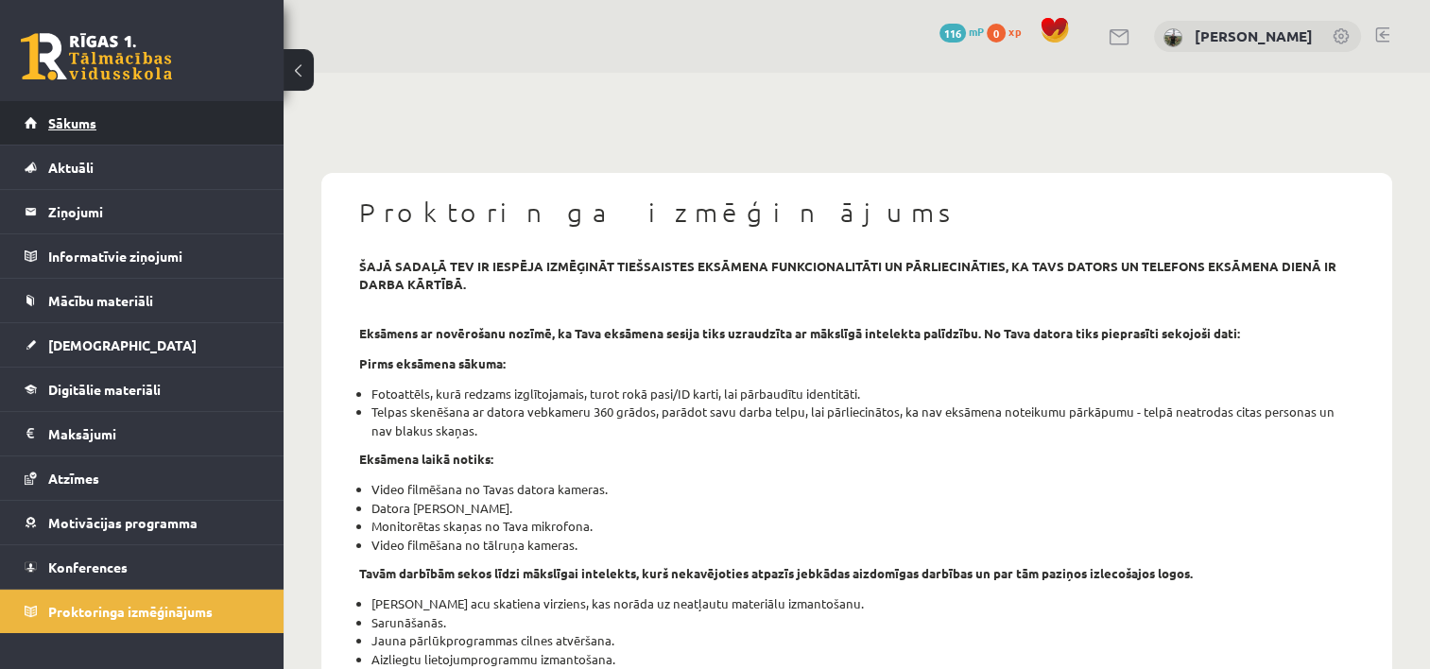
click at [74, 134] on link "Sākums" at bounding box center [142, 122] width 235 height 43
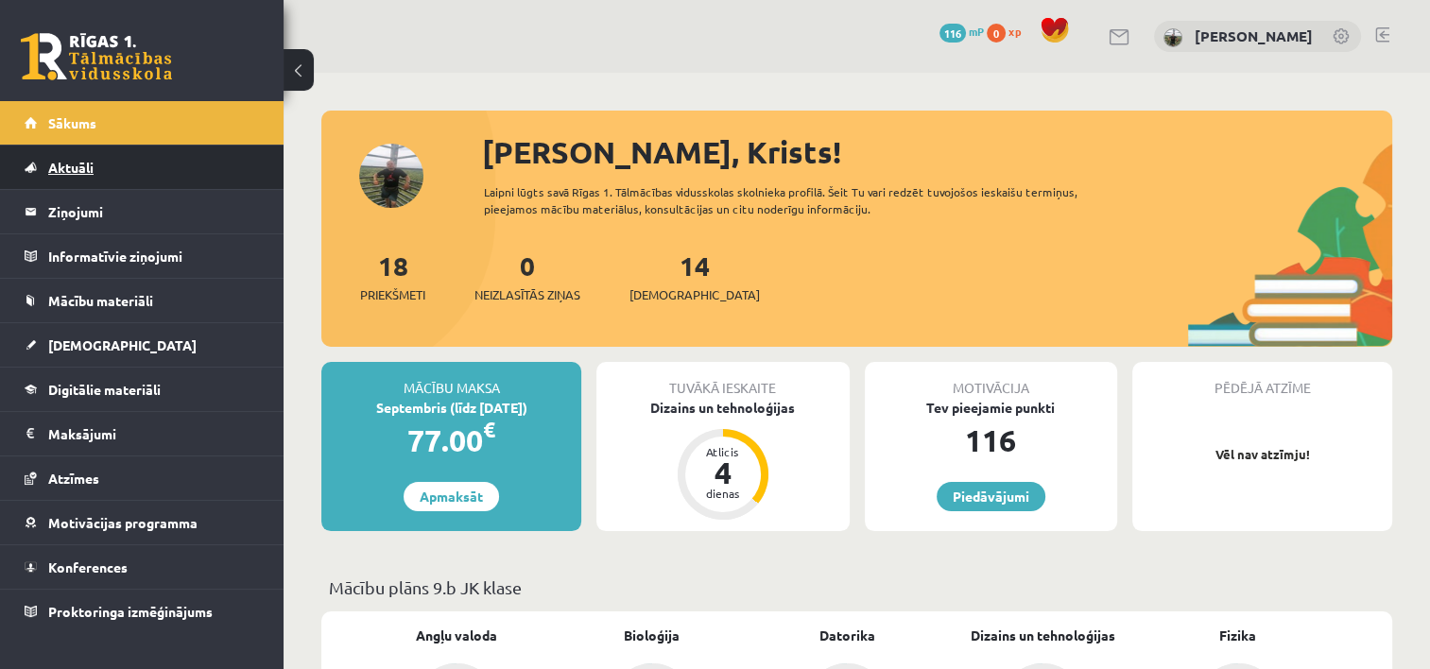
click at [94, 163] on link "Aktuāli" at bounding box center [142, 167] width 235 height 43
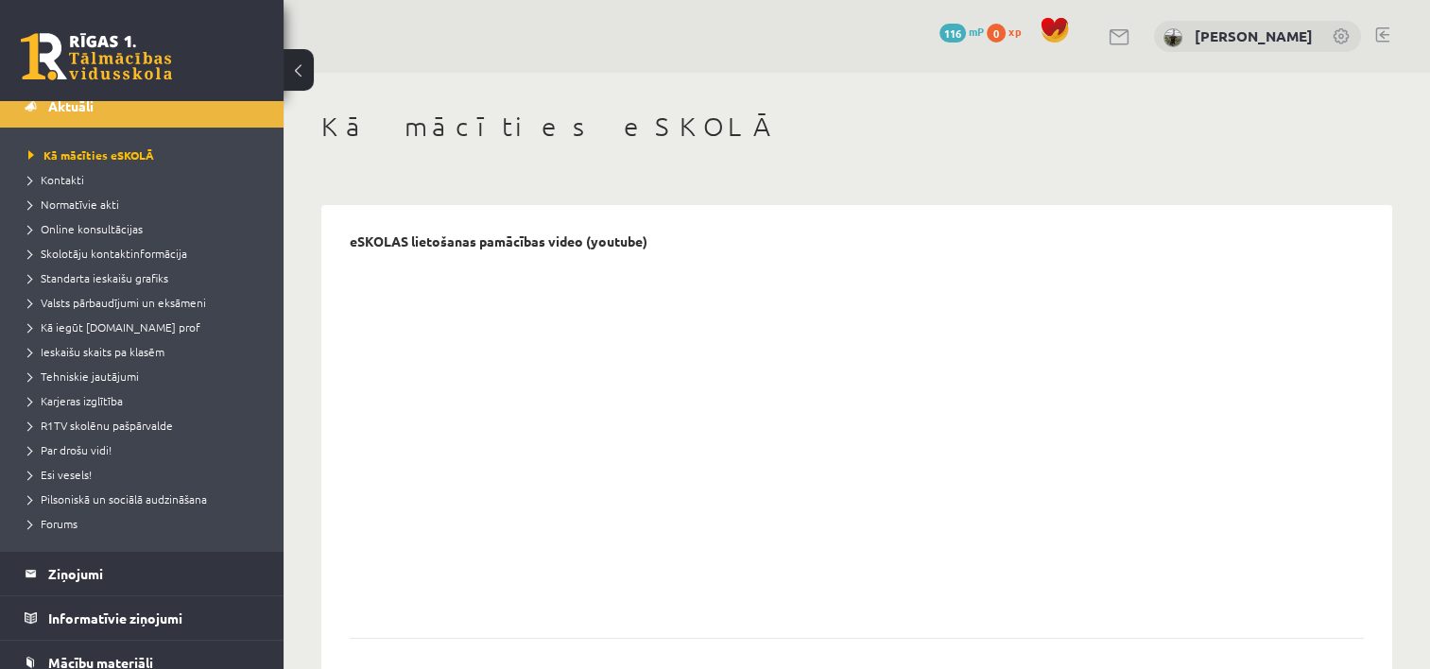
scroll to position [94, 0]
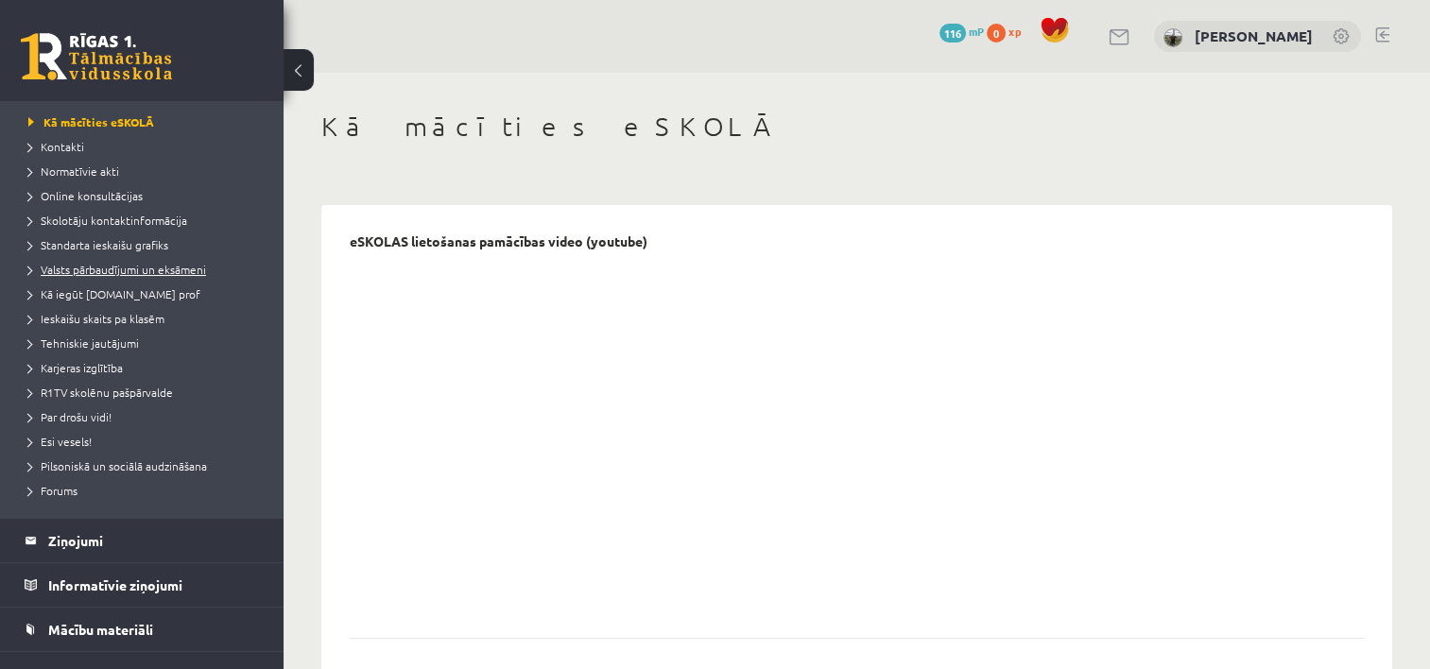
click at [114, 264] on span "Valsts pārbaudījumi un eksāmeni" at bounding box center [117, 269] width 178 height 15
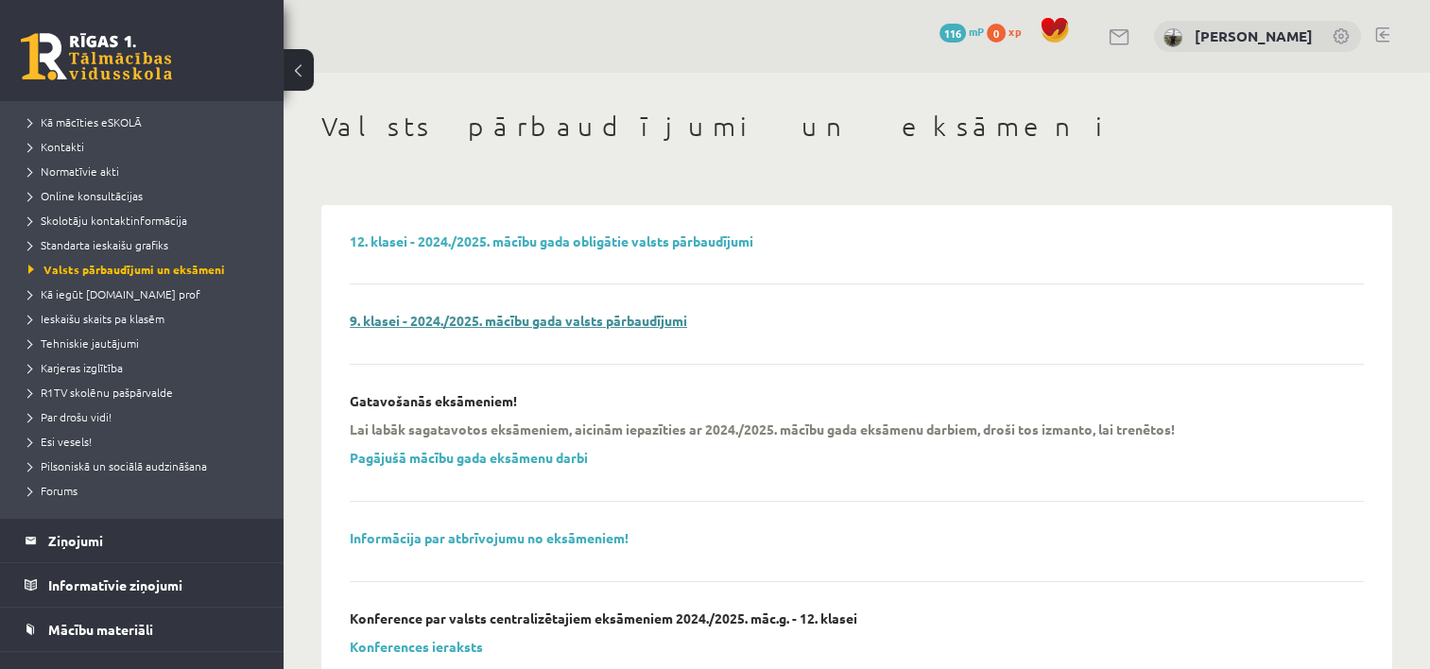
click at [442, 319] on link "9. klasei - 2024./2025. mācību gada valsts pārbaudījumi" at bounding box center [518, 320] width 337 height 17
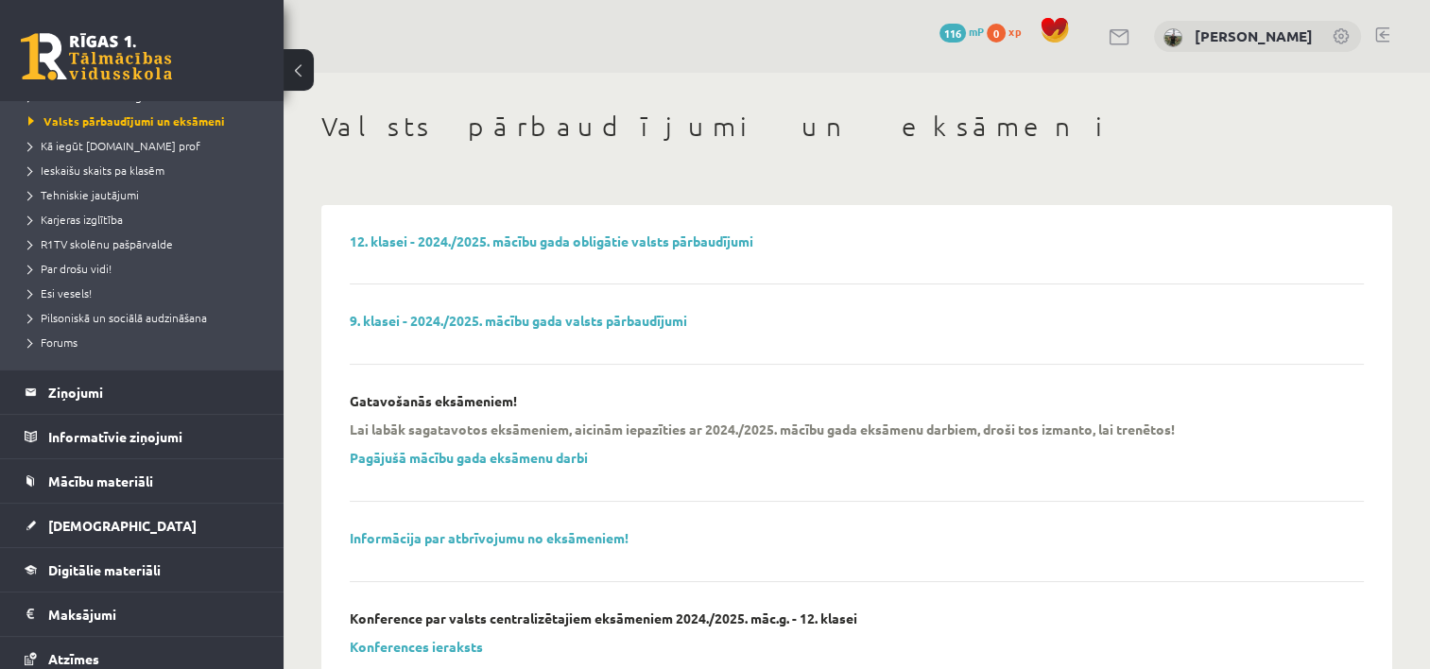
scroll to position [386, 0]
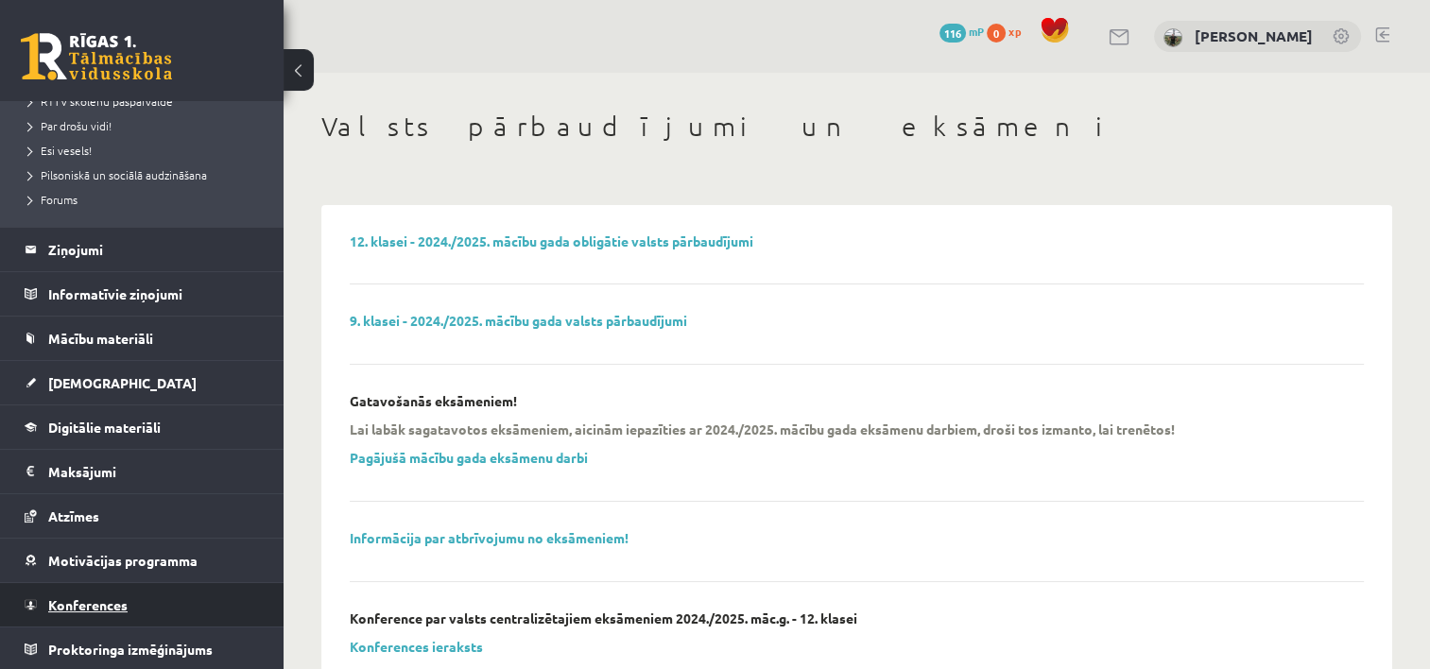
click at [92, 611] on link "Konferences" at bounding box center [142, 604] width 235 height 43
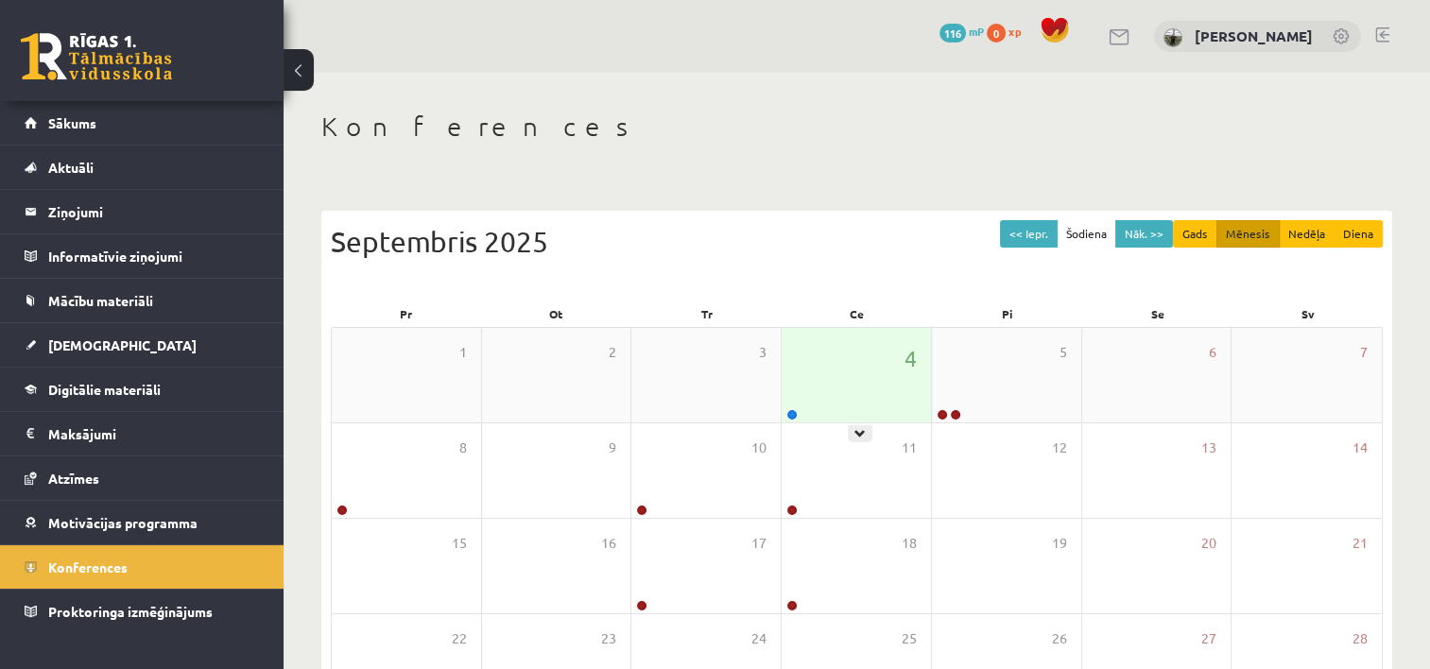
click at [859, 415] on div "4" at bounding box center [856, 375] width 149 height 94
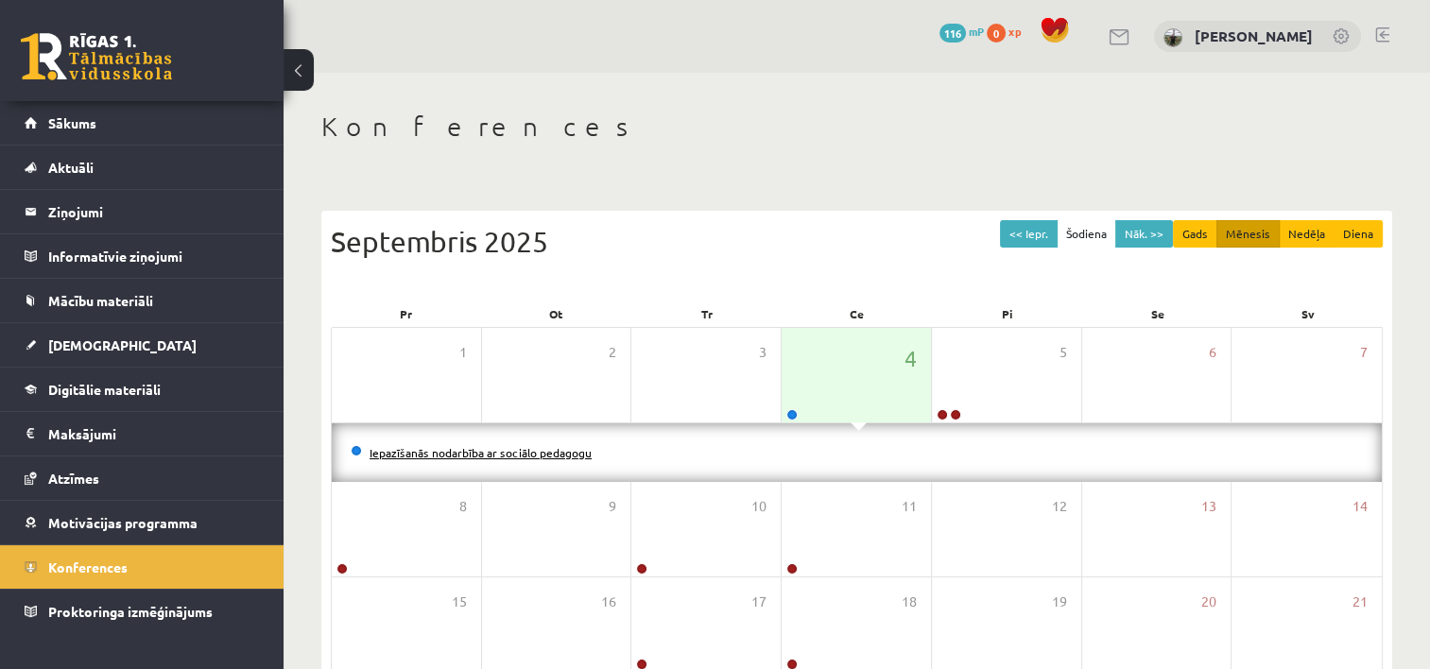
click at [495, 450] on link "Iepazīšanās nodarbība ar sociālo pedagogu" at bounding box center [480, 452] width 222 height 15
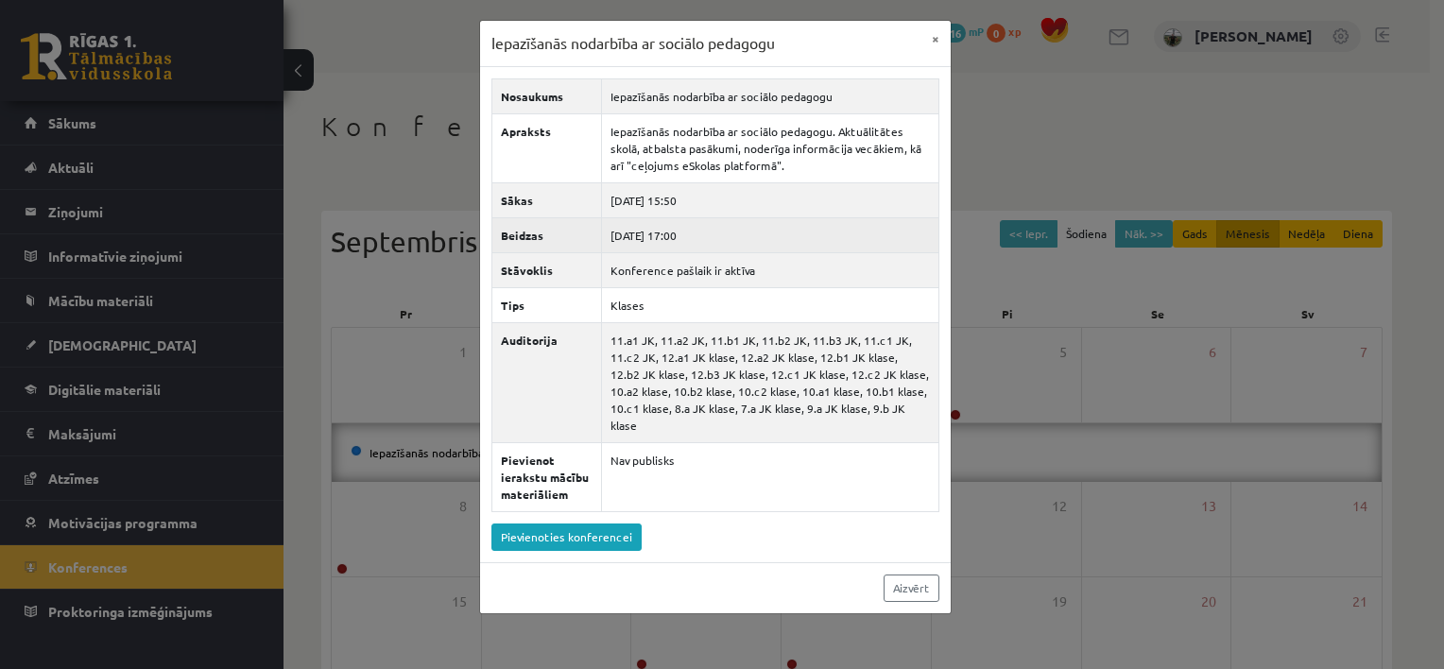
drag, startPoint x: 615, startPoint y: 241, endPoint x: 778, endPoint y: 249, distance: 162.8
click at [778, 249] on td "2025-09-04 17:00" at bounding box center [769, 234] width 337 height 35
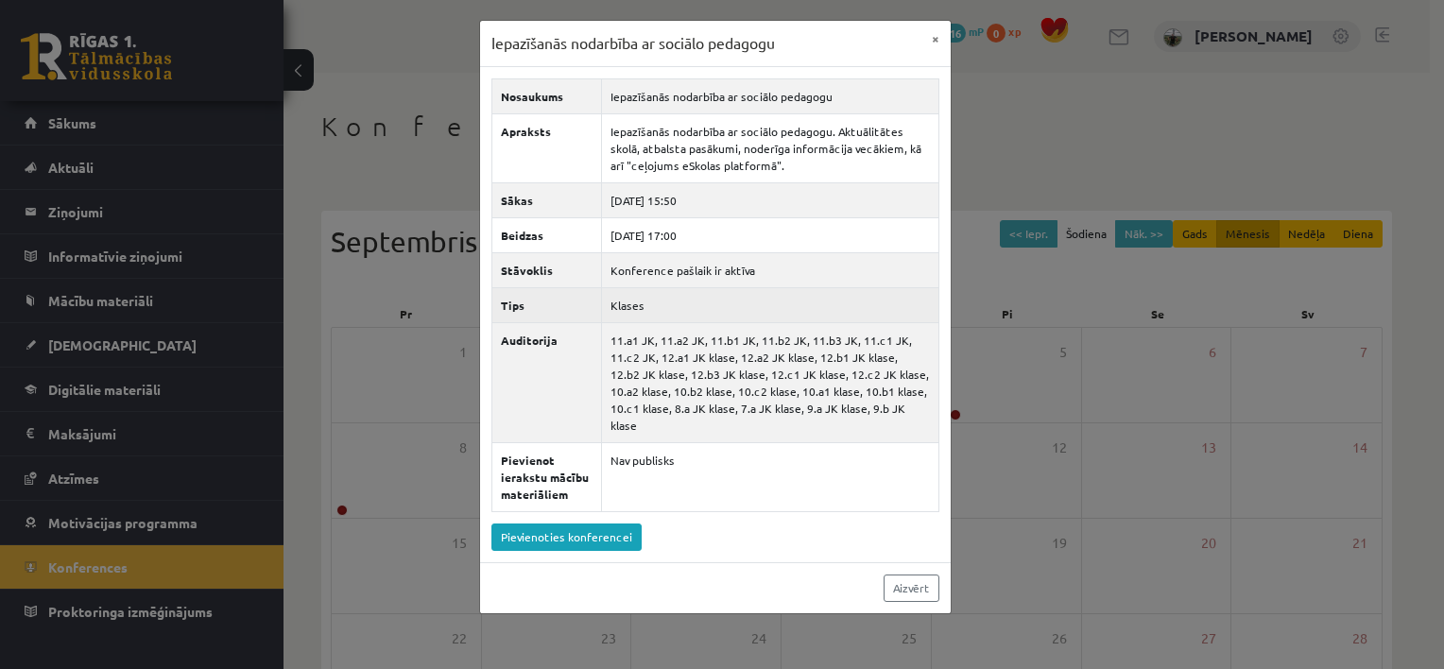
drag, startPoint x: 778, startPoint y: 249, endPoint x: 736, endPoint y: 308, distance: 71.8
click at [736, 308] on td "Klases" at bounding box center [769, 304] width 337 height 35
click at [929, 36] on button "×" at bounding box center [935, 39] width 30 height 36
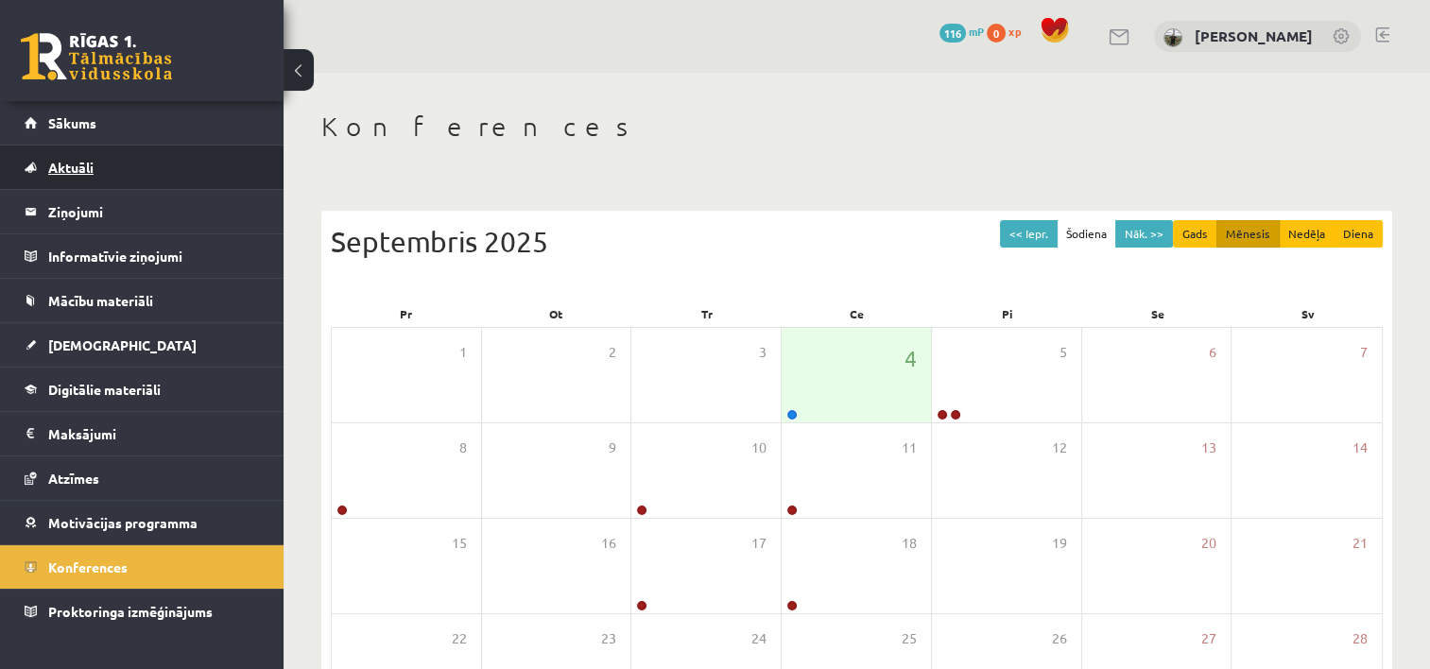
click at [75, 164] on span "Aktuāli" at bounding box center [70, 167] width 45 height 17
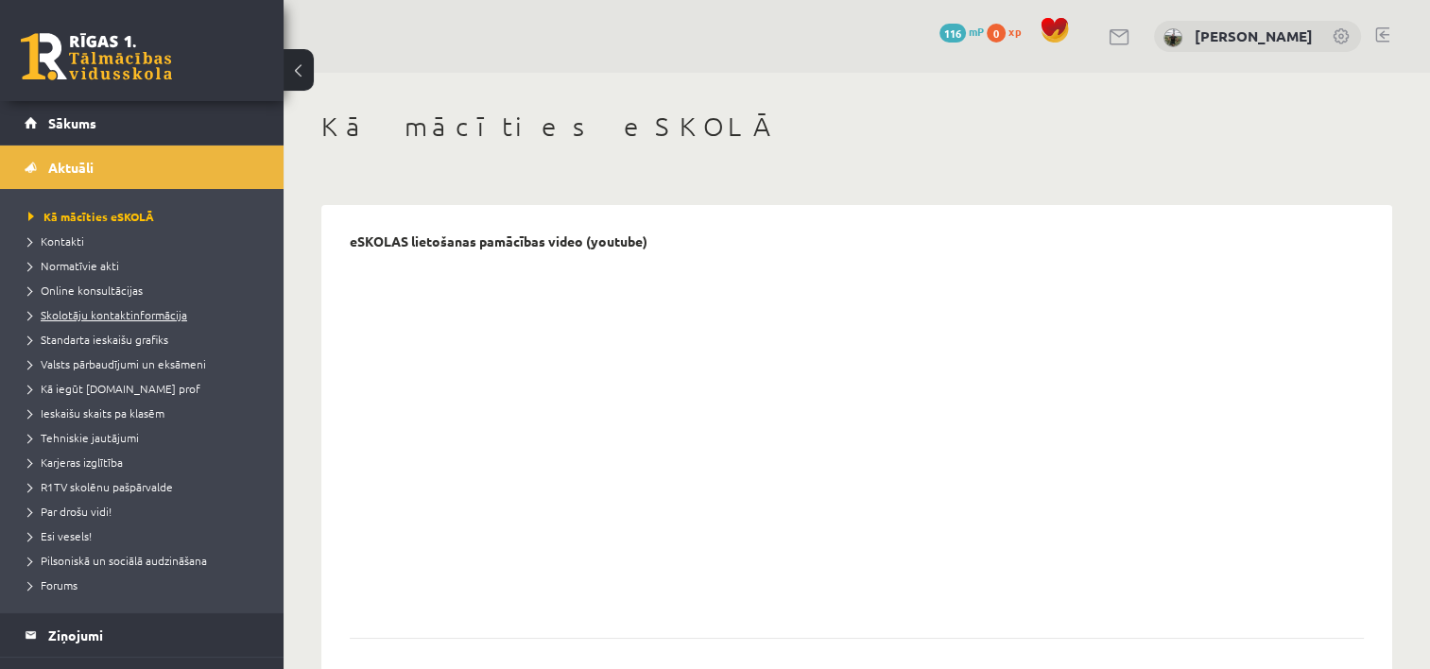
click at [123, 314] on span "Skolotāju kontaktinformācija" at bounding box center [107, 314] width 159 height 15
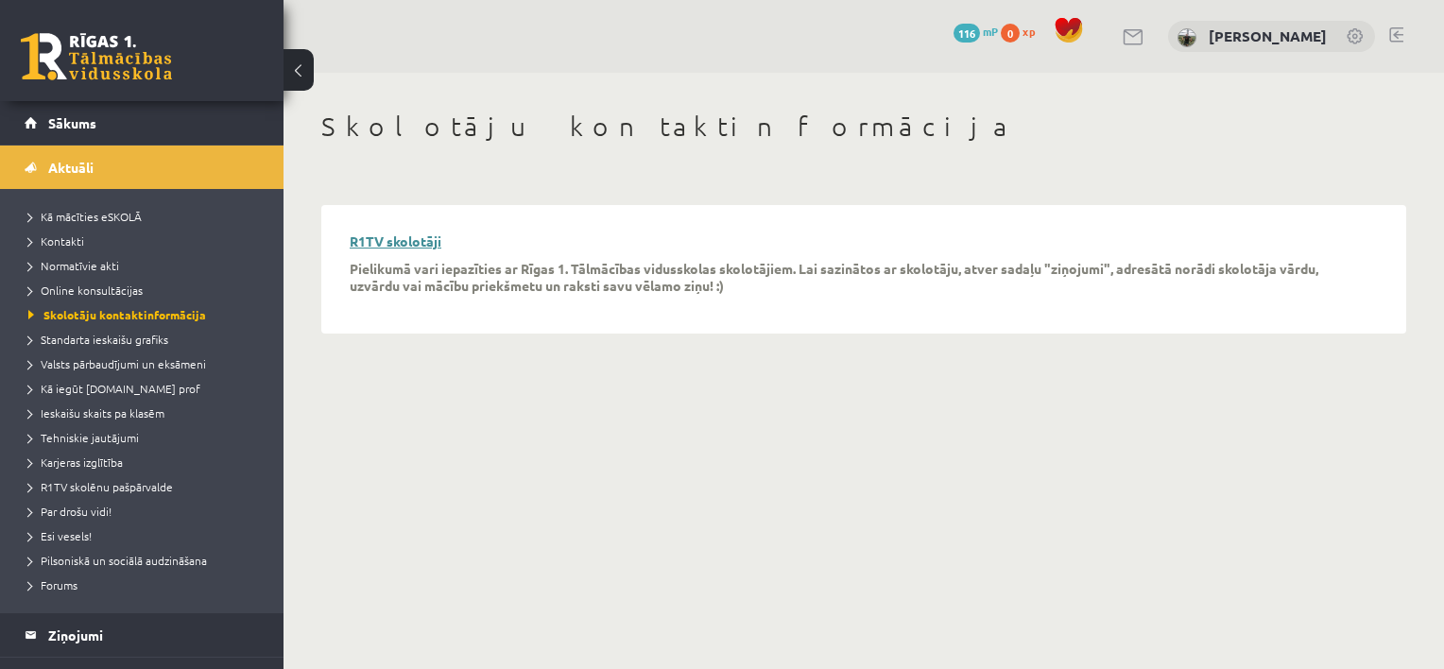
click at [386, 244] on link "R1TV skolotāji" at bounding box center [396, 240] width 92 height 17
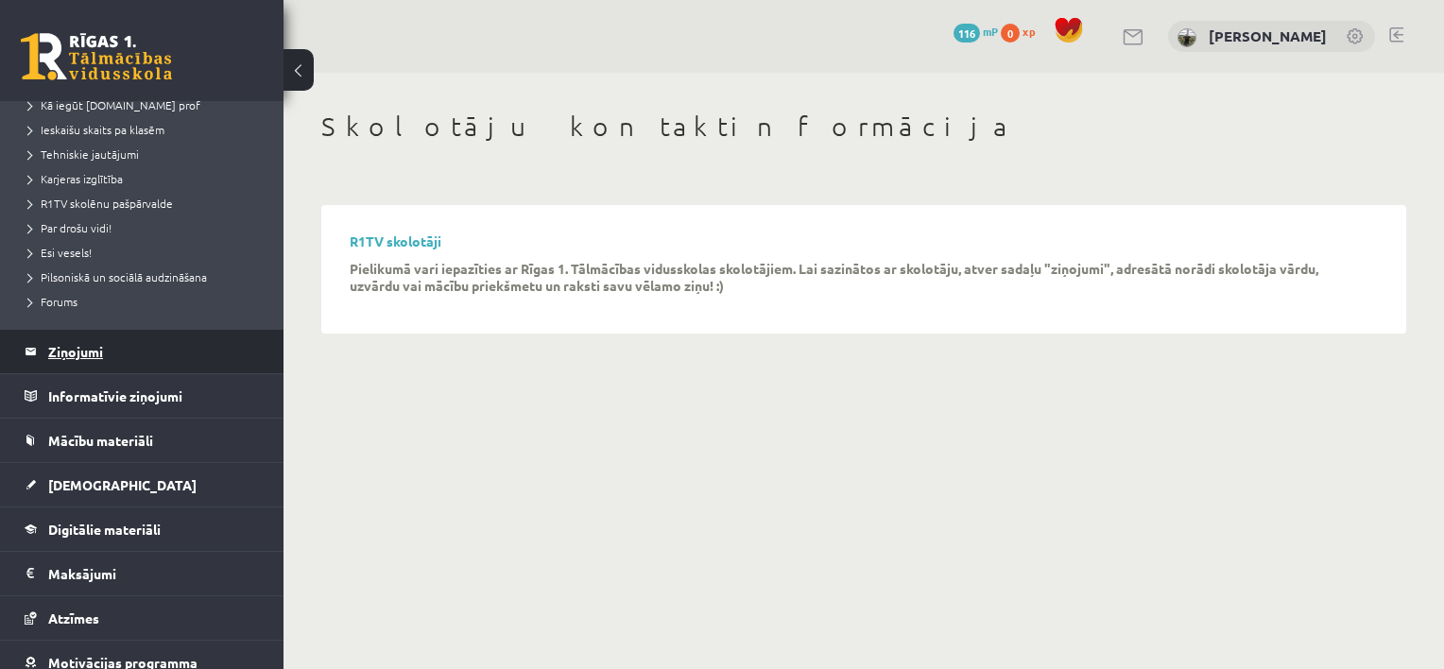
click at [94, 359] on legend "Ziņojumi 0" at bounding box center [154, 351] width 212 height 43
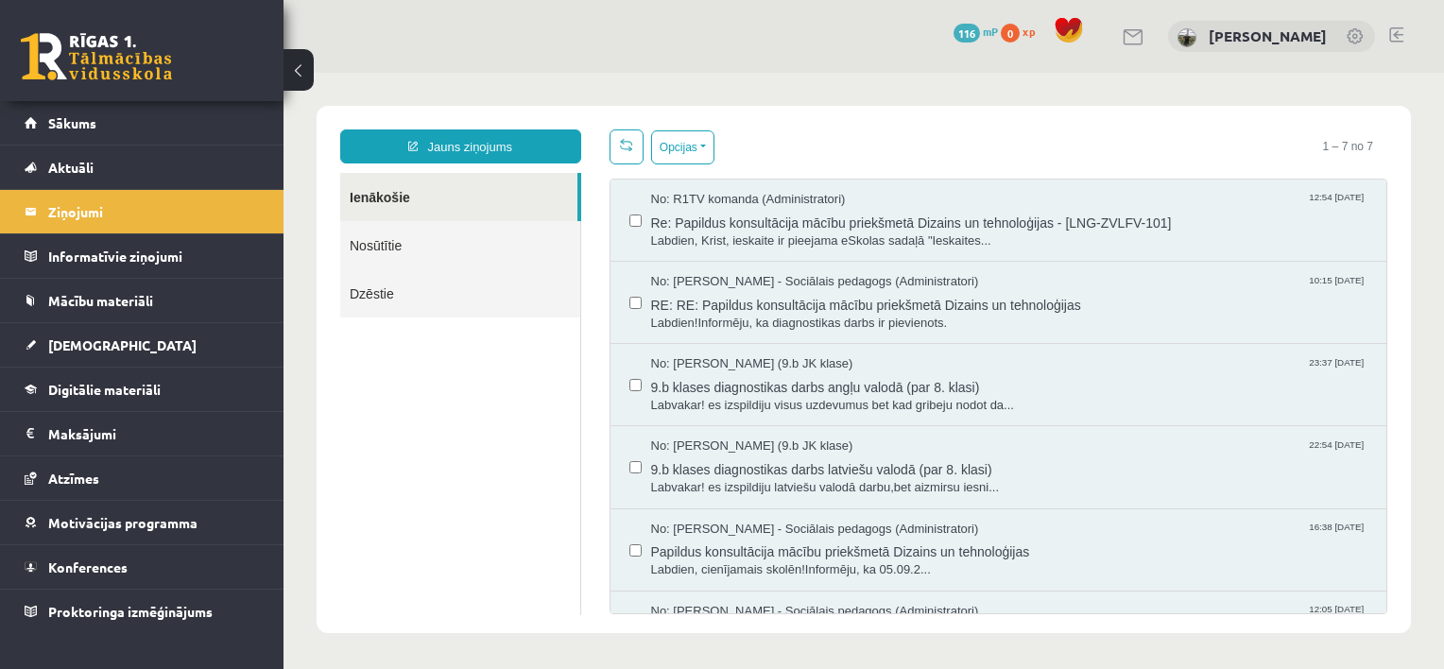
click at [720, 87] on body "Jauns ziņojums Ienākošie Nosūtītie Dzēstie ********* ********* ******* Opcijas …" at bounding box center [863, 369] width 1160 height 593
click at [952, 94] on body "Jauns ziņojums Ienākošie Nosūtītie Dzēstie ********* ********* ******* Opcijas …" at bounding box center [863, 369] width 1160 height 593
click at [485, 144] on link "Jauns ziņojums" at bounding box center [460, 146] width 241 height 34
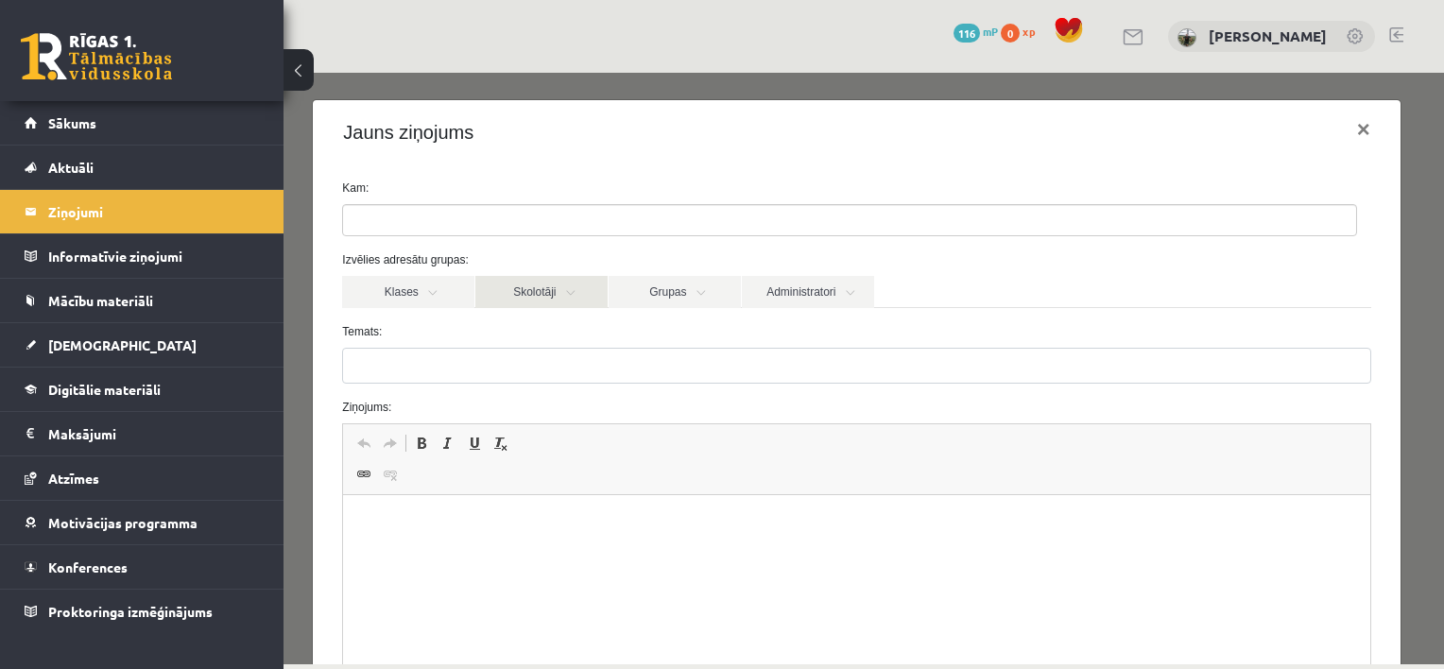
click at [541, 290] on link "Skolotāji" at bounding box center [541, 292] width 132 height 32
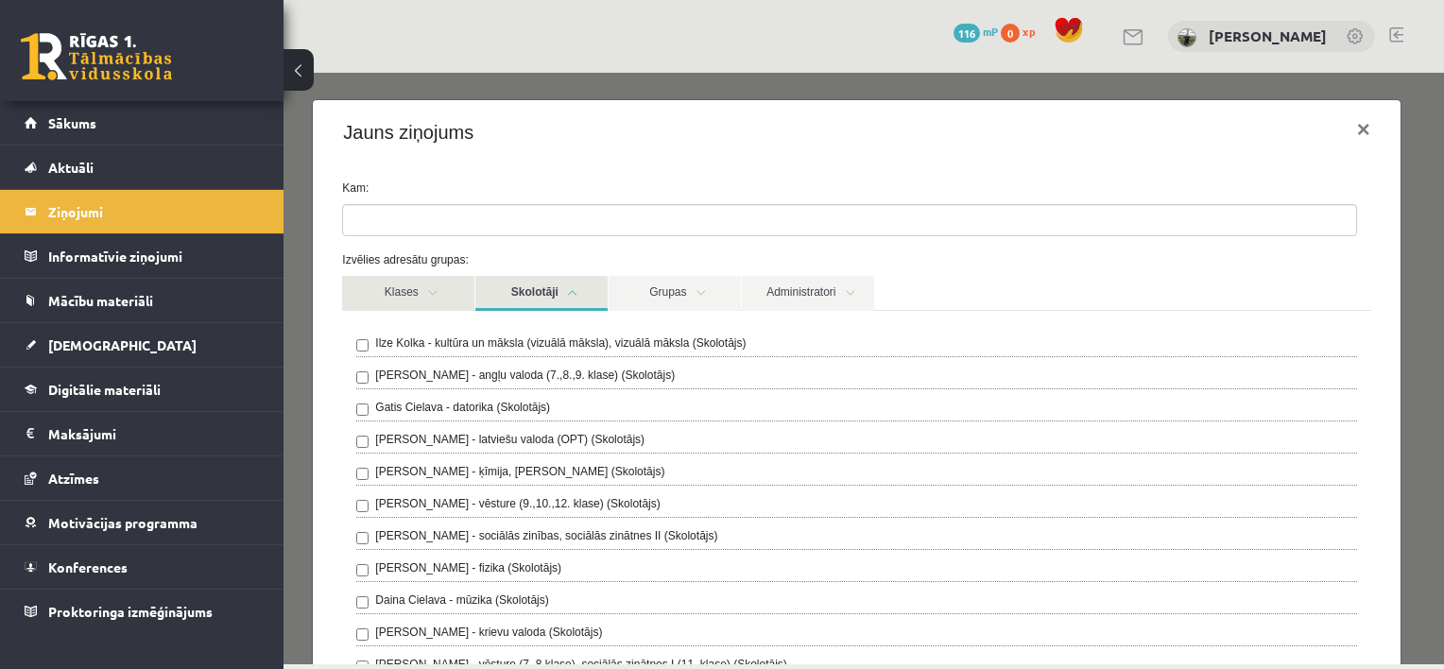
click at [421, 292] on link "Klases" at bounding box center [408, 293] width 132 height 35
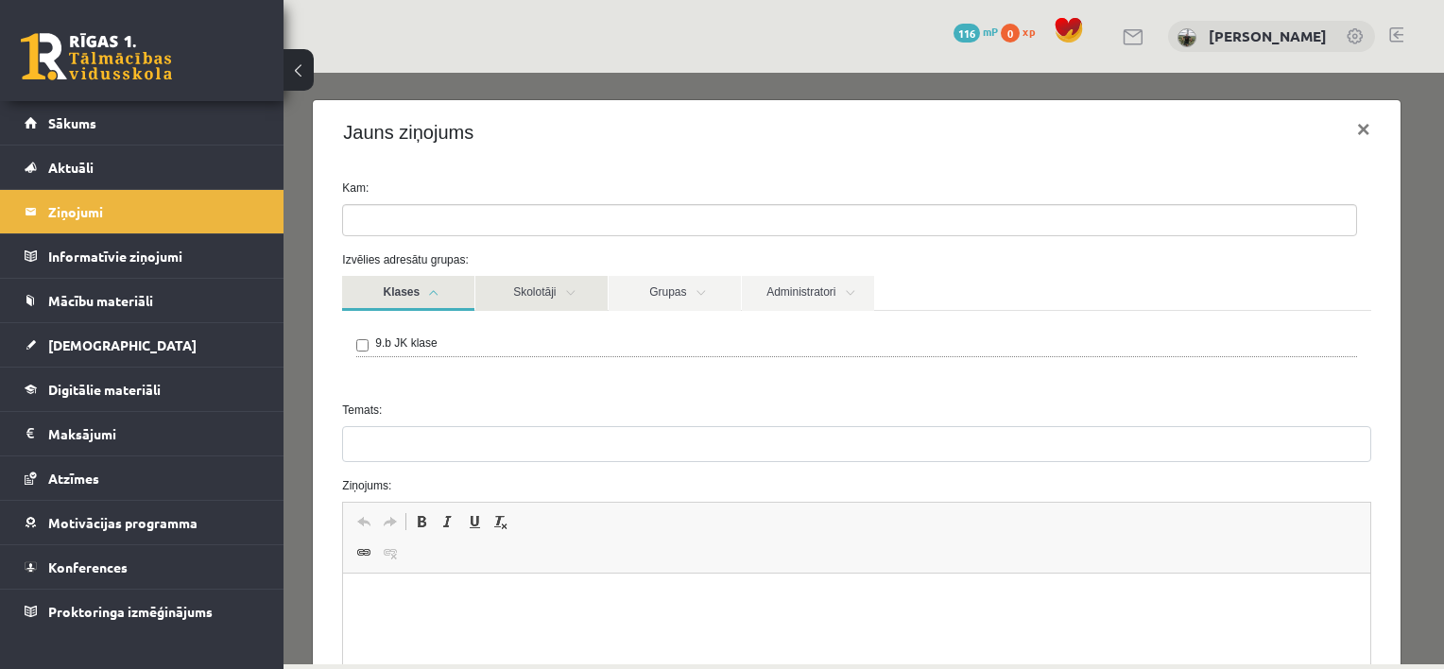
click at [559, 293] on link "Skolotāji" at bounding box center [541, 293] width 132 height 35
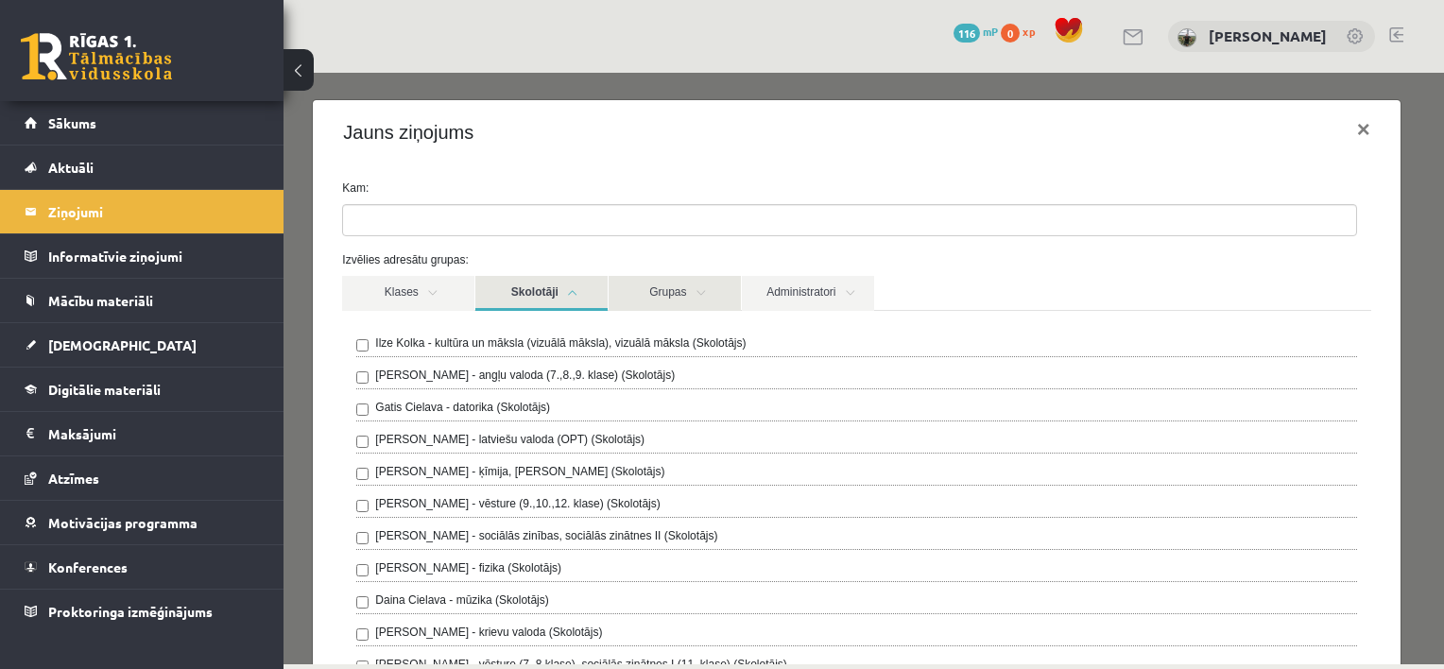
click at [723, 299] on link "Grupas" at bounding box center [675, 293] width 132 height 35
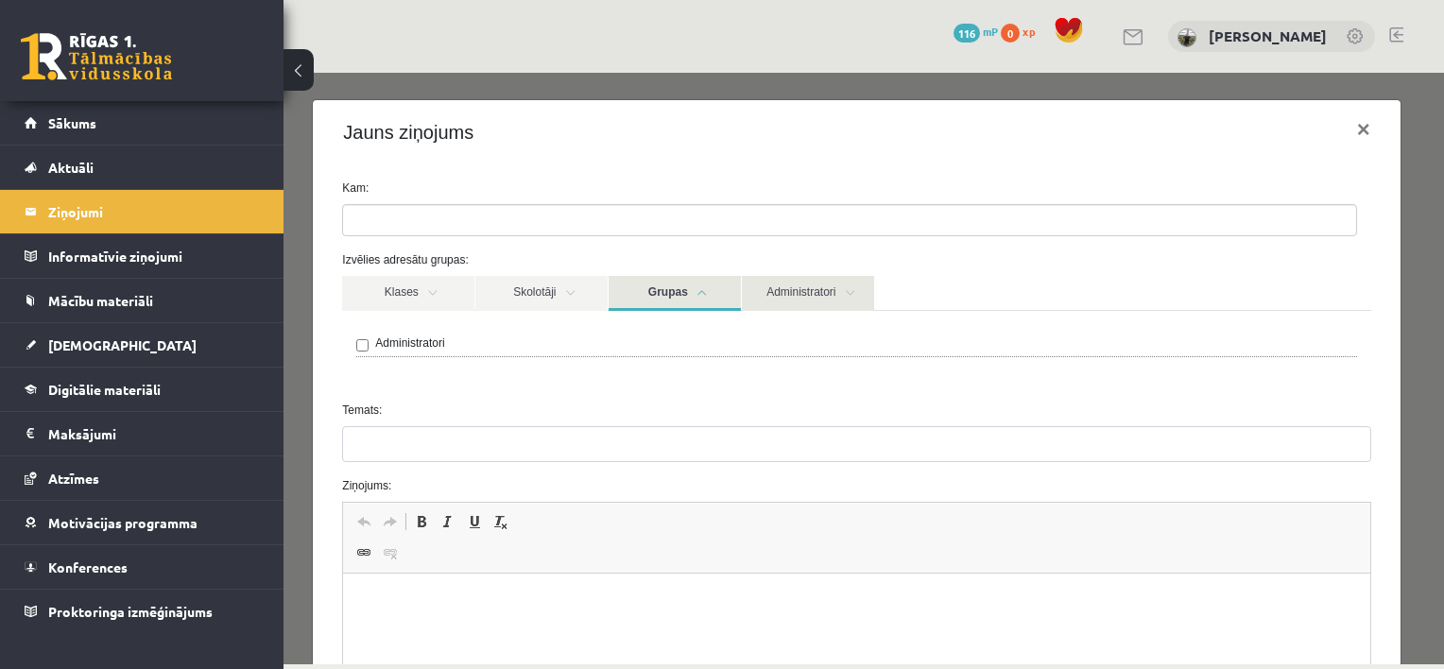
click at [798, 300] on link "Administratori" at bounding box center [808, 293] width 132 height 35
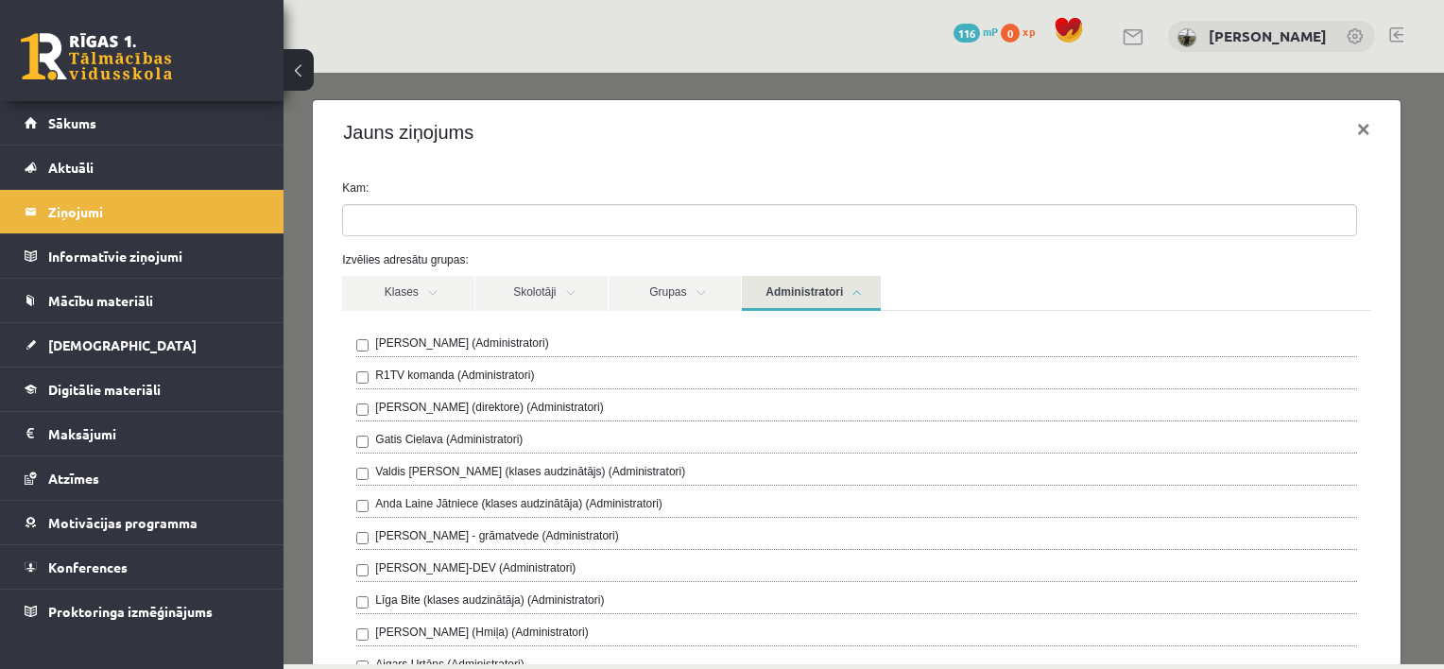
click at [113, 54] on link at bounding box center [96, 56] width 151 height 47
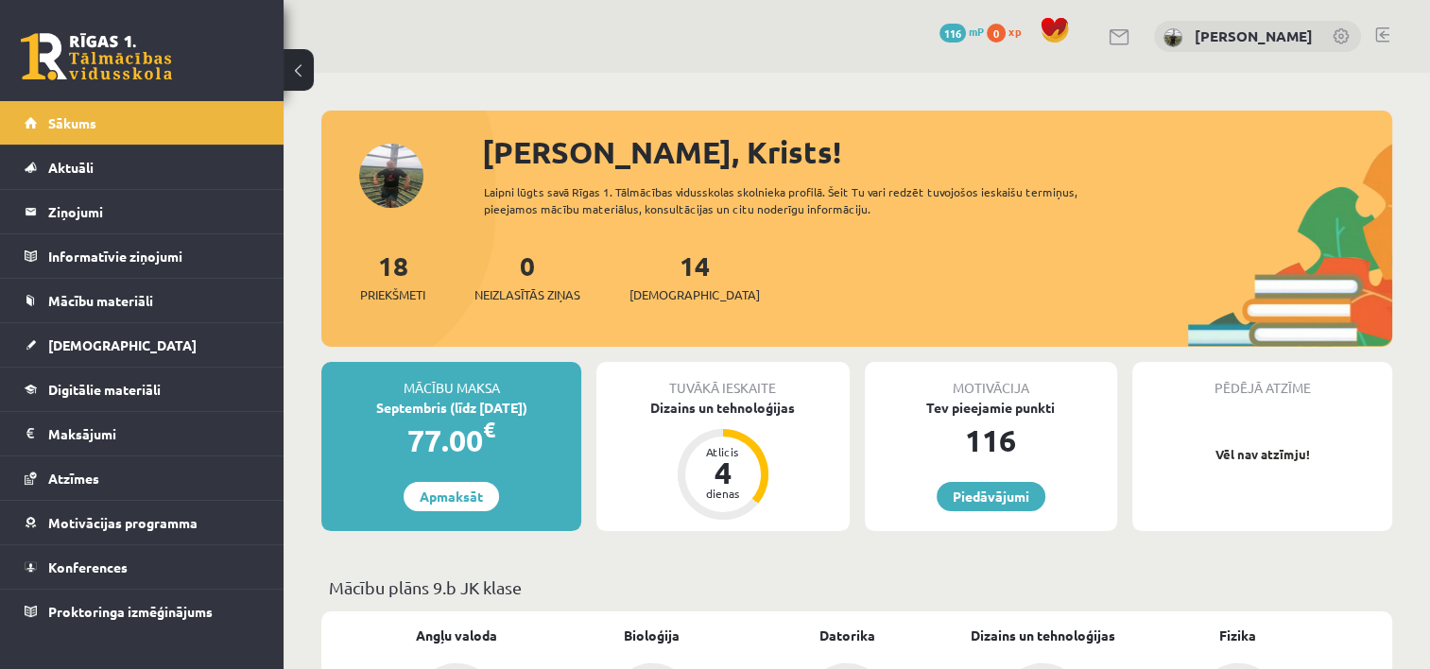
click at [88, 49] on link at bounding box center [96, 56] width 151 height 47
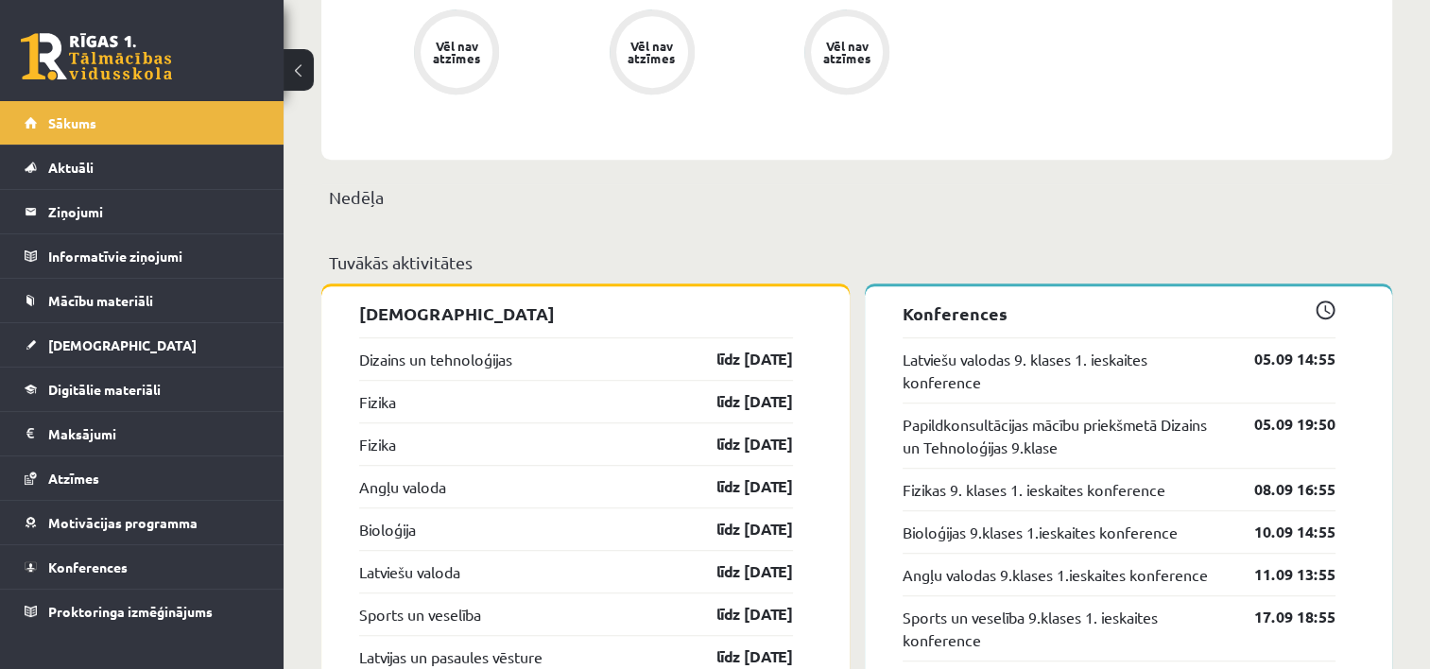
scroll to position [1228, 0]
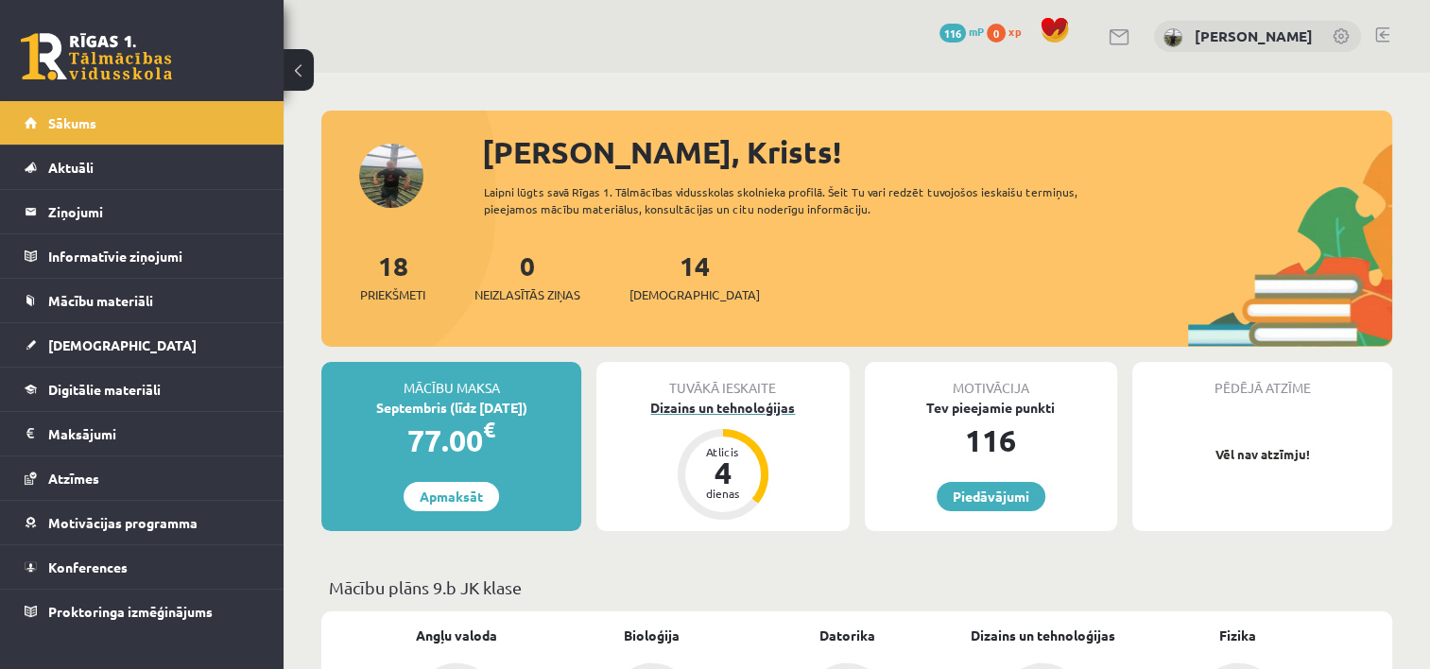
click at [718, 448] on div "Atlicis" at bounding box center [723, 451] width 57 height 11
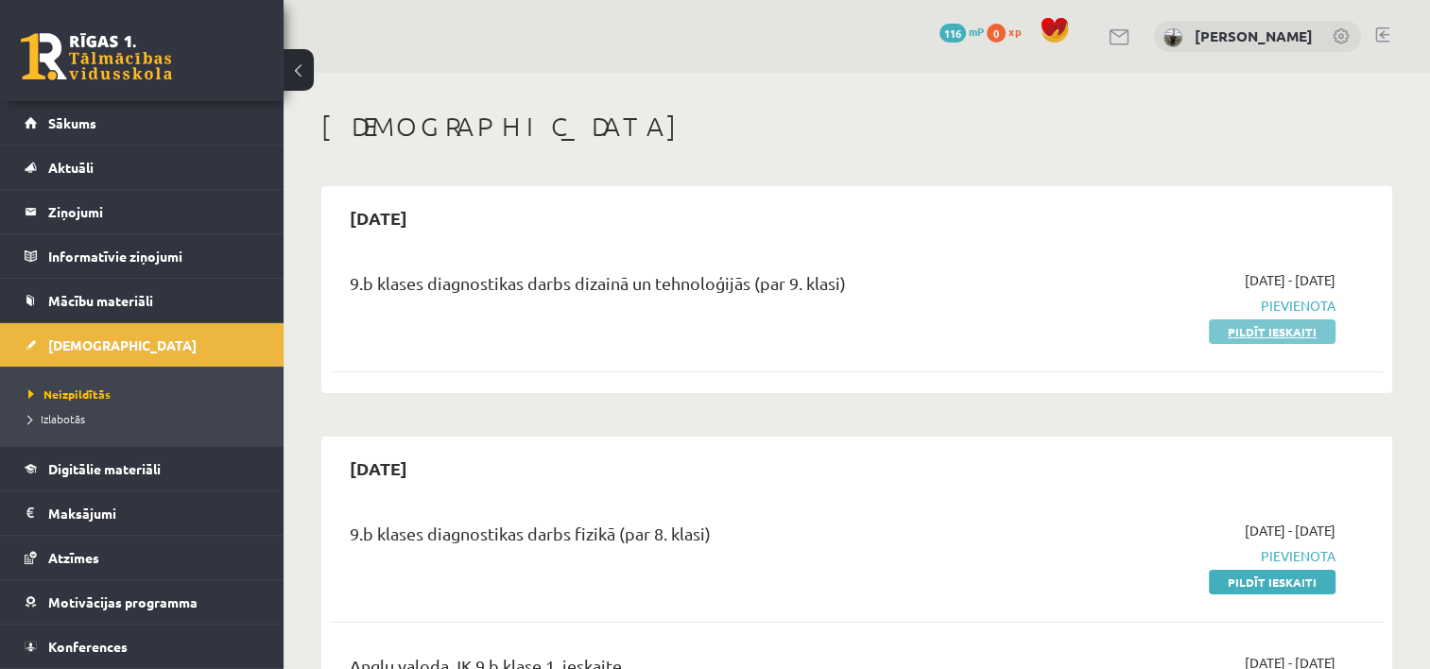
click at [1263, 336] on link "Pildīt ieskaiti" at bounding box center [1272, 331] width 127 height 25
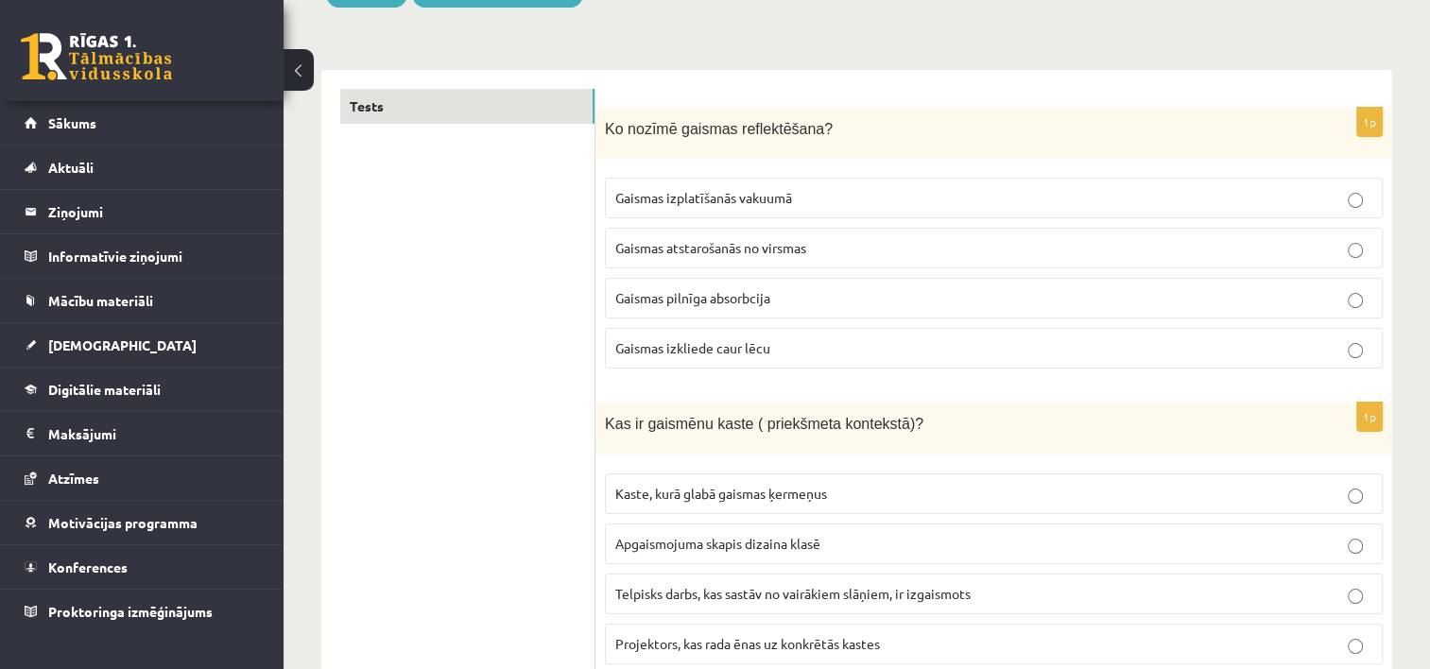
scroll to position [283, 0]
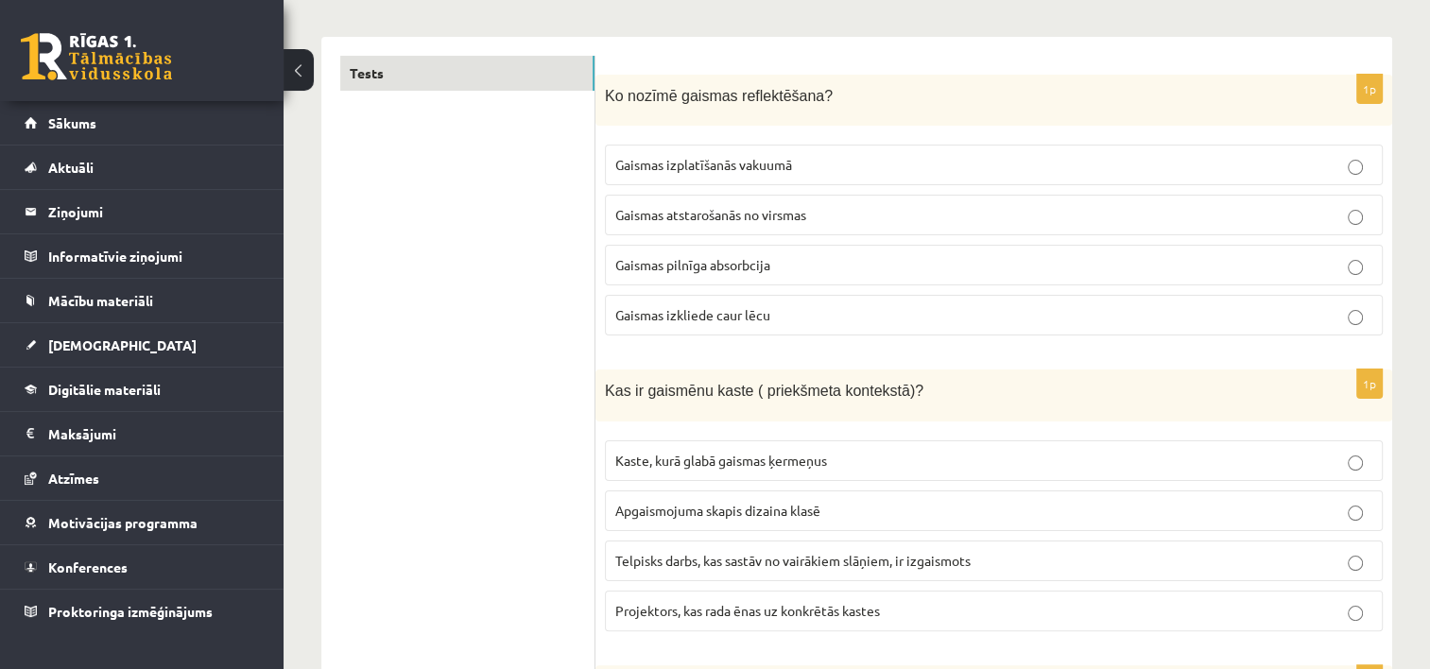
click at [795, 308] on p "Gaismas izkliede caur lēcu" at bounding box center [993, 315] width 757 height 20
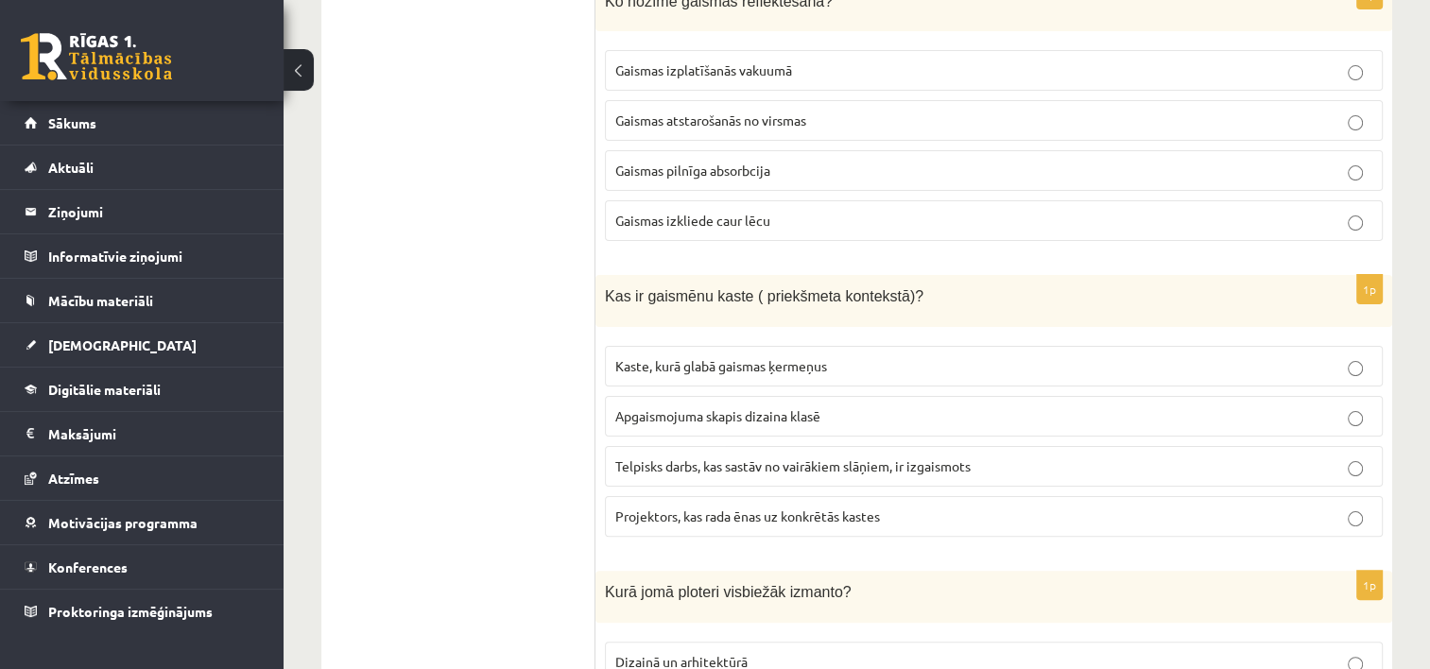
click at [832, 416] on p "Apgaismojuma skapis dizaina klasē" at bounding box center [993, 416] width 757 height 20
click at [837, 363] on p "Kaste, kurā glabā gaismas ķermeņus" at bounding box center [993, 366] width 757 height 20
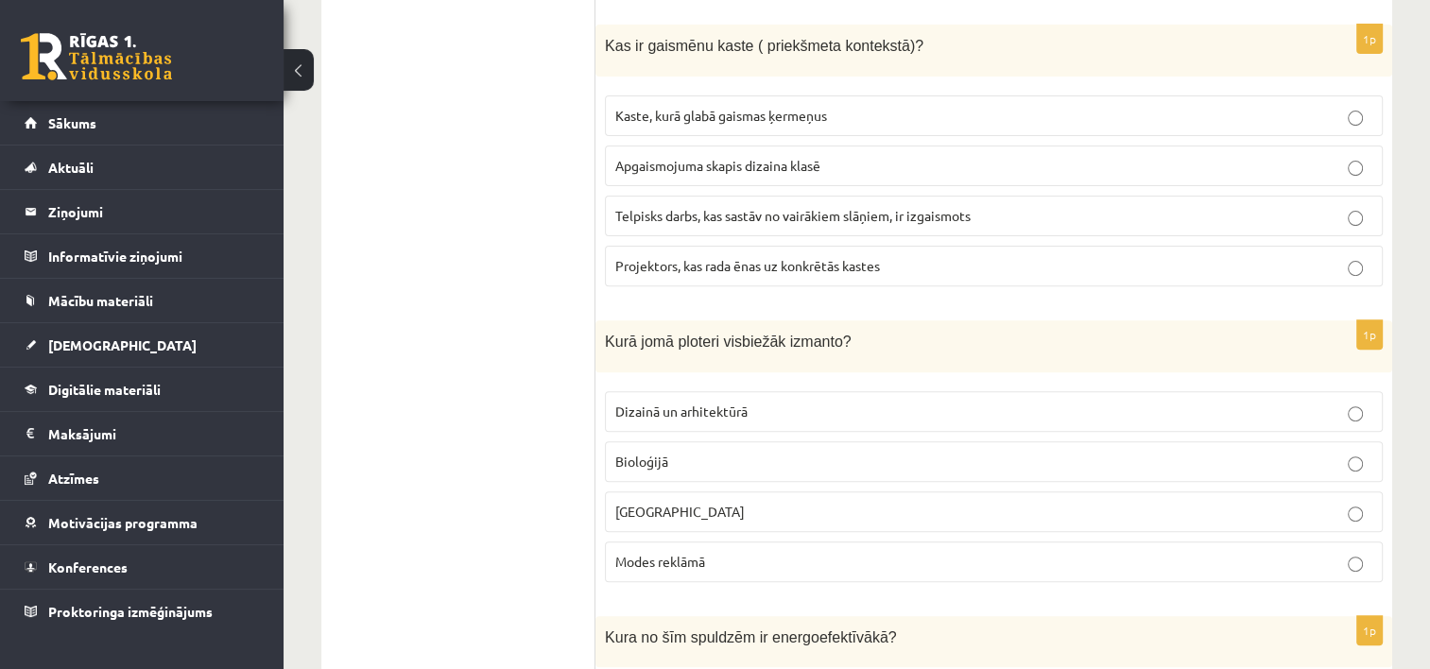
scroll to position [661, 0]
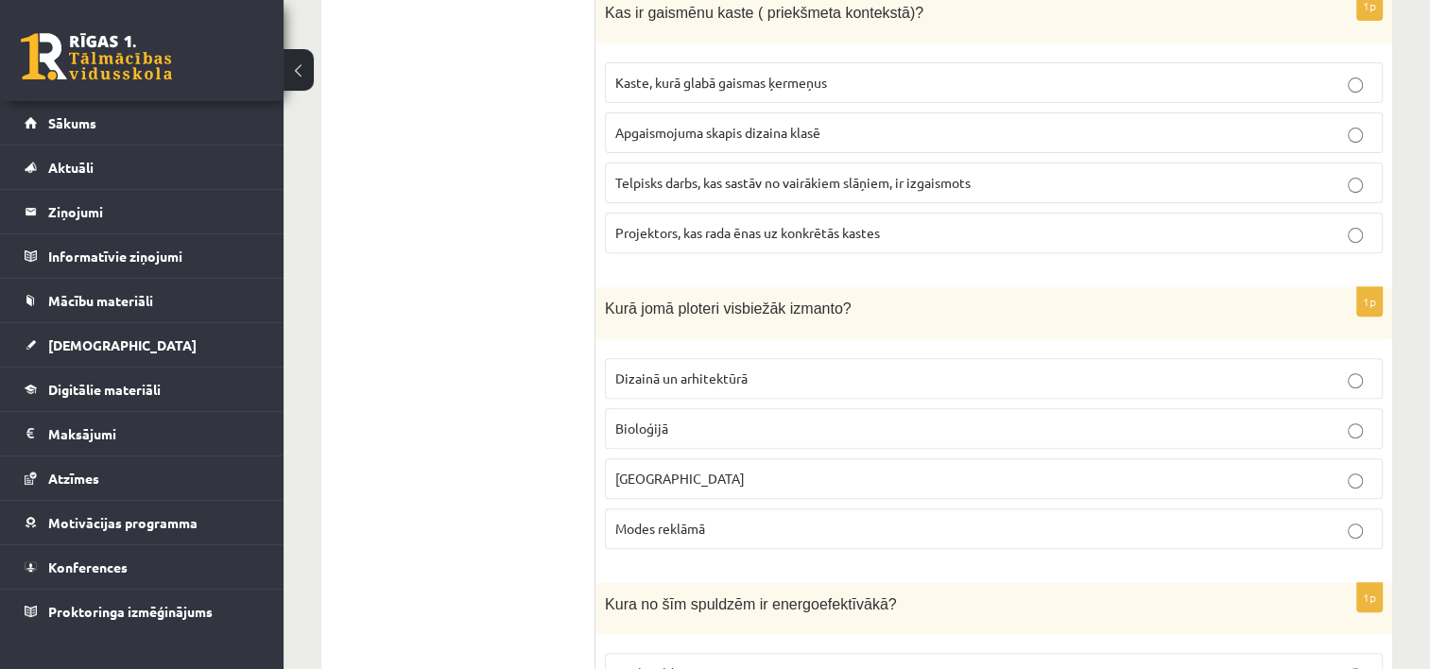
click at [764, 374] on p "Dizainā un arhitektūrā" at bounding box center [993, 379] width 757 height 20
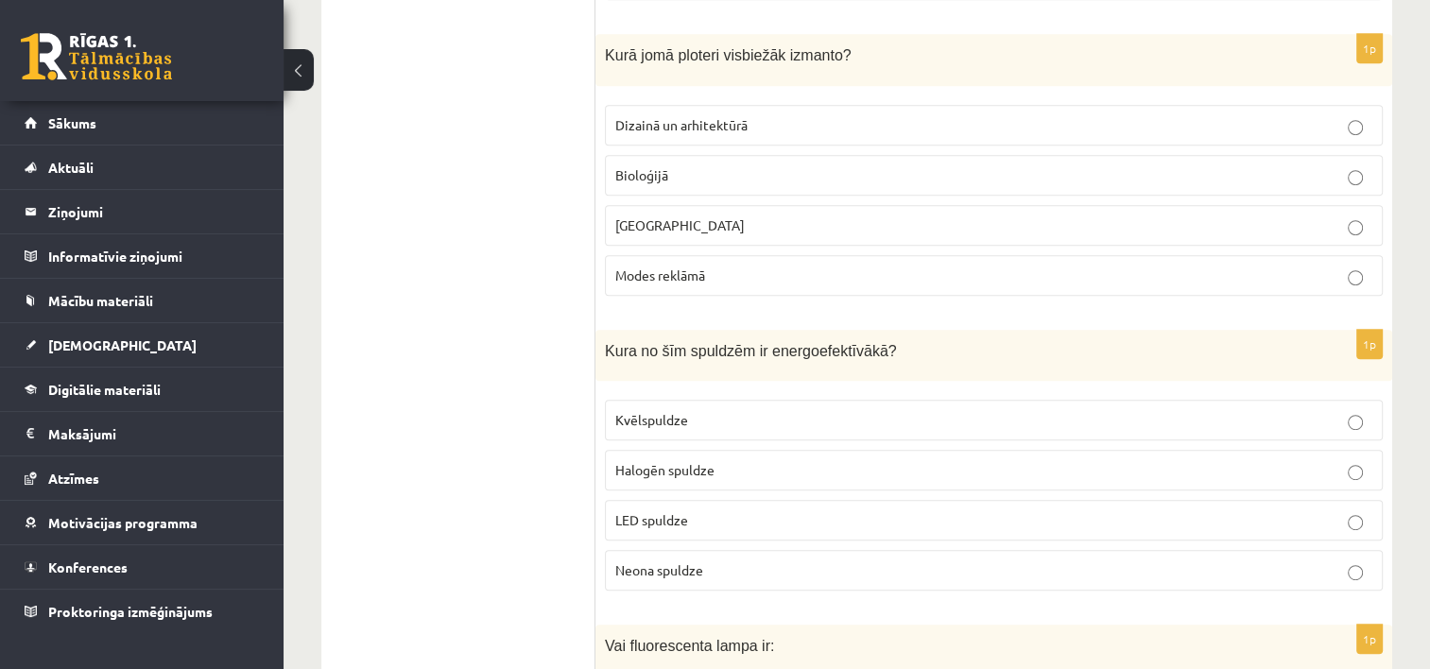
scroll to position [945, 0]
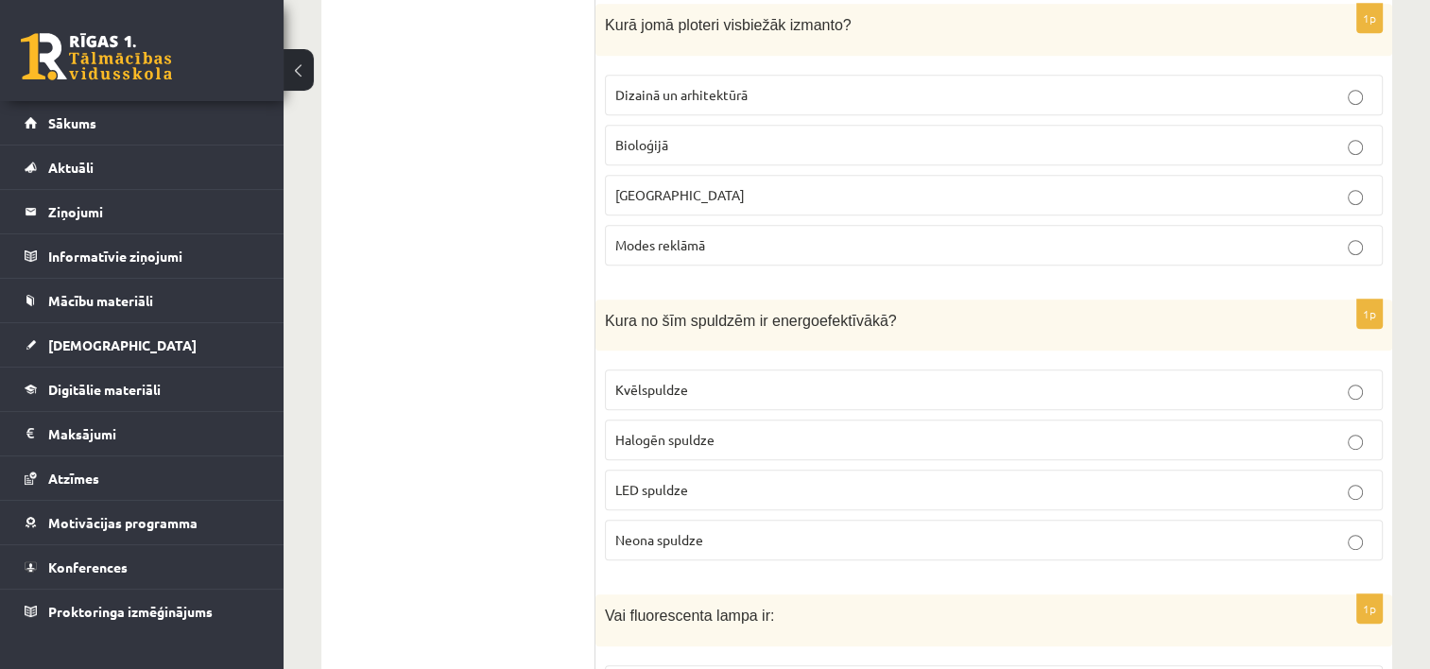
click at [726, 480] on p "LED spuldze" at bounding box center [993, 490] width 757 height 20
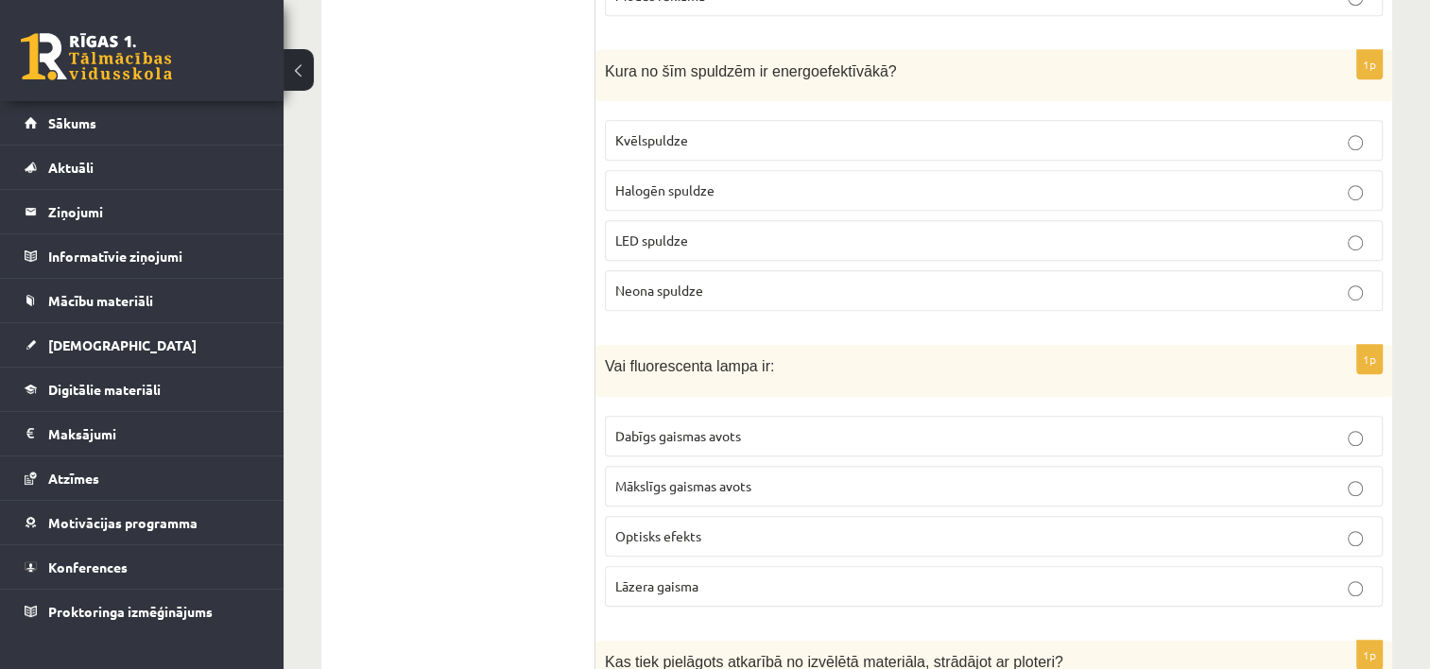
scroll to position [1228, 0]
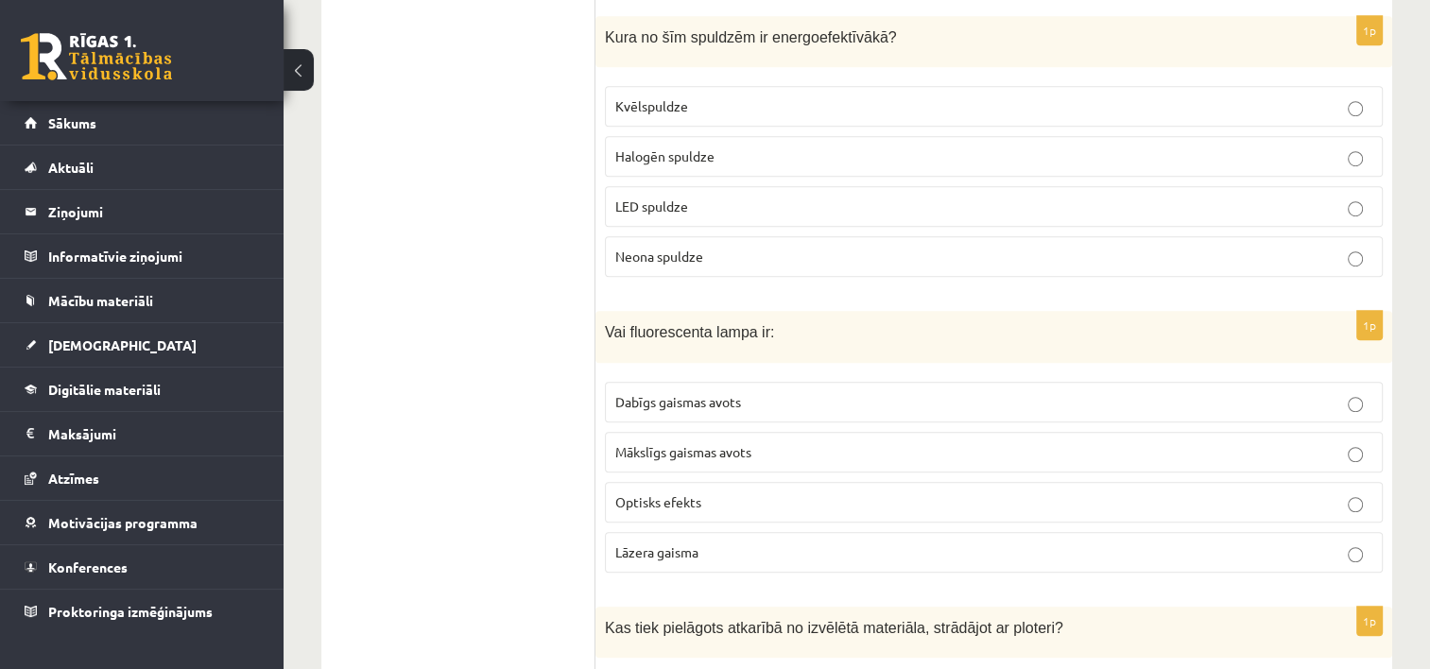
click at [762, 443] on p "Mākslīgs gaismas avots" at bounding box center [993, 452] width 757 height 20
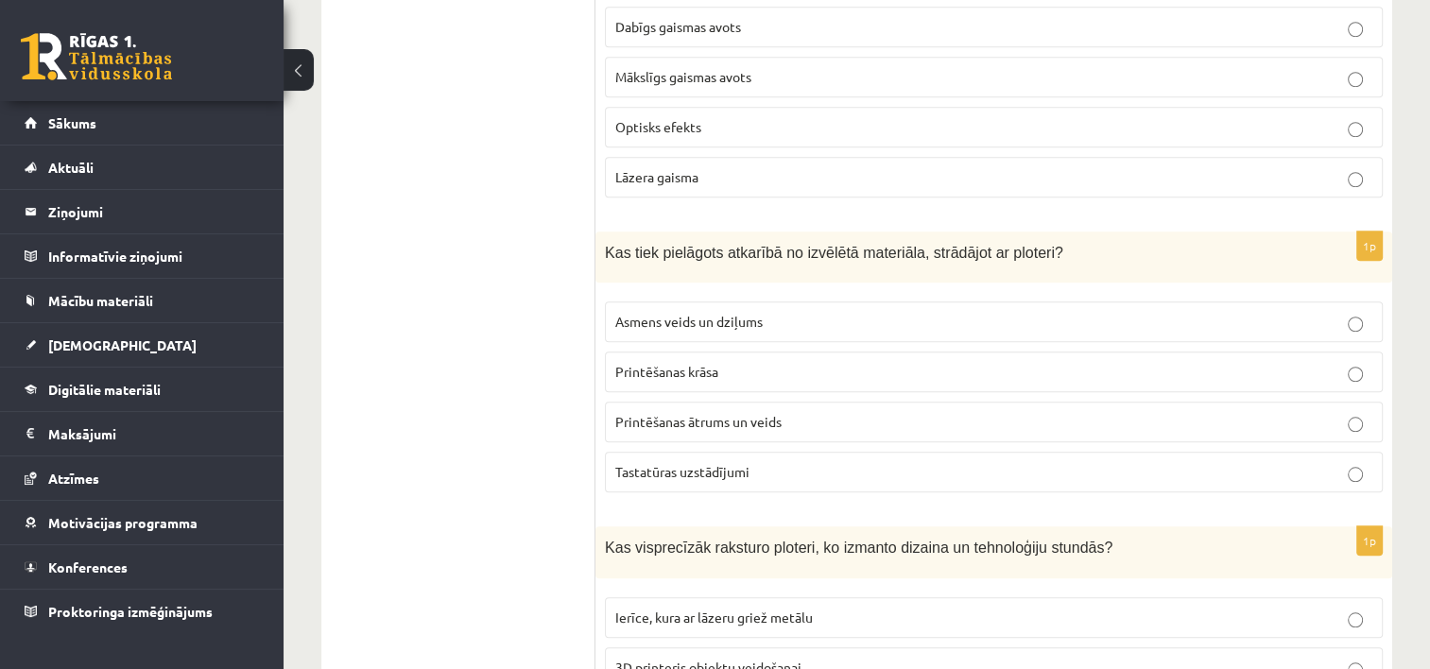
scroll to position [1606, 0]
click at [774, 309] on p "Asmens veids un dziļums" at bounding box center [993, 319] width 757 height 20
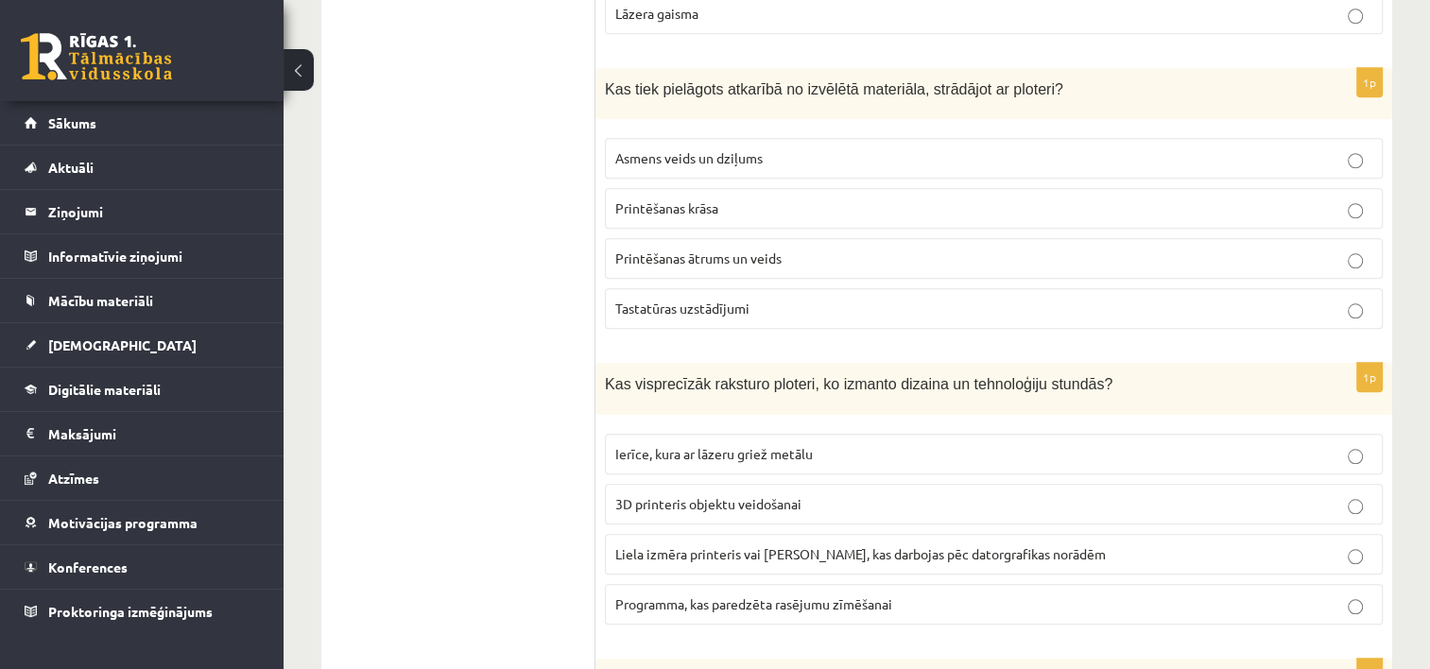
scroll to position [1795, 0]
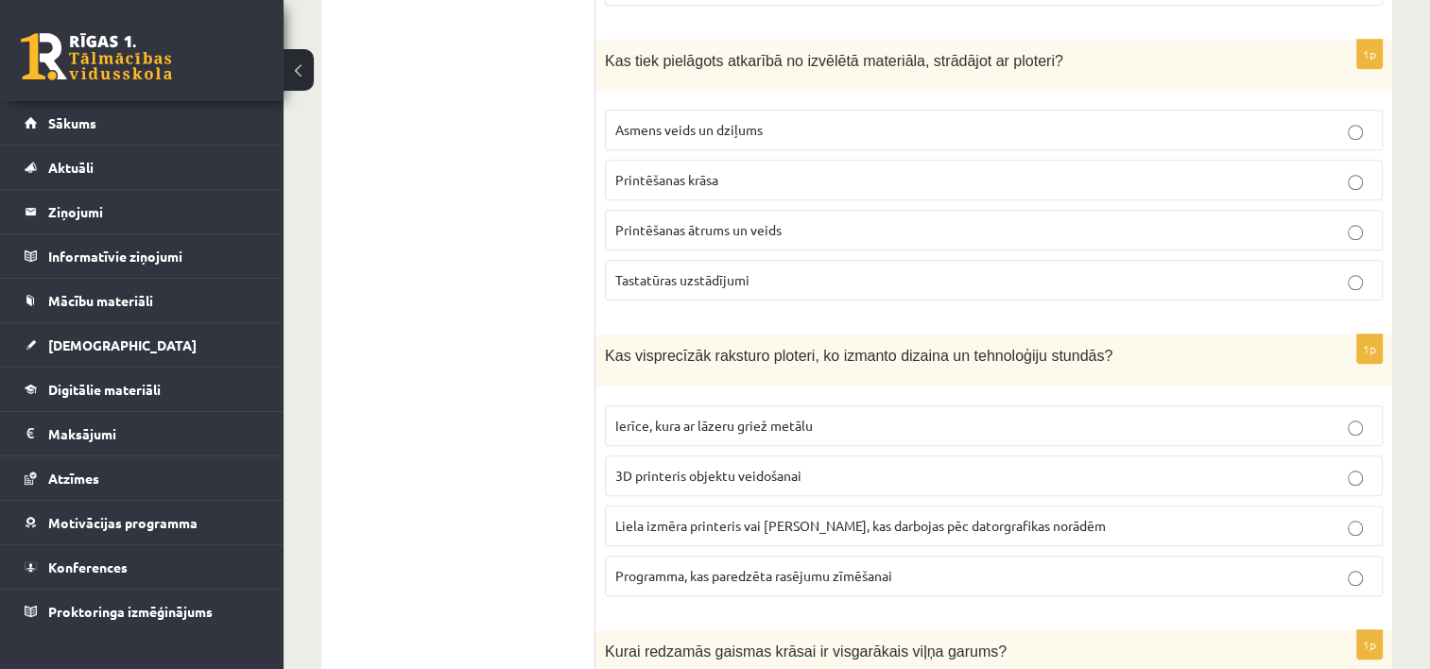
click at [748, 517] on span "Liela izmēra printeris vai griešanas ierīce, kas darbojas pēc datorgrafikas nor…" at bounding box center [860, 525] width 490 height 17
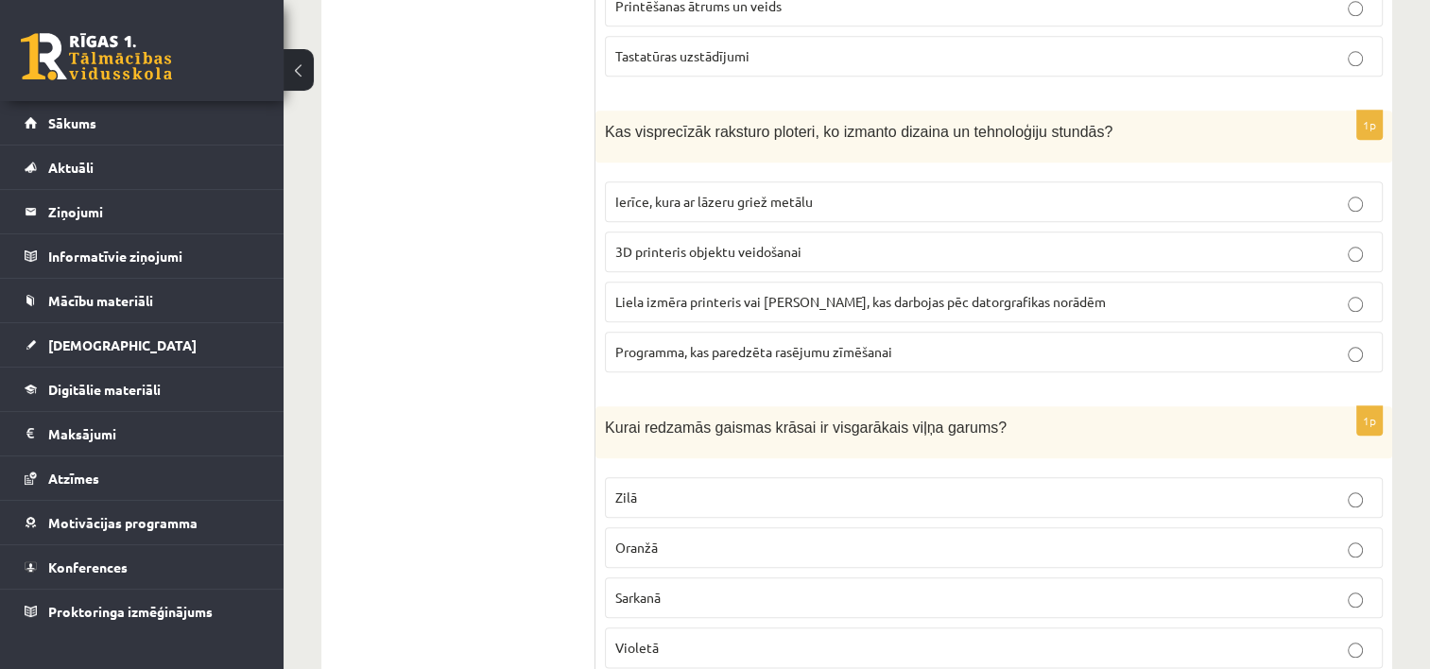
scroll to position [2079, 0]
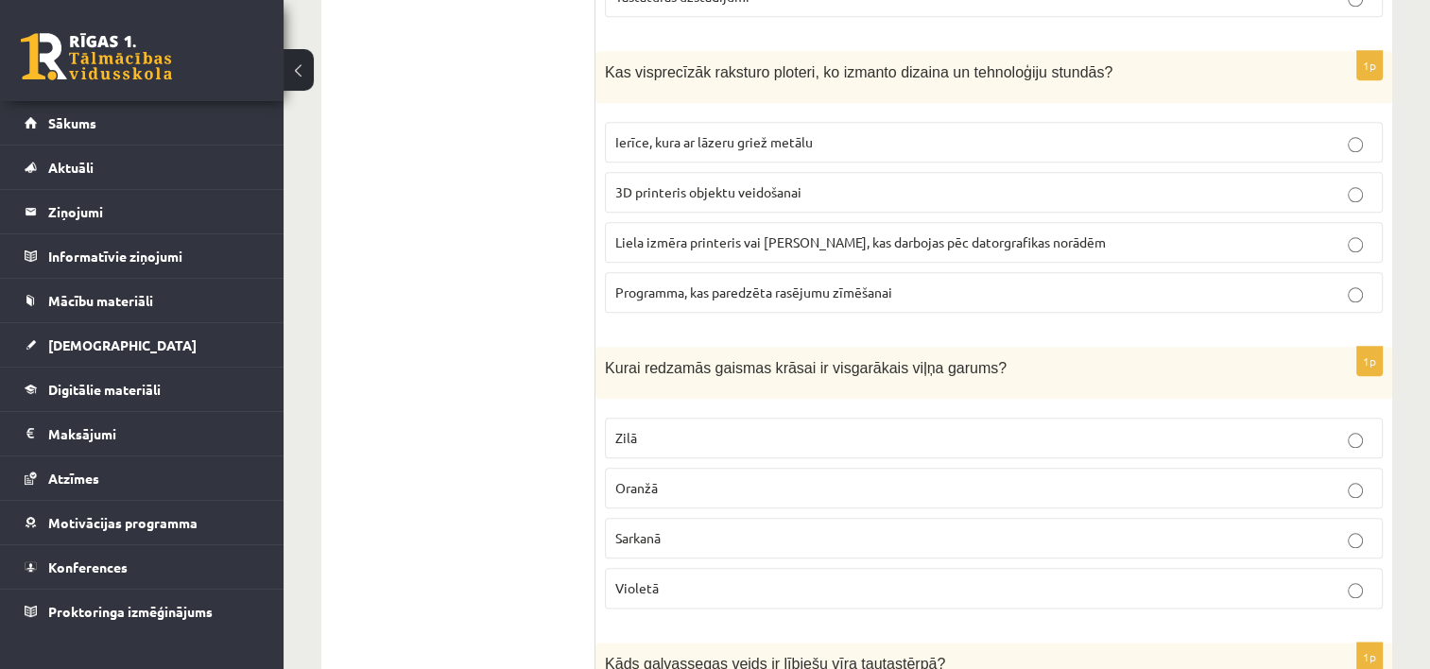
click at [709, 428] on p "Zilā" at bounding box center [993, 438] width 757 height 20
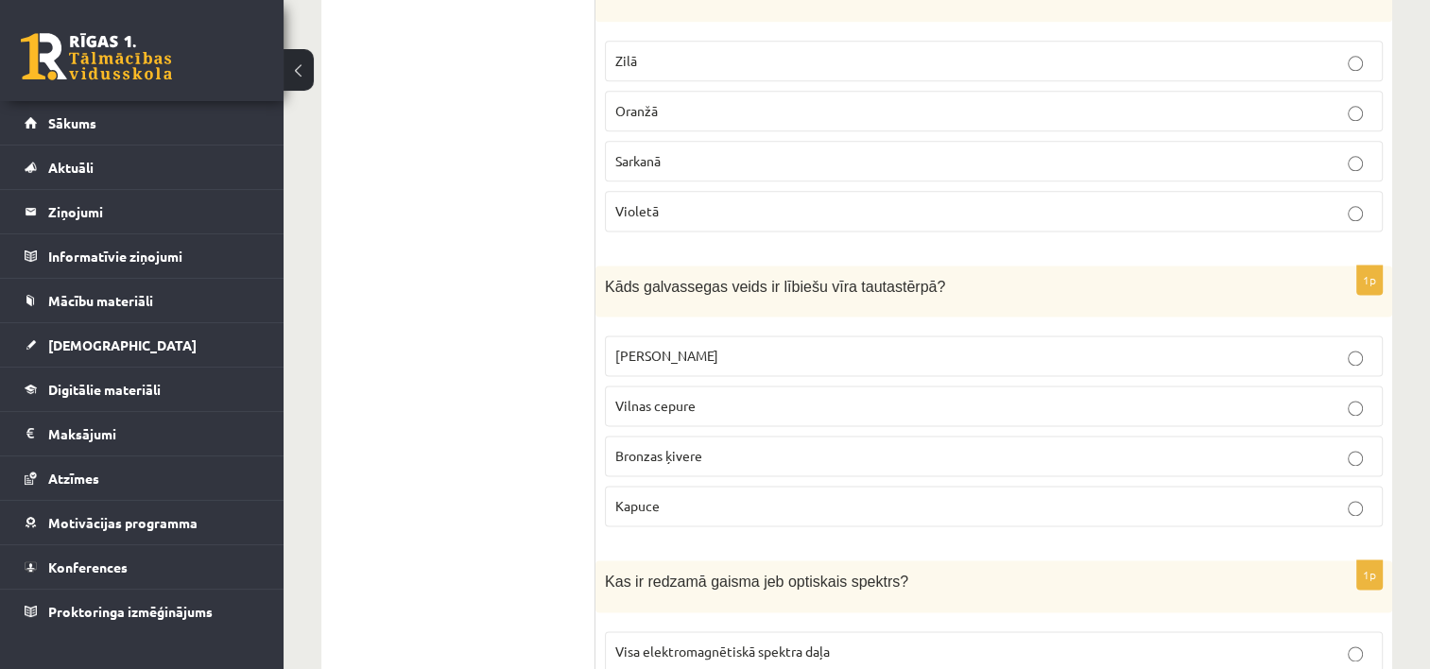
scroll to position [2457, 0]
click at [699, 345] on p "Lina lakats" at bounding box center [993, 355] width 757 height 20
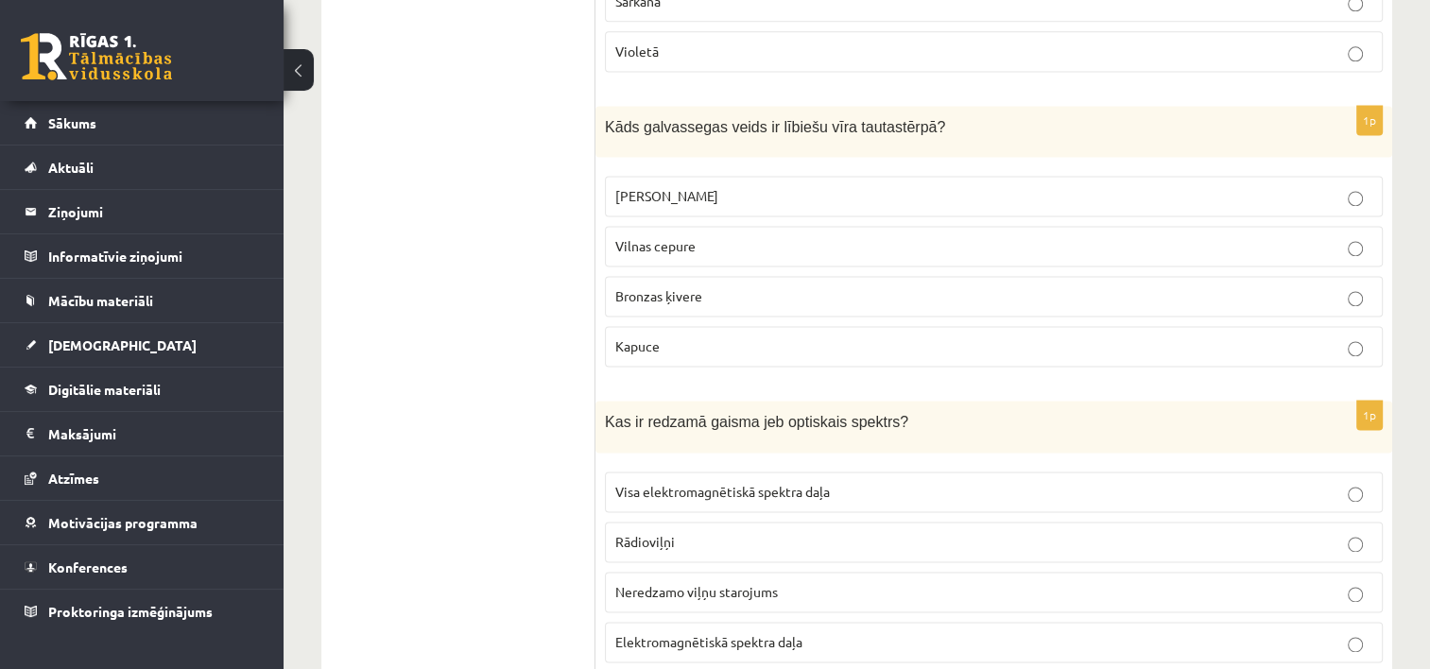
scroll to position [2646, 0]
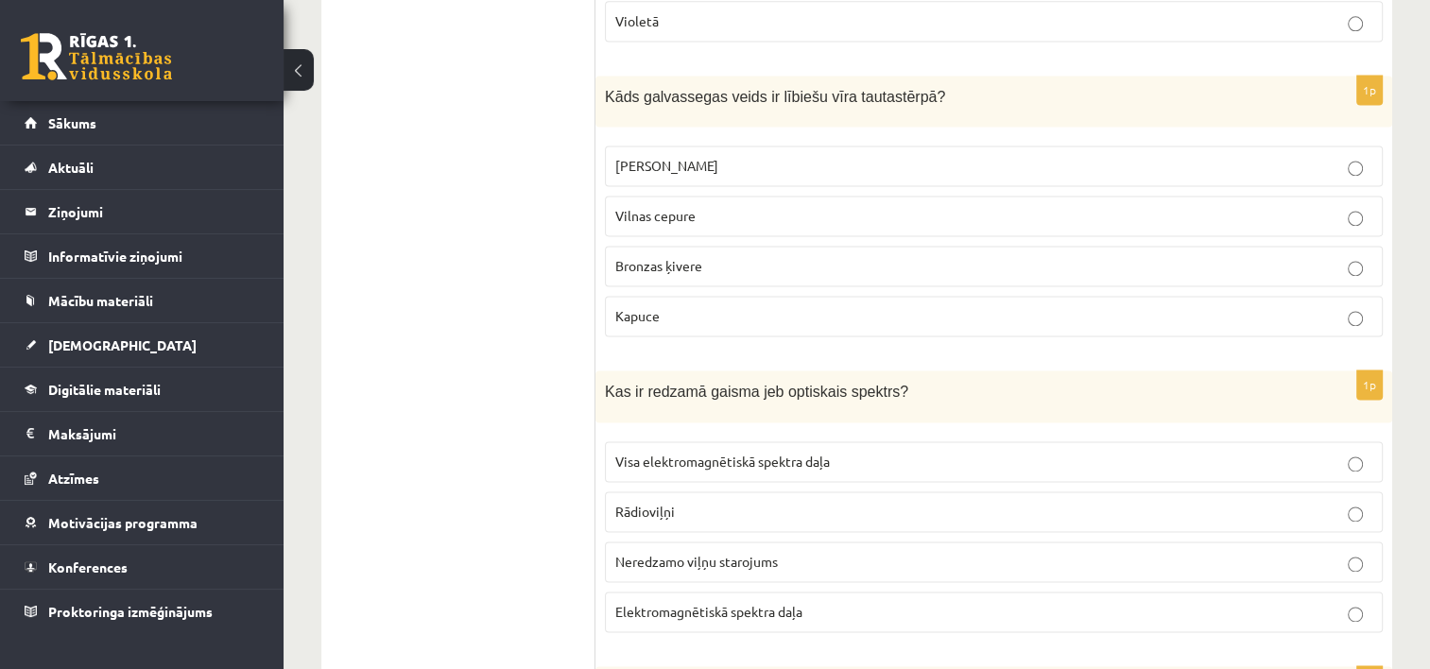
click at [737, 553] on span "Neredzamo viļņu starojums" at bounding box center [696, 561] width 163 height 17
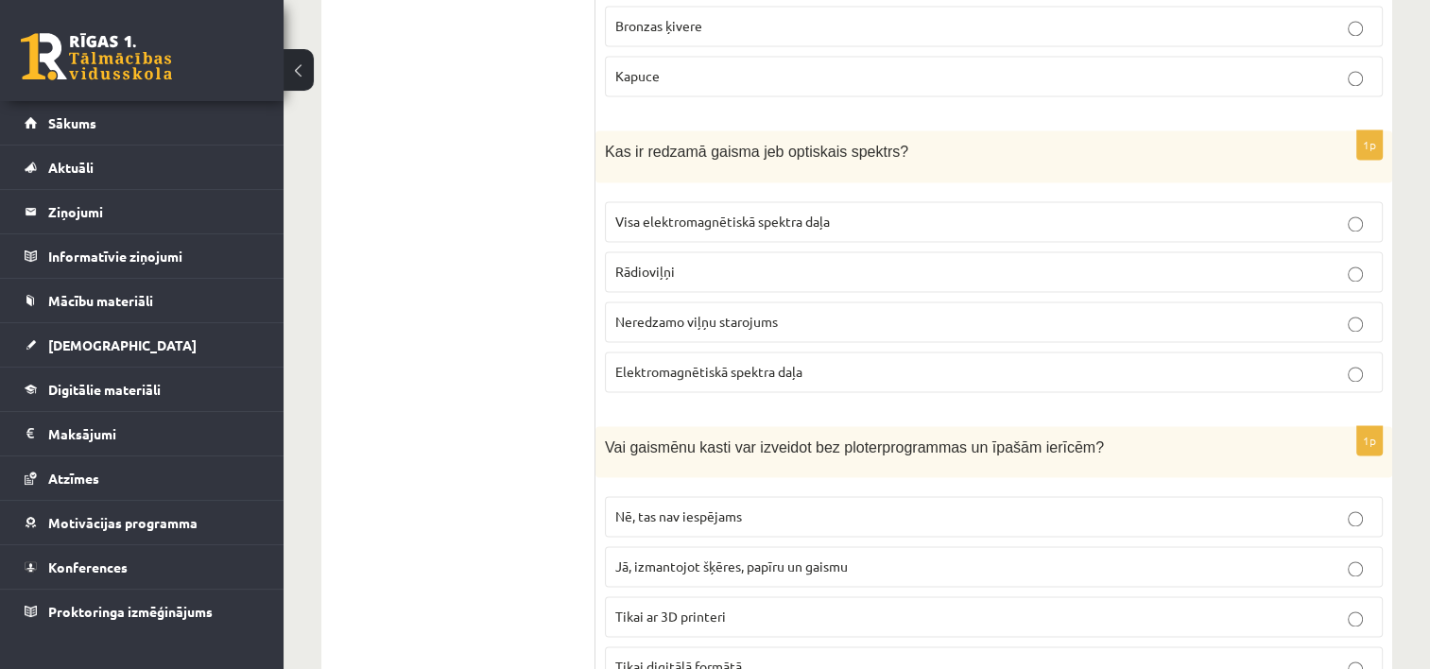
scroll to position [2929, 0]
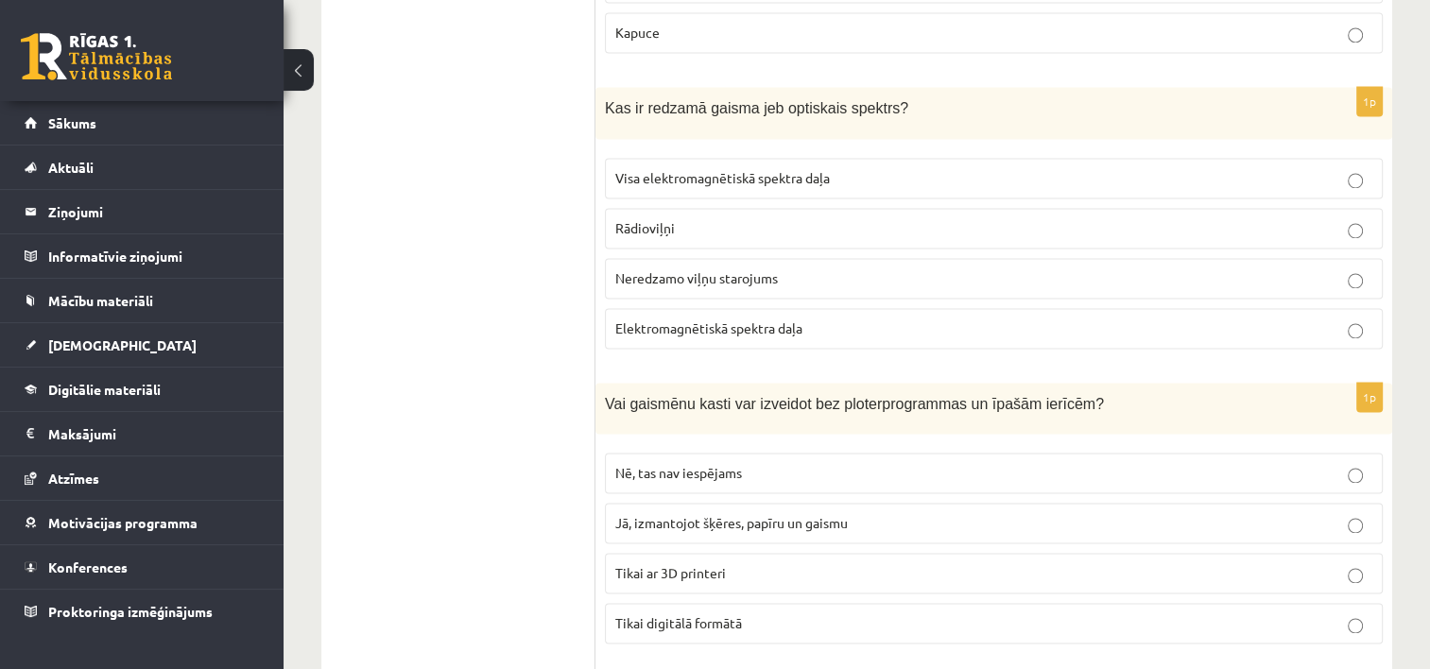
click at [760, 463] on p "Nē, tas nav iespējams" at bounding box center [993, 473] width 757 height 20
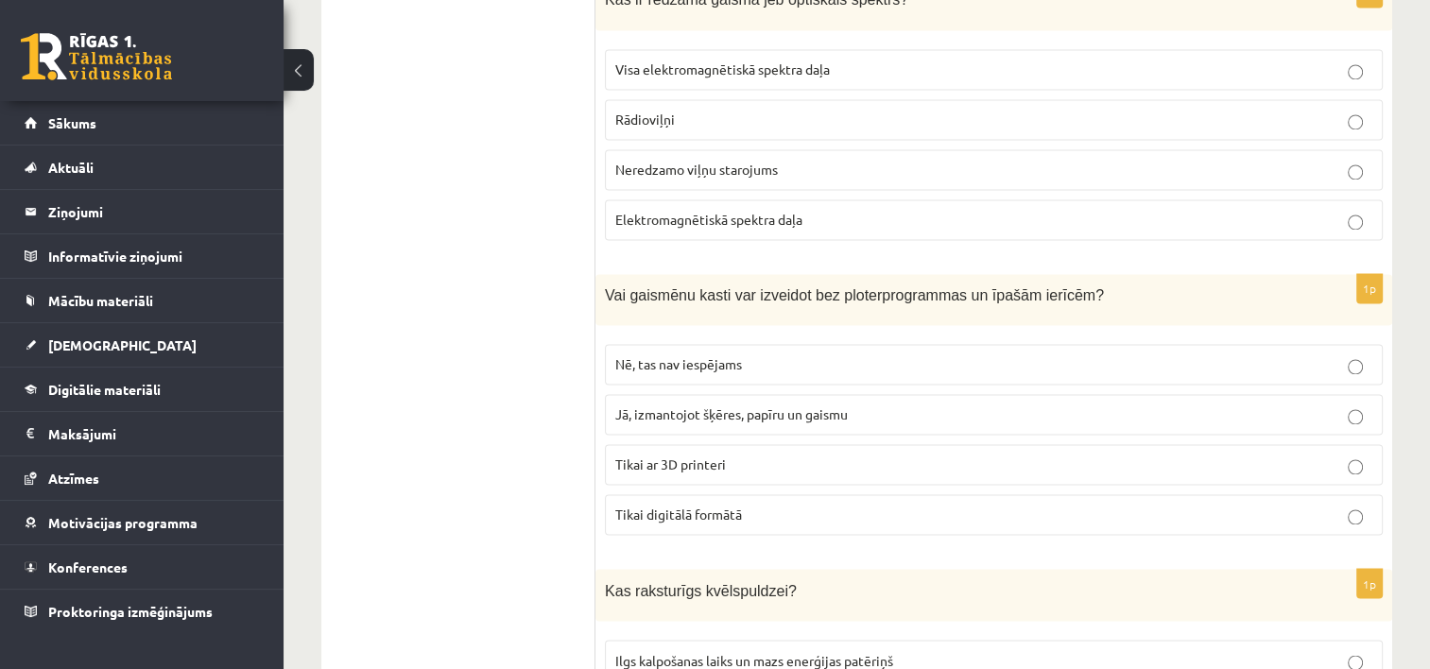
scroll to position [3213, 0]
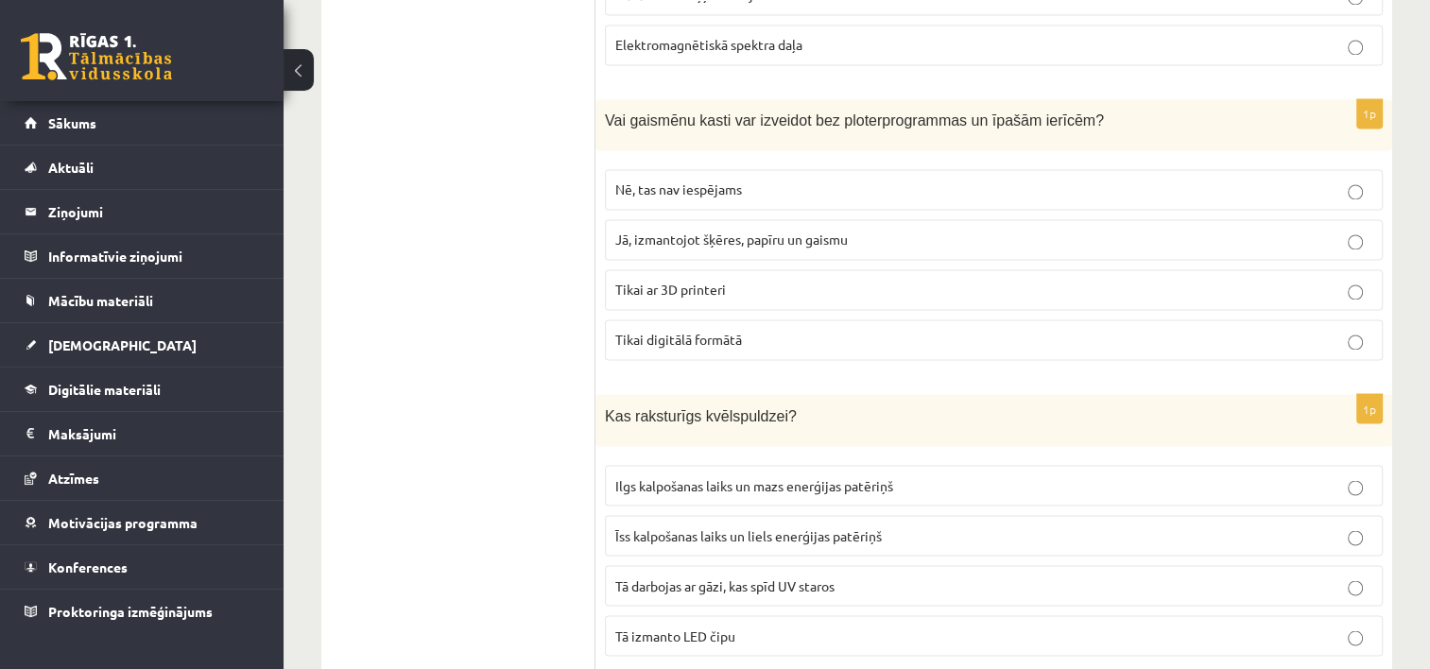
click at [729, 526] on span "Īss kalpošanas laiks un liels enerģijas patēriņš" at bounding box center [748, 534] width 266 height 17
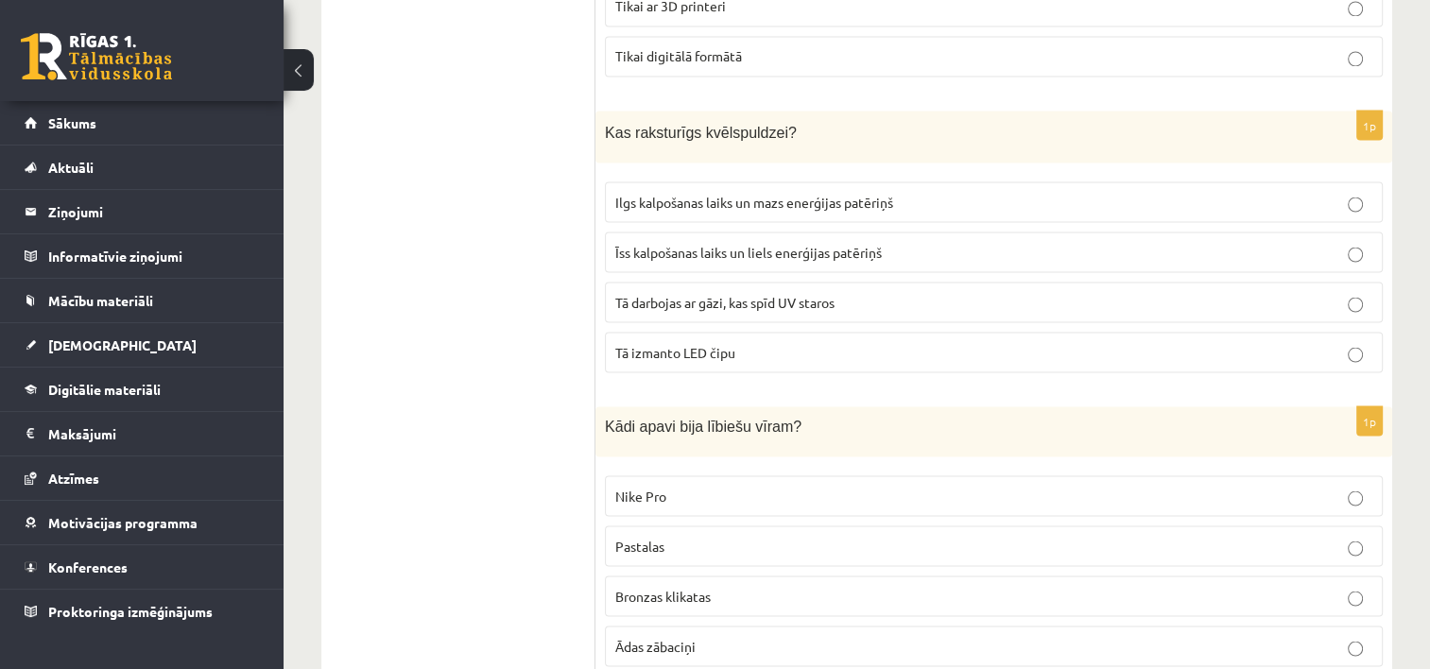
scroll to position [3591, 0]
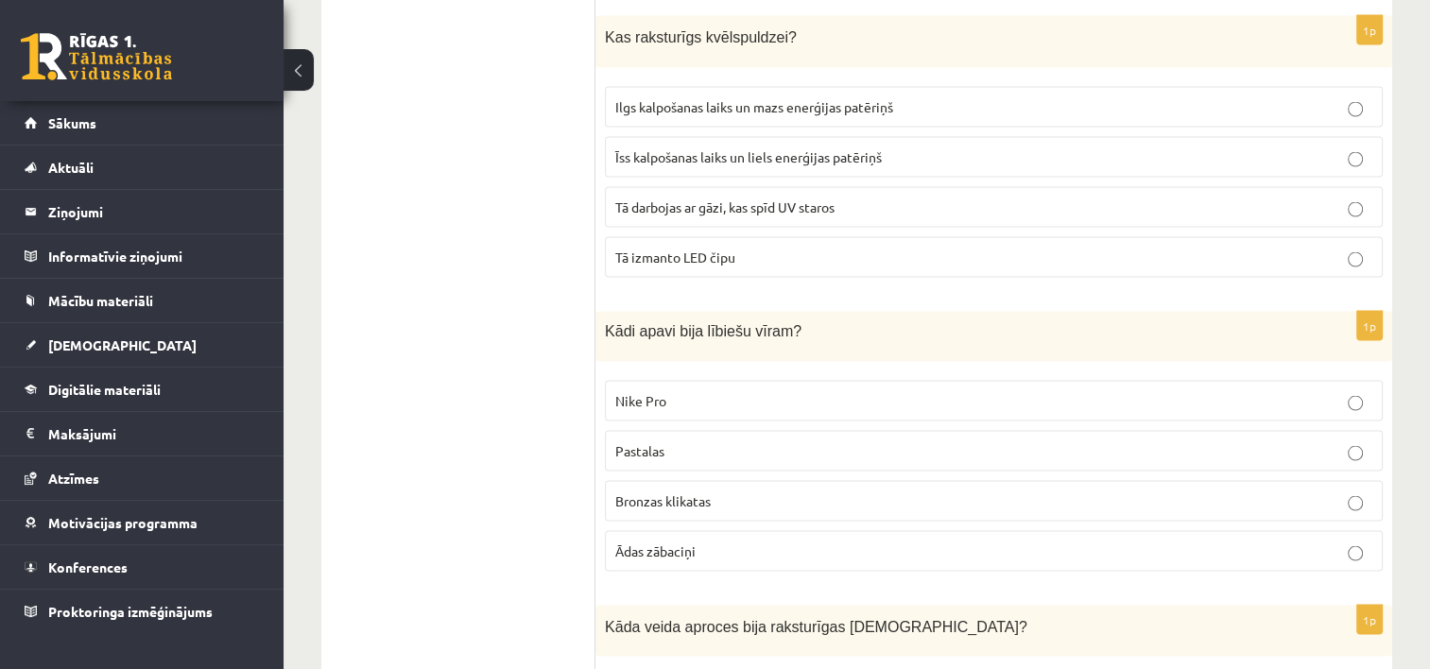
click at [702, 541] on p "Ādas zābaciņi" at bounding box center [993, 551] width 757 height 20
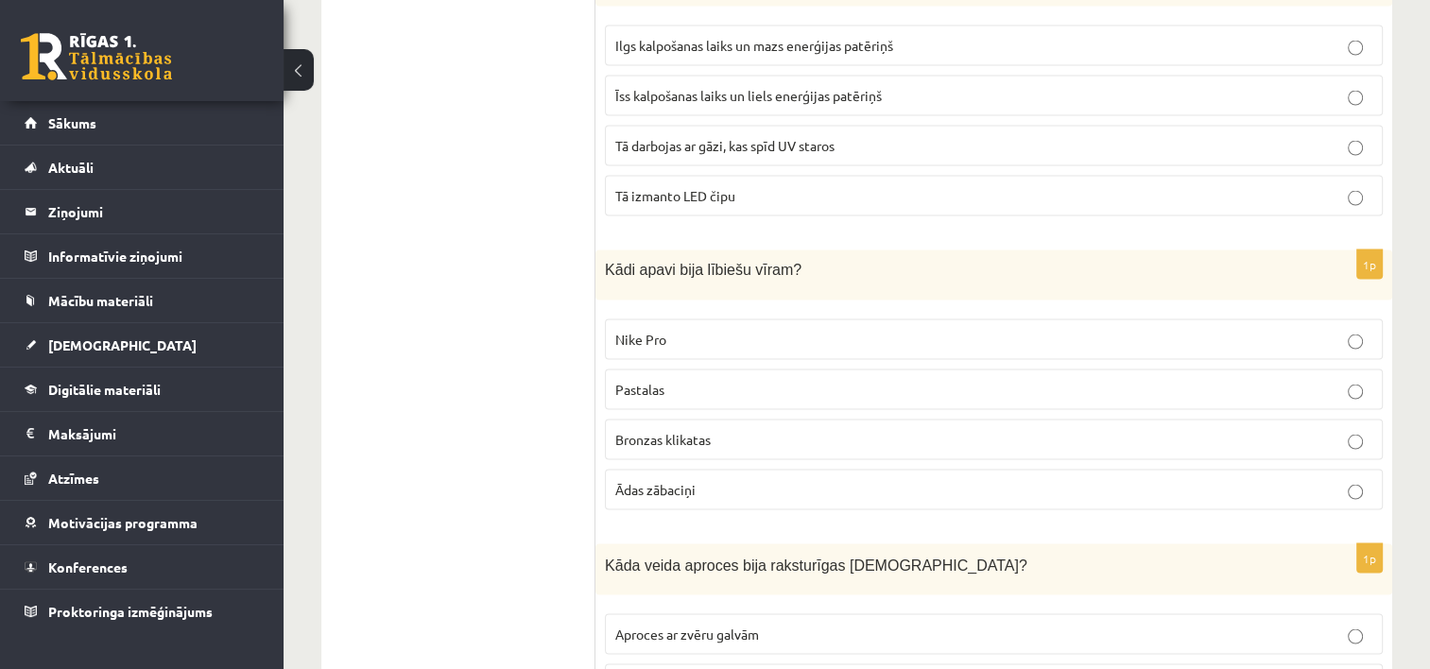
scroll to position [3685, 0]
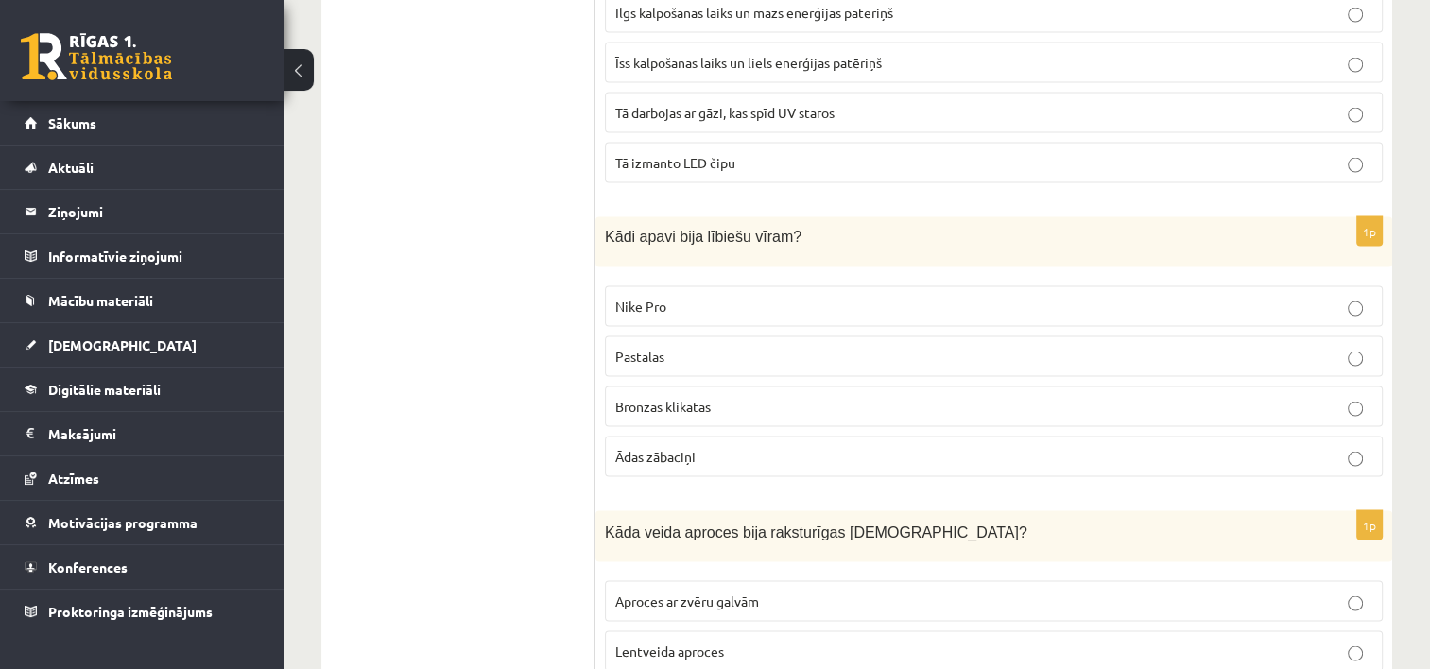
click at [700, 347] on p "Pastalas" at bounding box center [993, 357] width 757 height 20
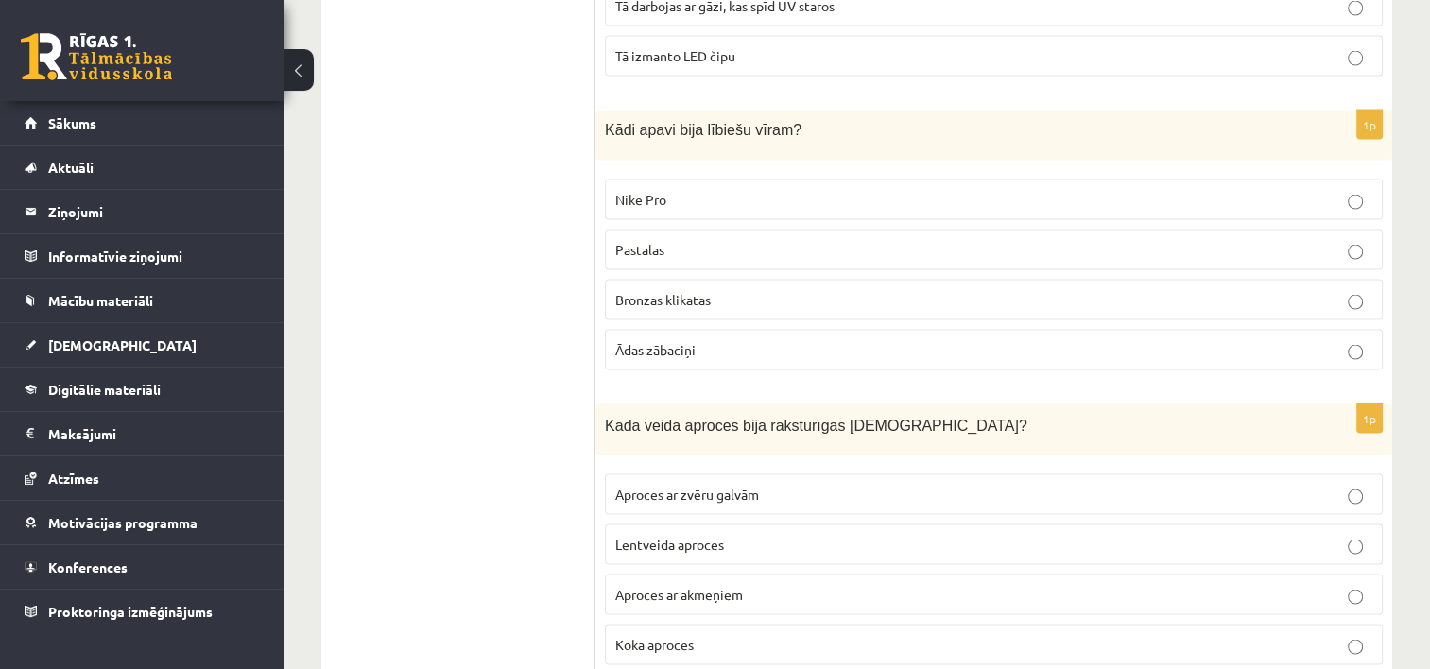
scroll to position [3874, 0]
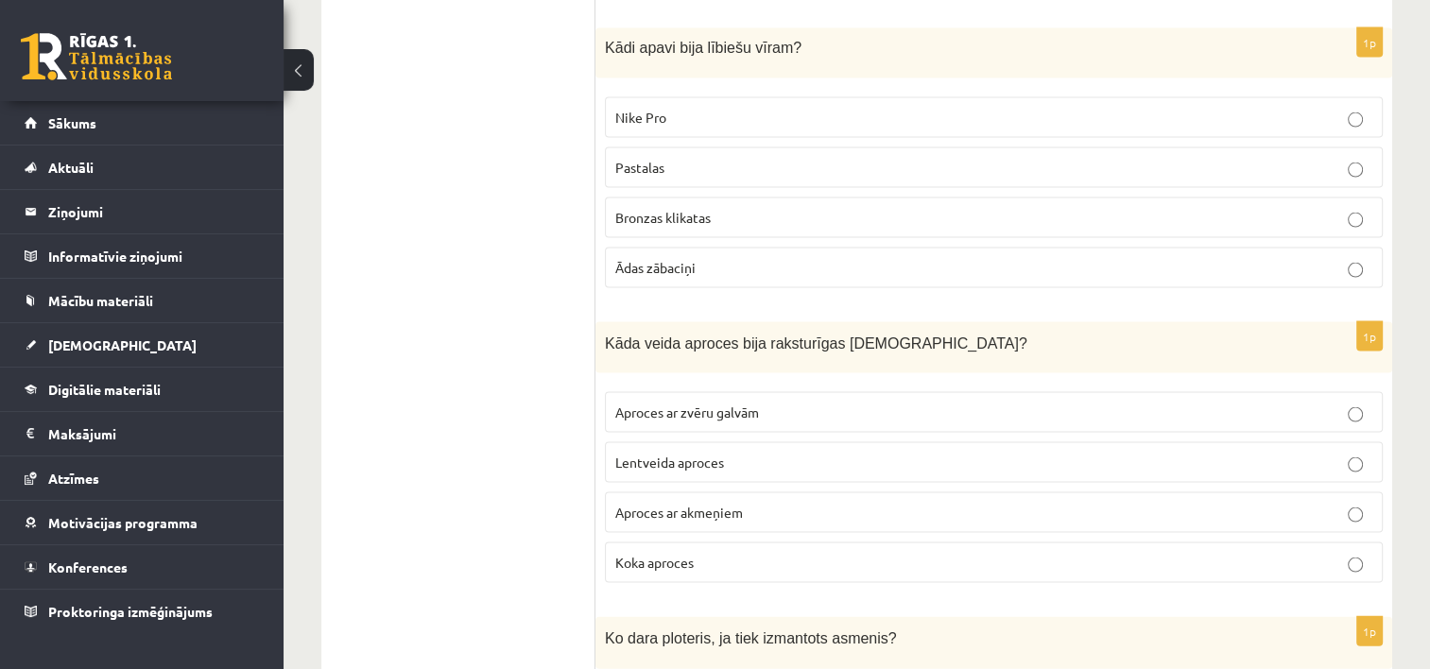
click at [696, 504] on span "Aproces ar akmeņiem" at bounding box center [679, 512] width 128 height 17
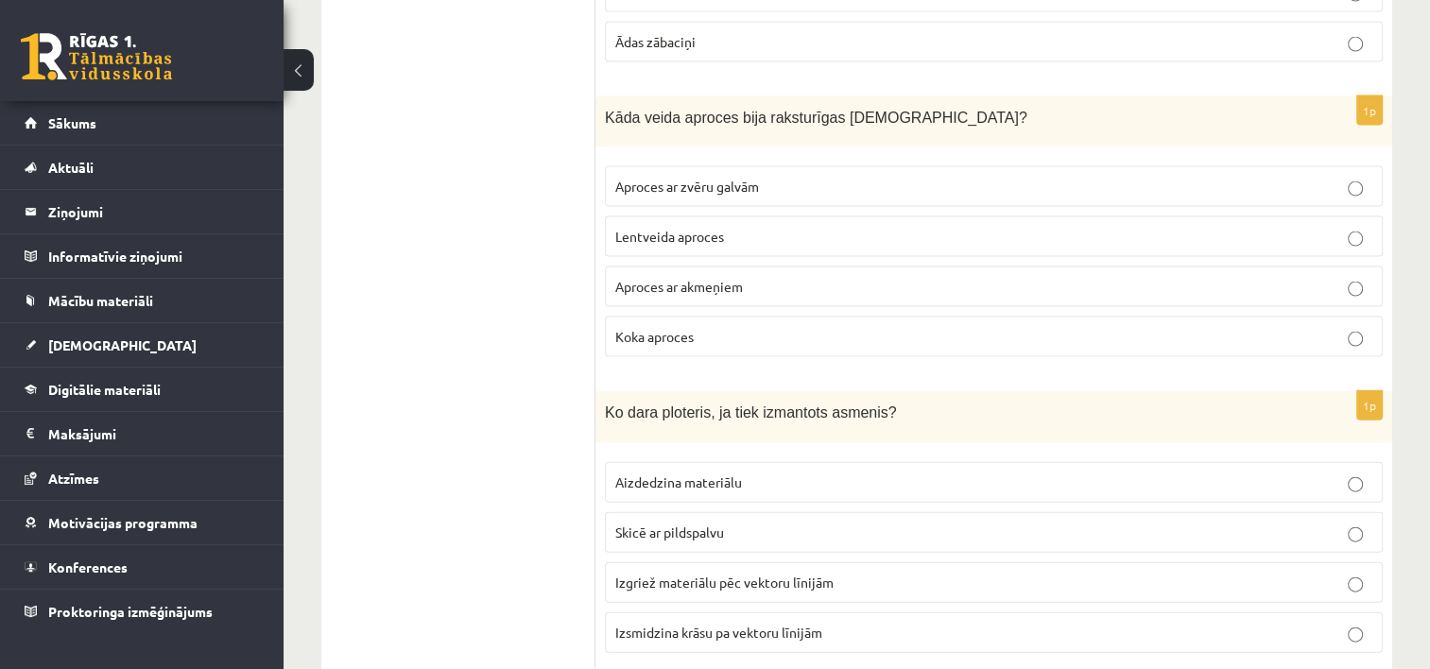
scroll to position [4131, 0]
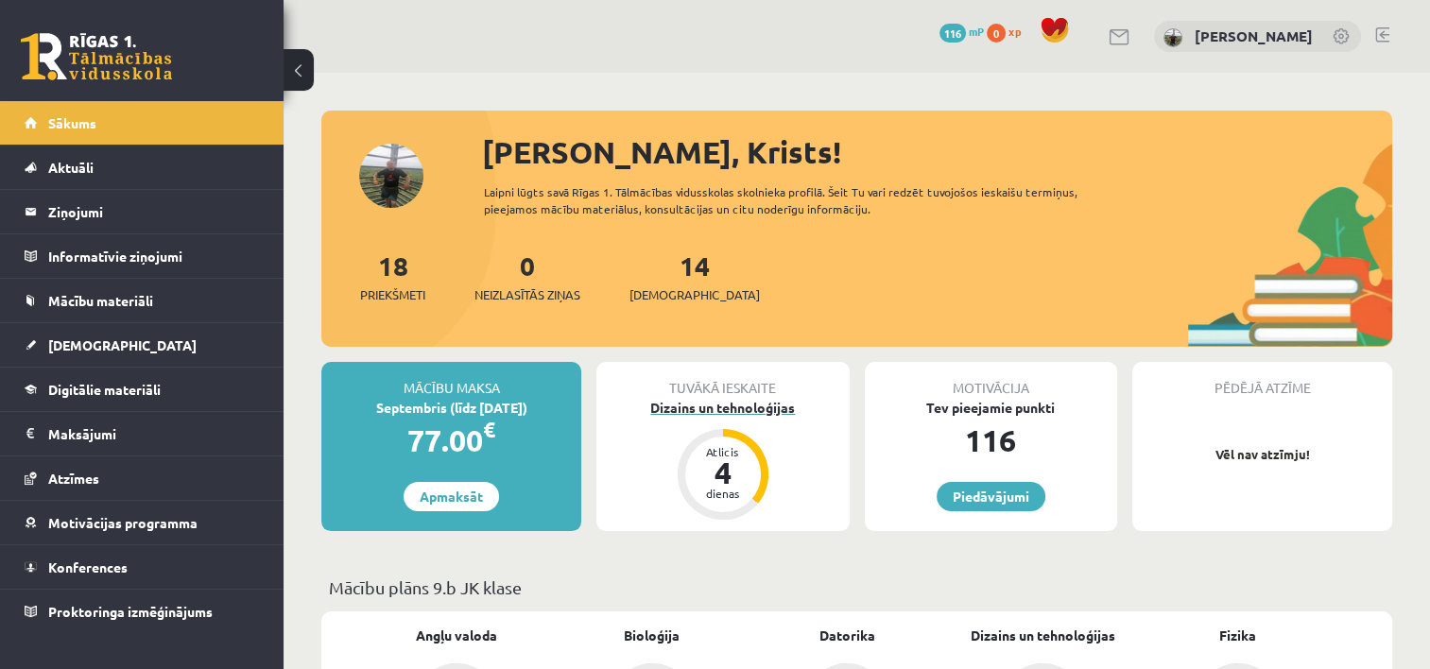
click at [733, 456] on div "Atlicis" at bounding box center [723, 451] width 57 height 11
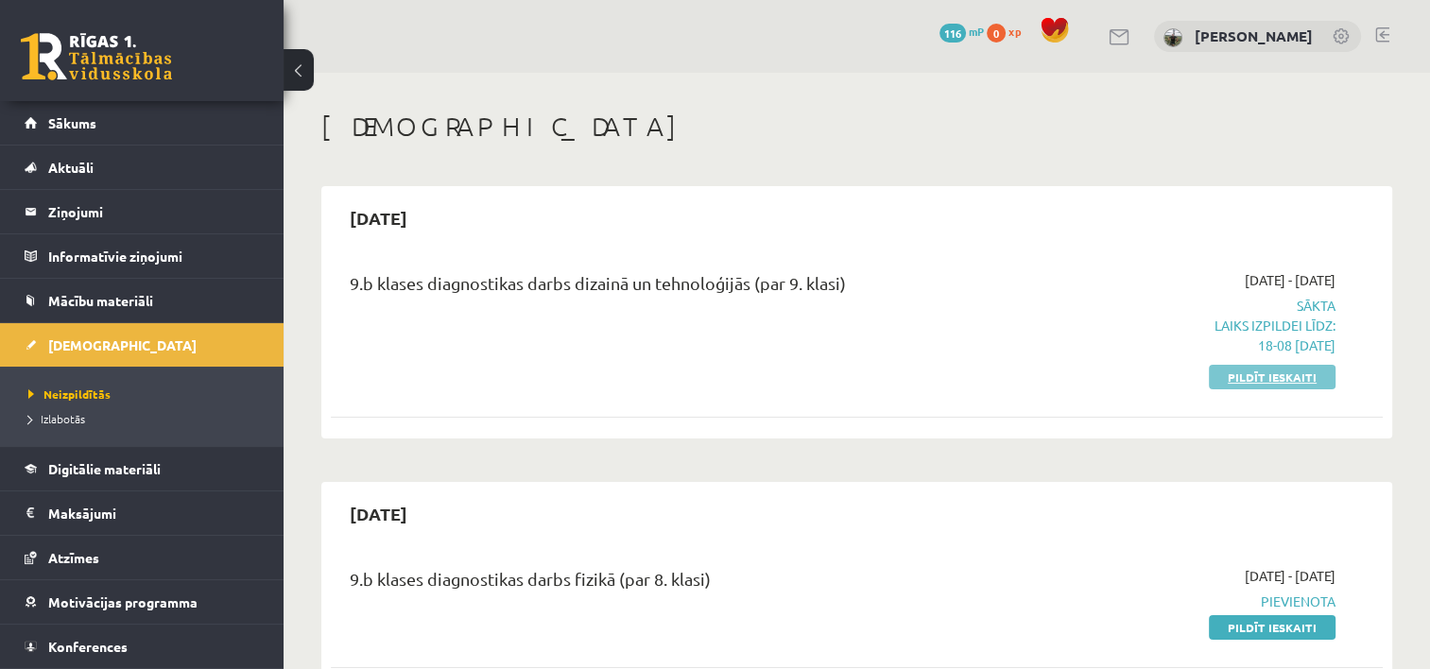
click at [1239, 370] on link "Pildīt ieskaiti" at bounding box center [1272, 377] width 127 height 25
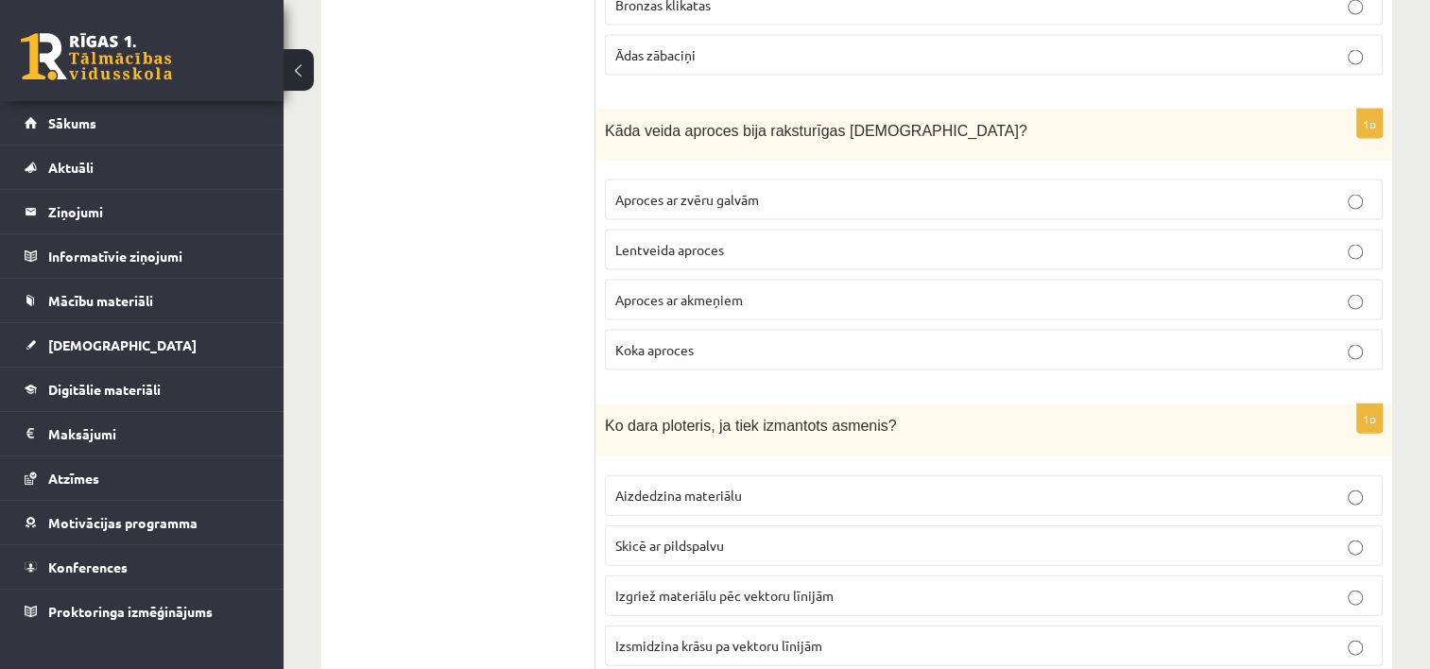
scroll to position [4131, 0]
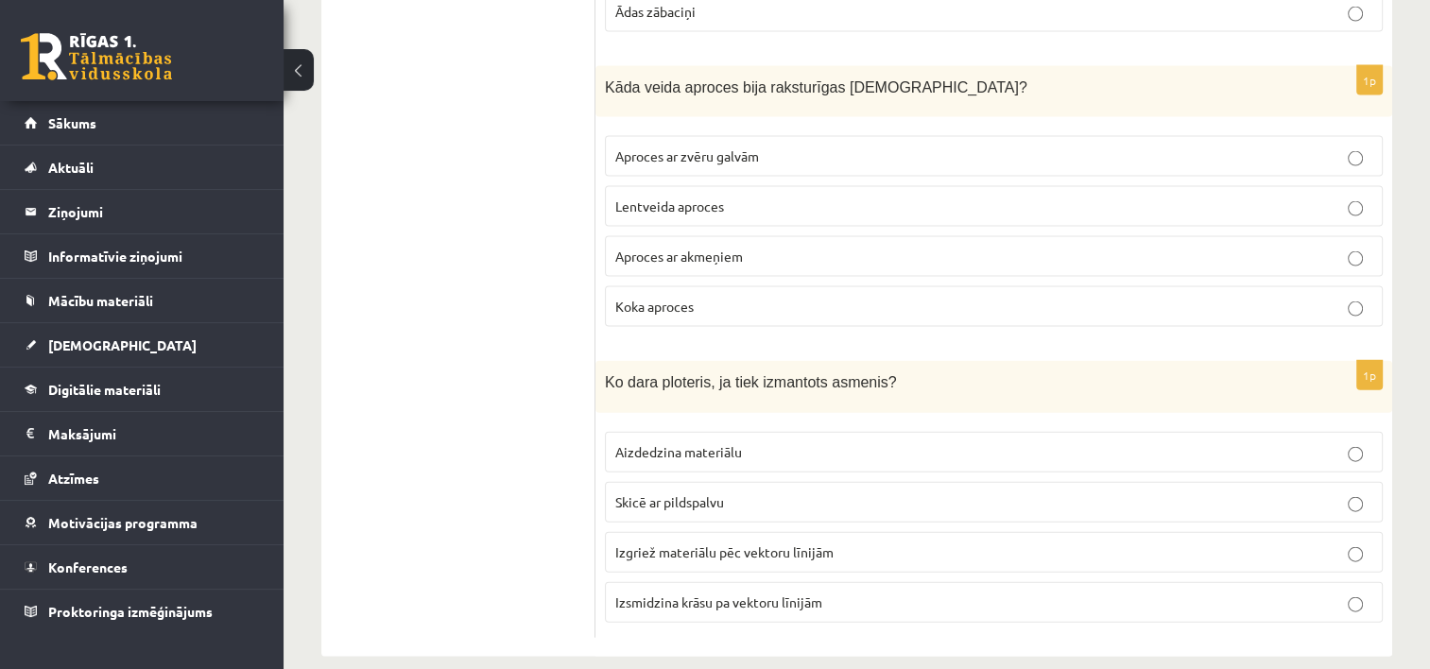
click at [850, 542] on p "Izgriež materiālu pēc vektoru līnijām" at bounding box center [993, 552] width 757 height 20
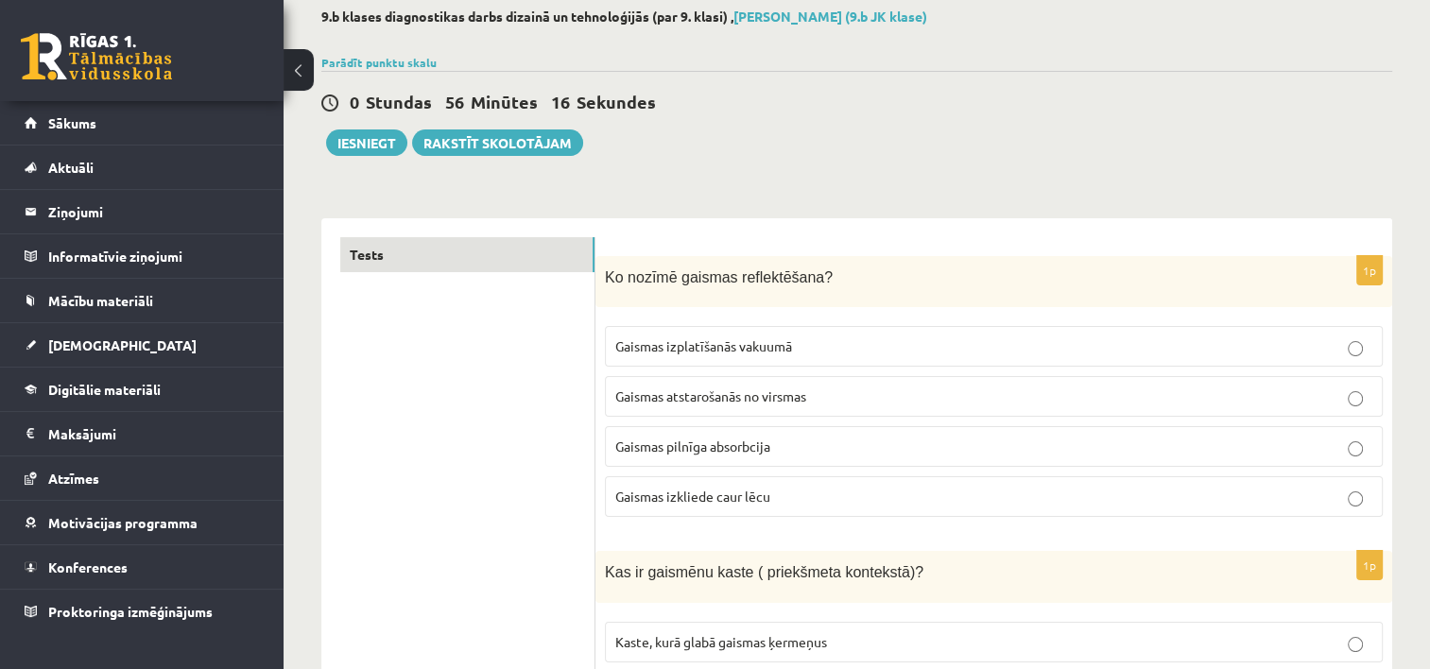
scroll to position [0, 0]
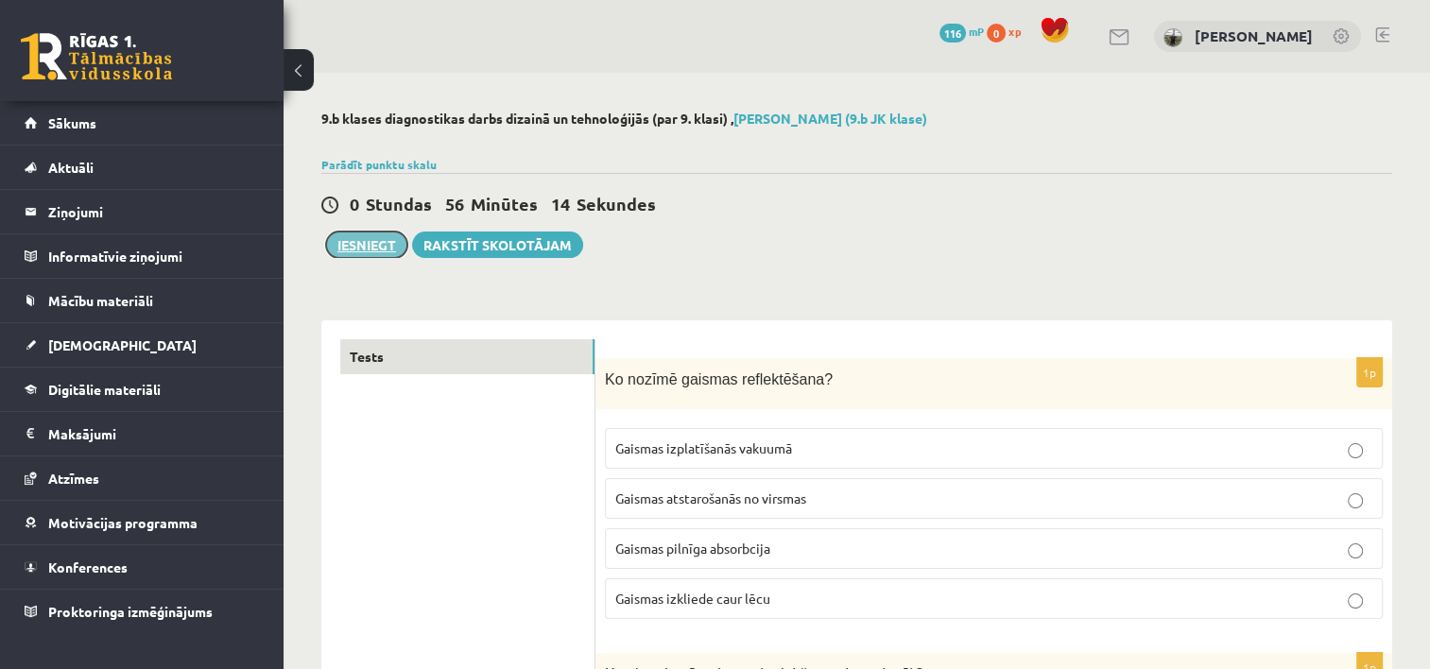
click at [386, 249] on button "Iesniegt" at bounding box center [366, 245] width 81 height 26
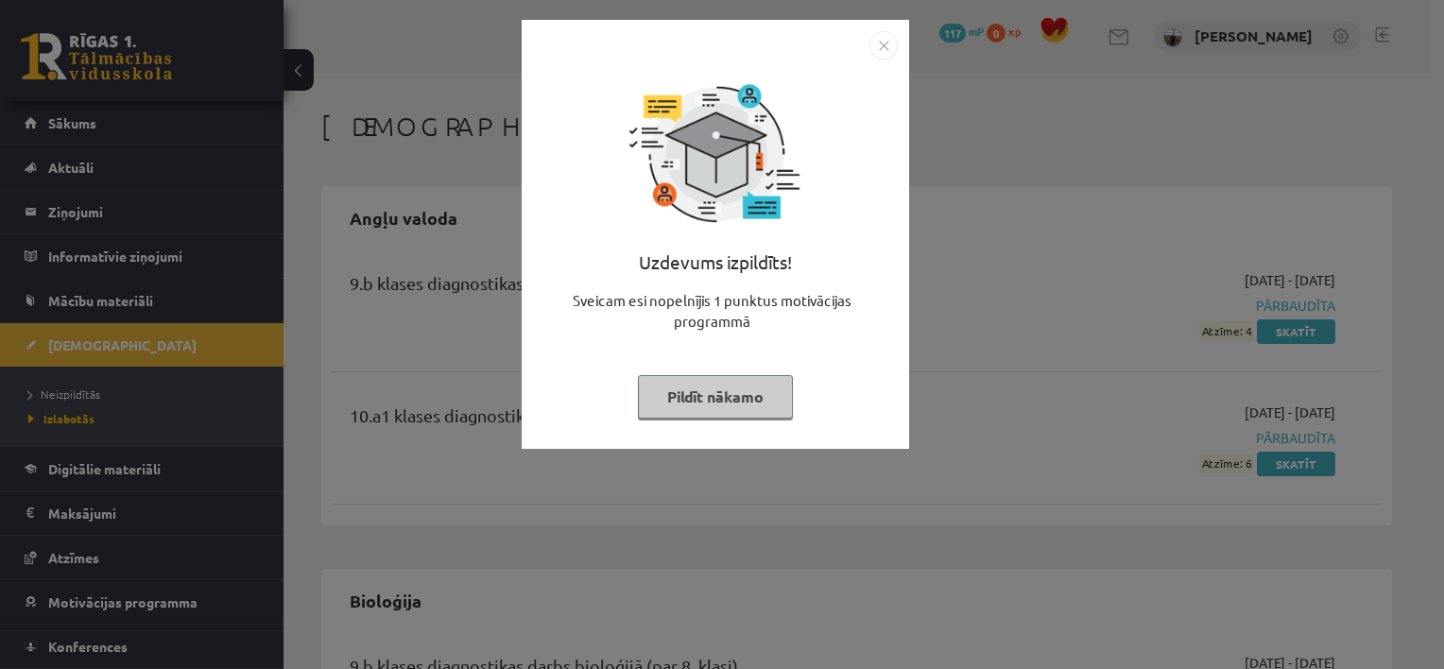
click at [736, 393] on button "Pildīt nākamo" at bounding box center [715, 396] width 155 height 43
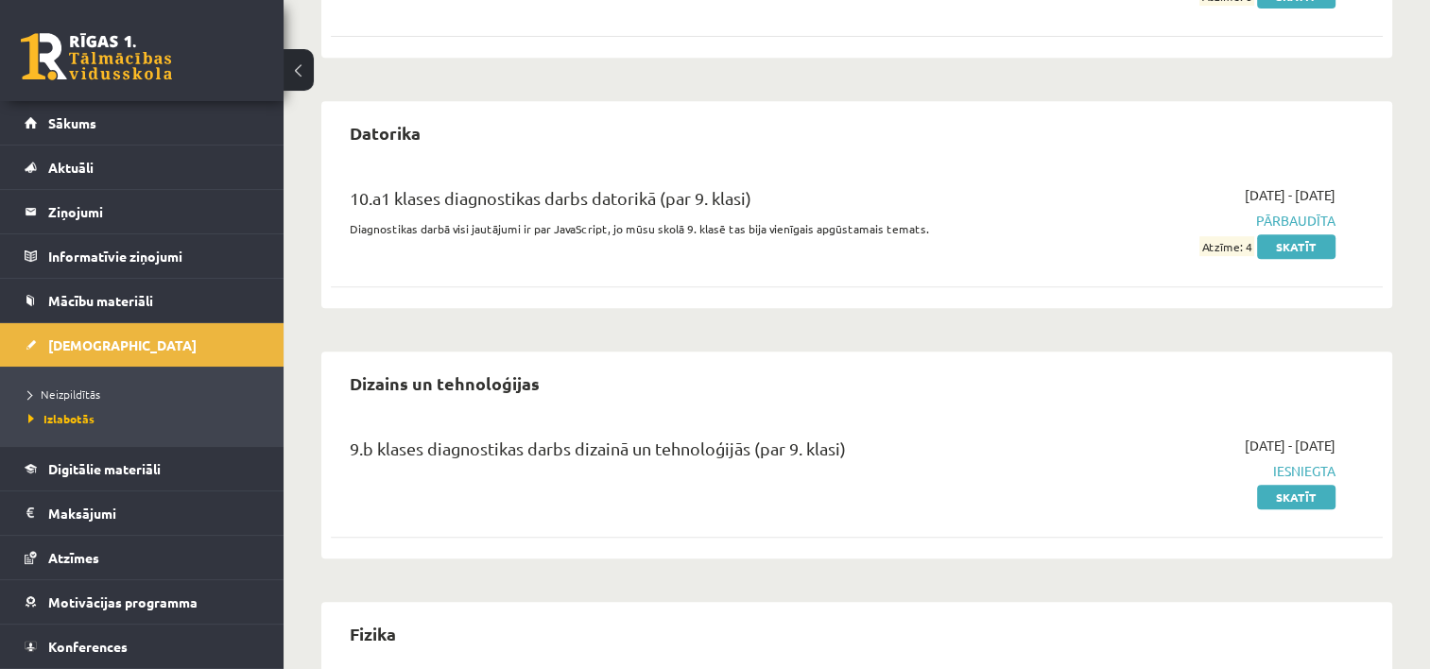
scroll to position [945, 0]
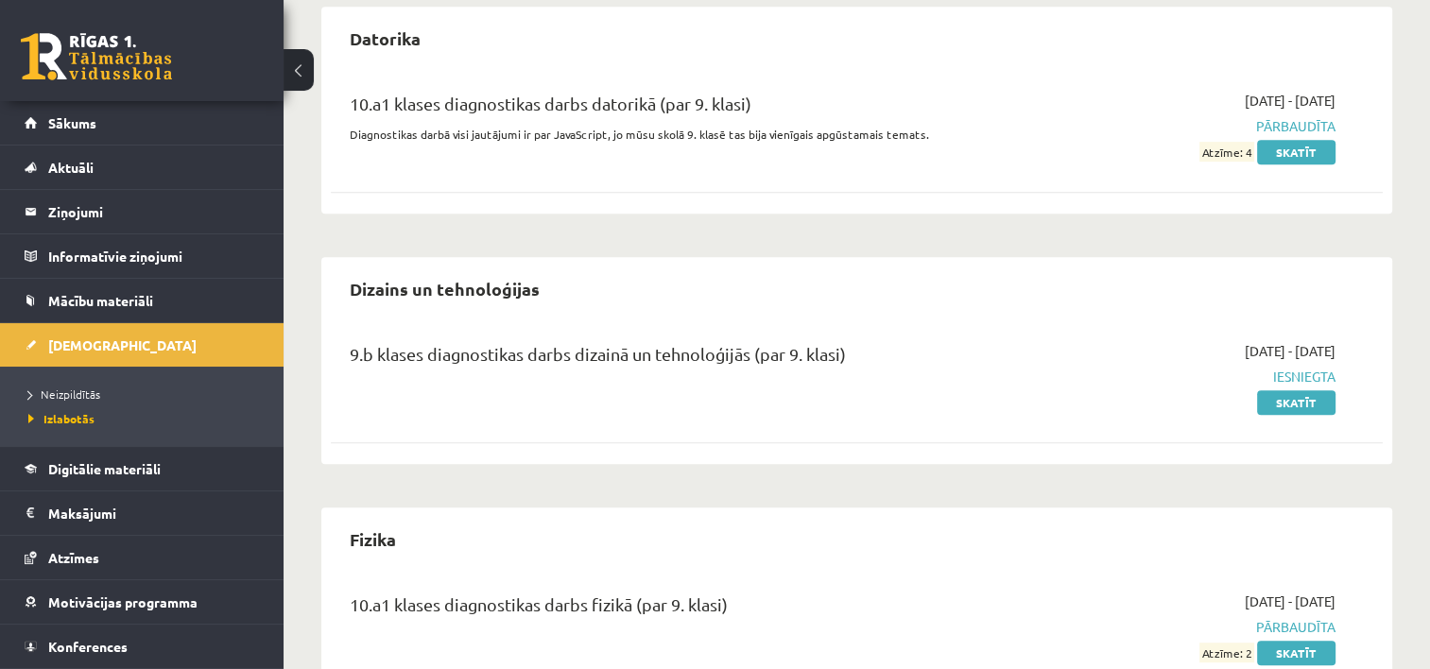
click at [1308, 377] on span "Iesniegta" at bounding box center [1180, 377] width 310 height 20
click at [69, 126] on span "Sākums" at bounding box center [72, 122] width 48 height 17
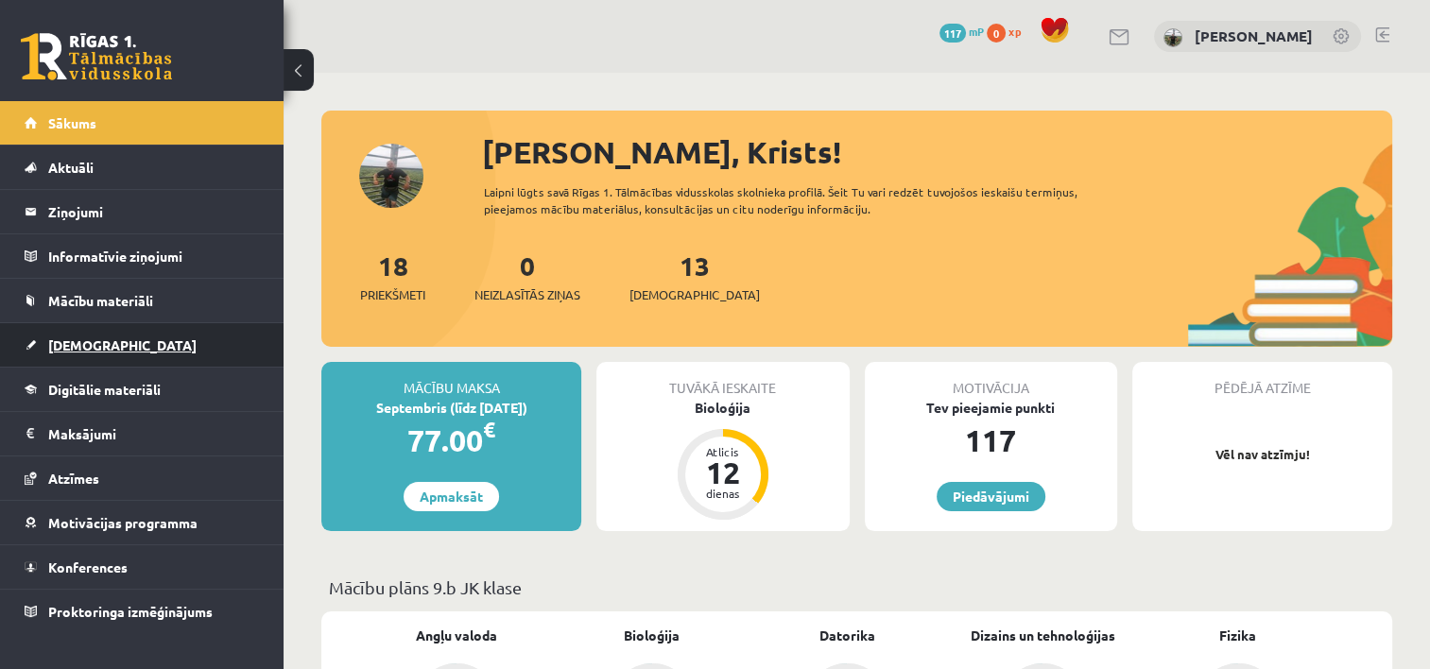
click at [73, 345] on span "[DEMOGRAPHIC_DATA]" at bounding box center [122, 344] width 148 height 17
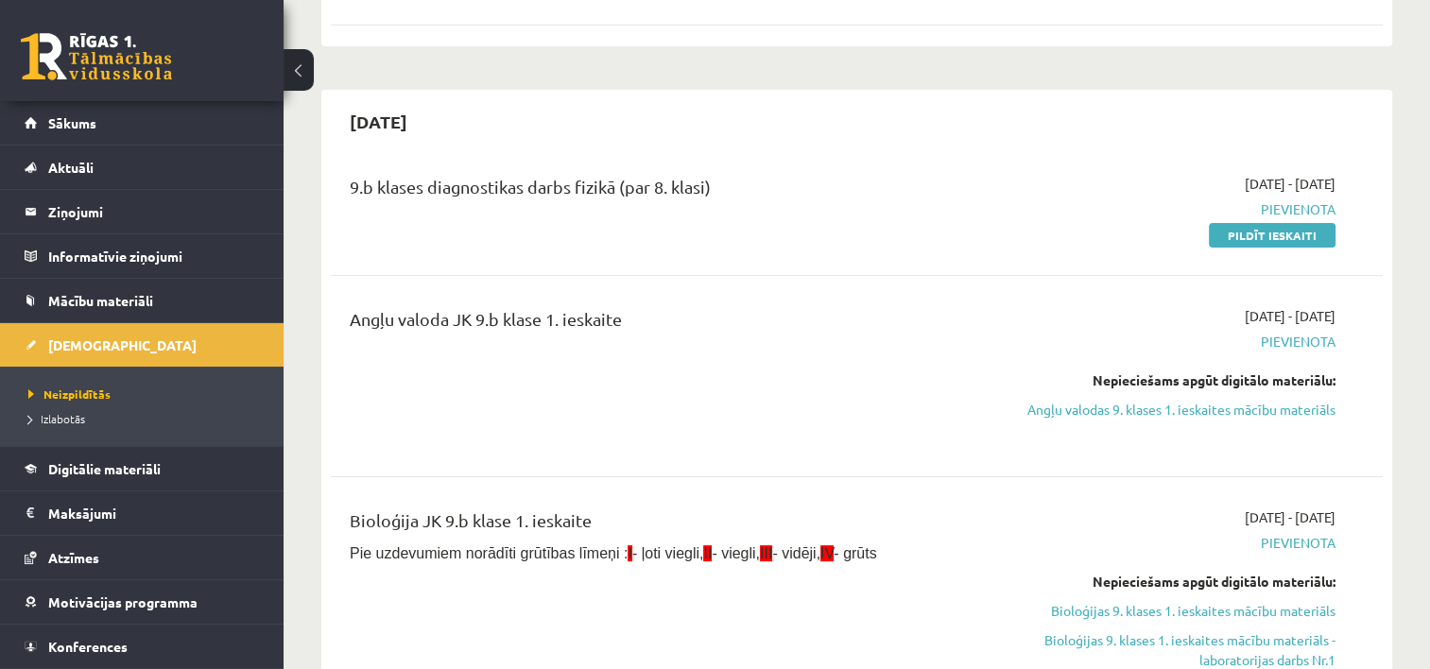
scroll to position [378, 0]
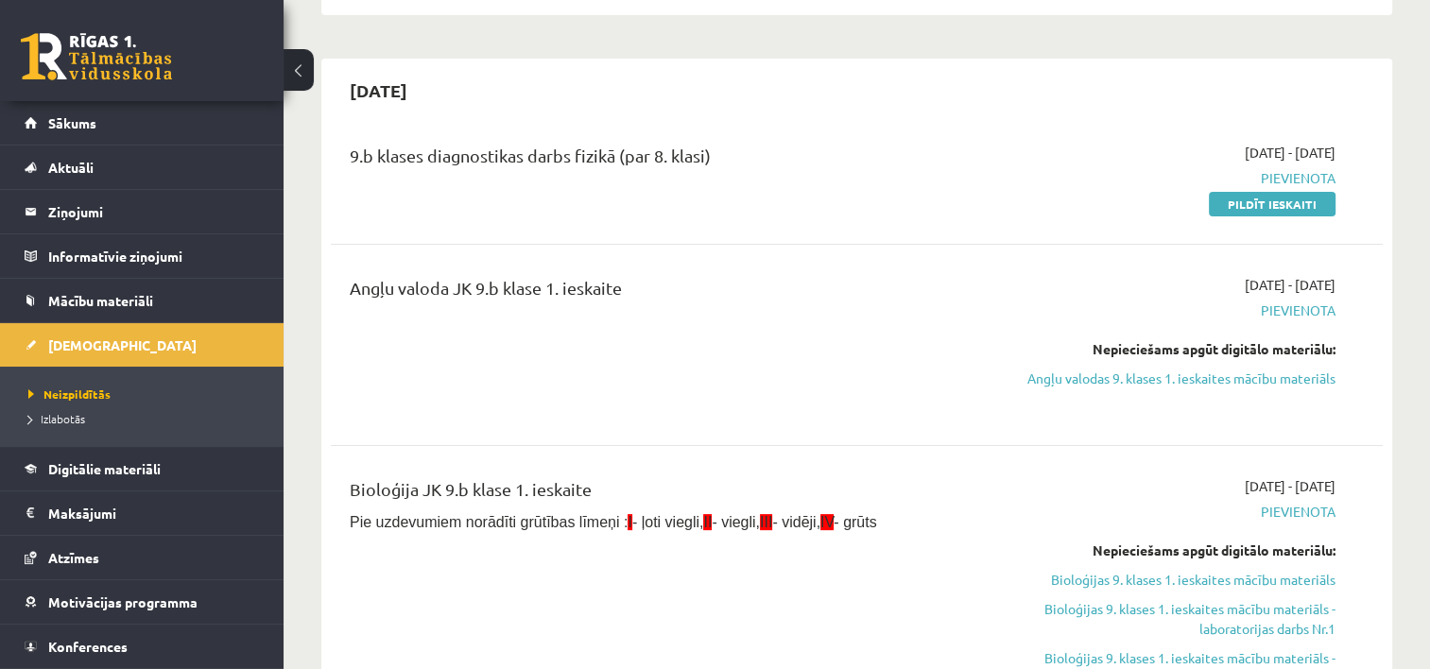
click at [111, 71] on link at bounding box center [96, 56] width 151 height 47
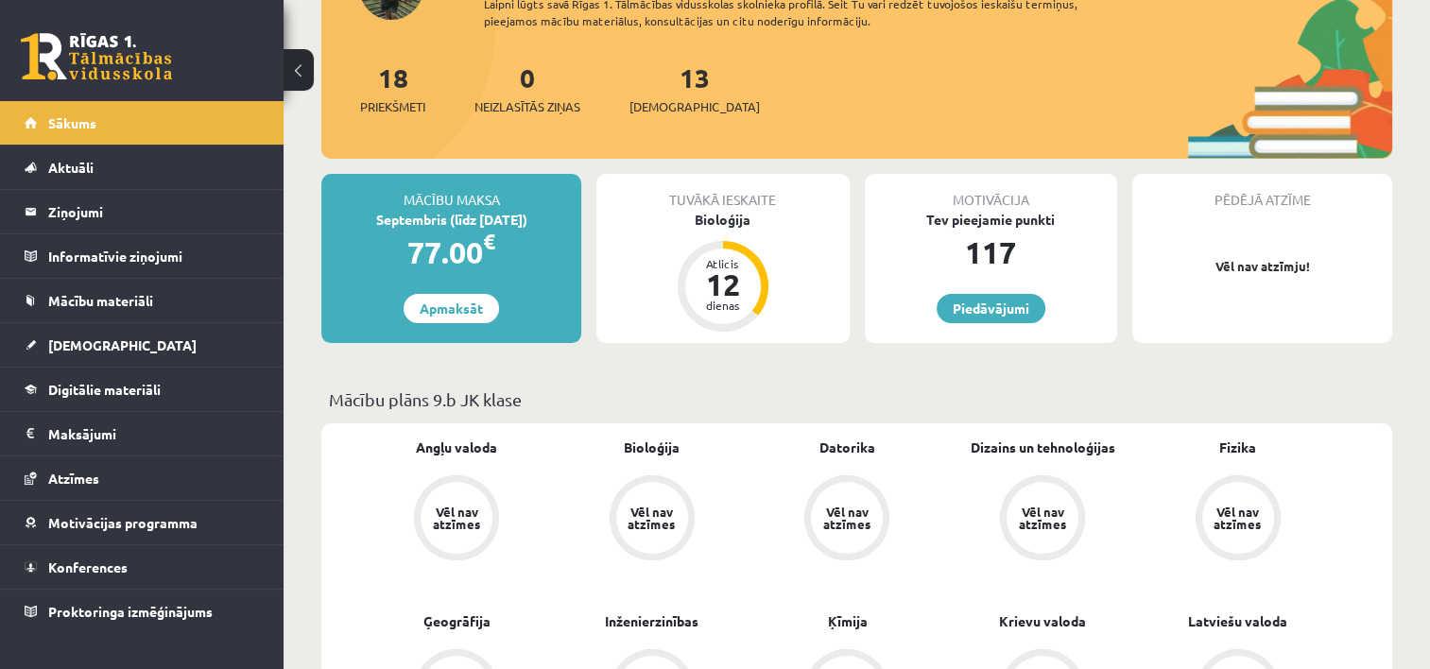
scroll to position [189, 0]
